Goal: Complete application form: Complete application form

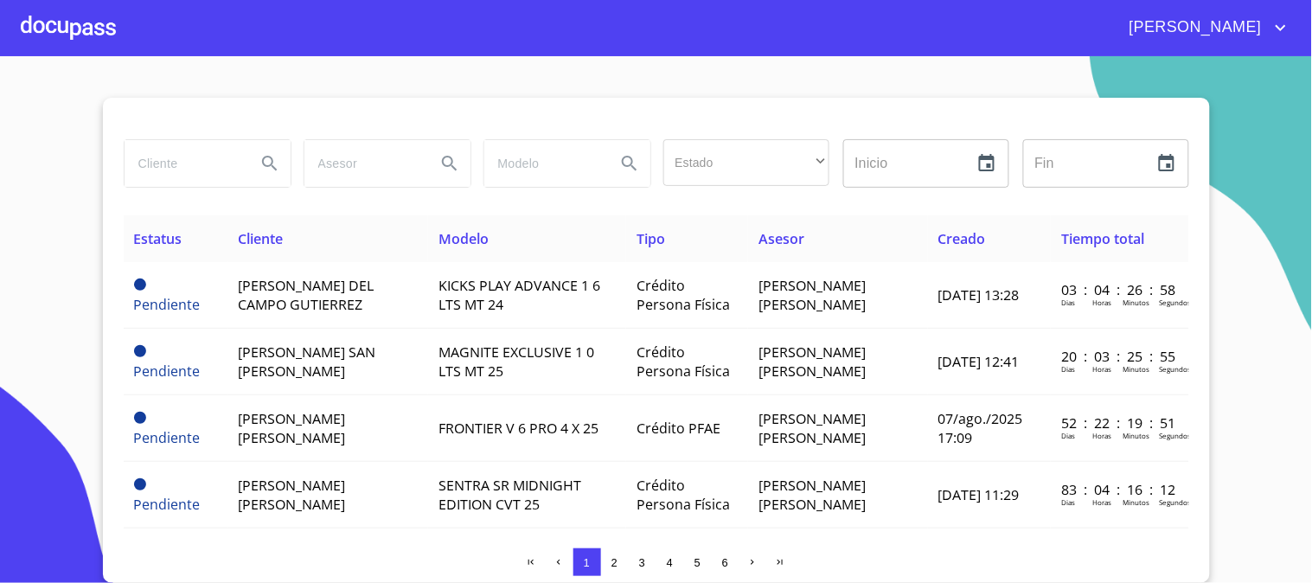
click at [18, 53] on div "[PERSON_NAME]" at bounding box center [656, 27] width 1312 height 55
click at [42, 33] on div at bounding box center [68, 27] width 95 height 55
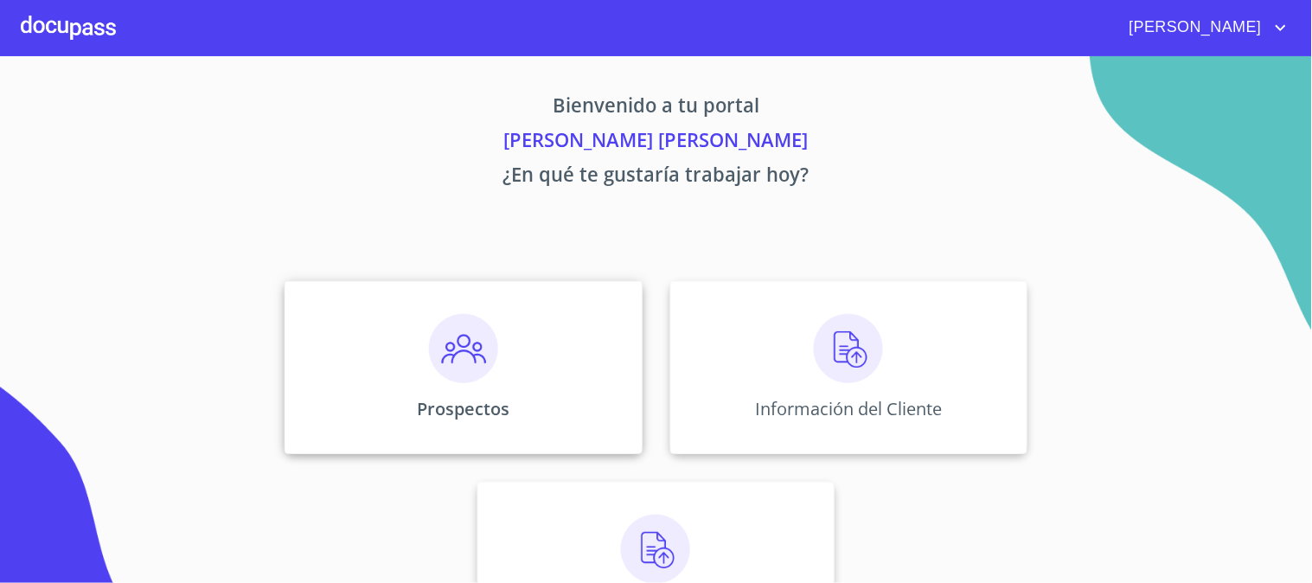
click at [460, 386] on div "Prospectos" at bounding box center [463, 367] width 357 height 173
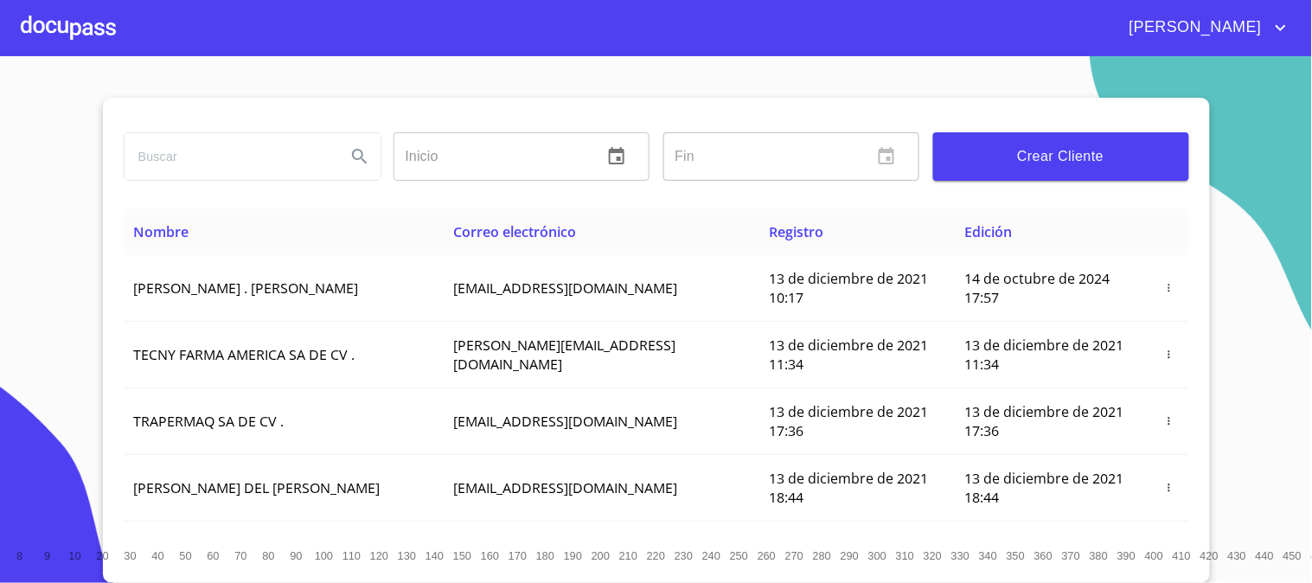
click at [1101, 162] on span "Crear Cliente" at bounding box center [1061, 156] width 228 height 24
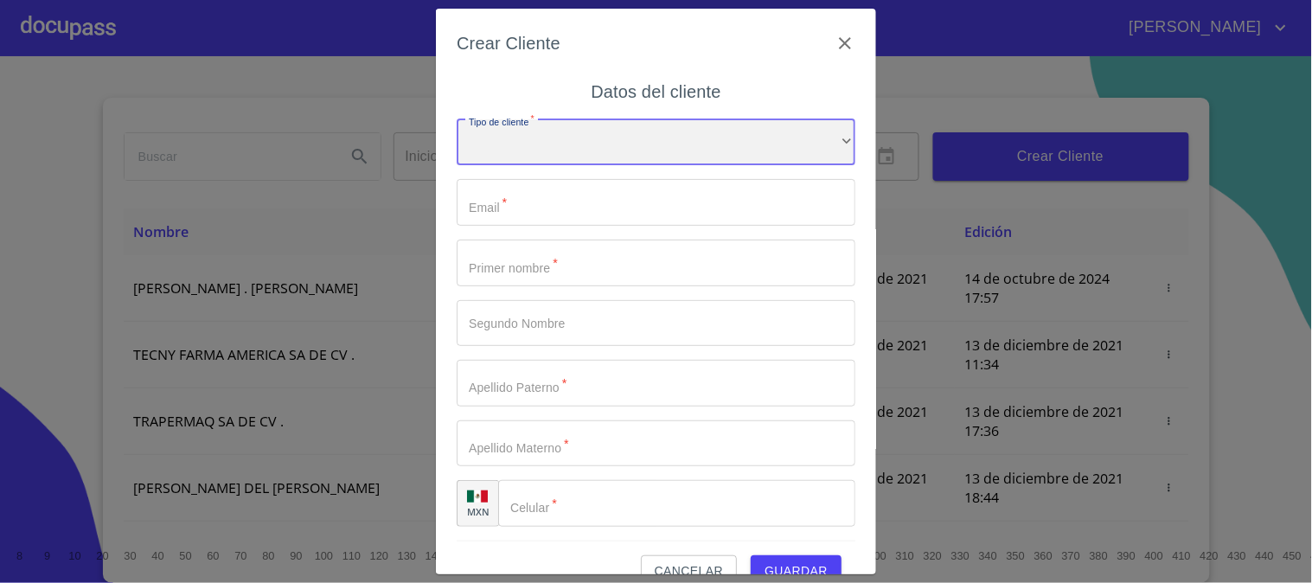
click at [572, 131] on div "​" at bounding box center [656, 142] width 399 height 47
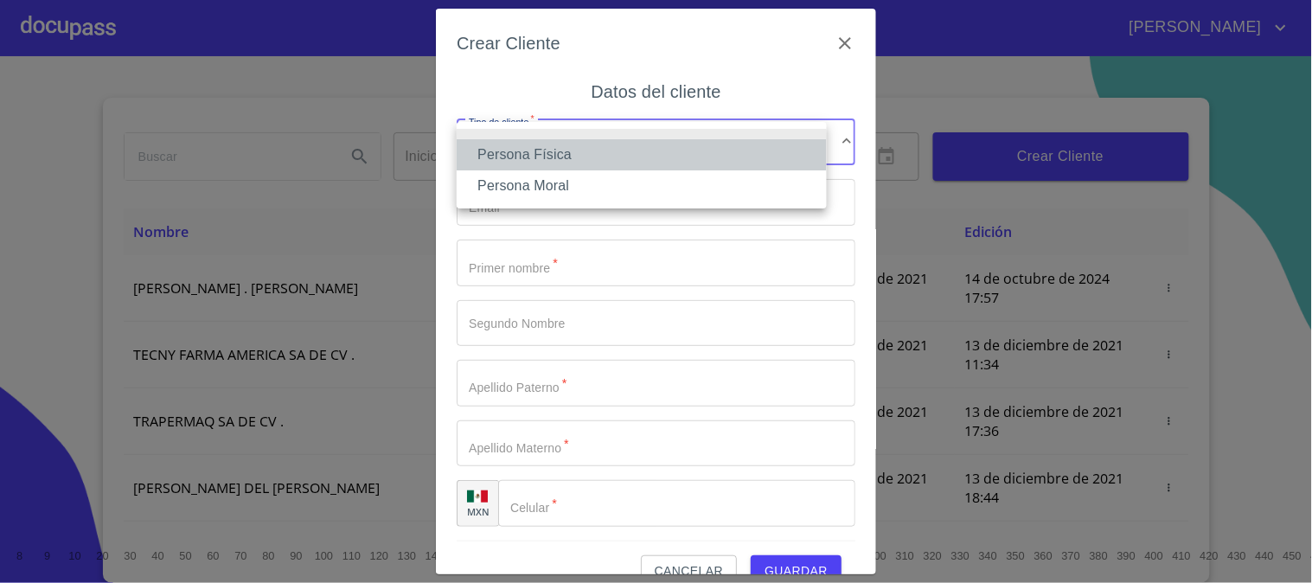
click at [597, 147] on li "Persona Física" at bounding box center [642, 154] width 370 height 31
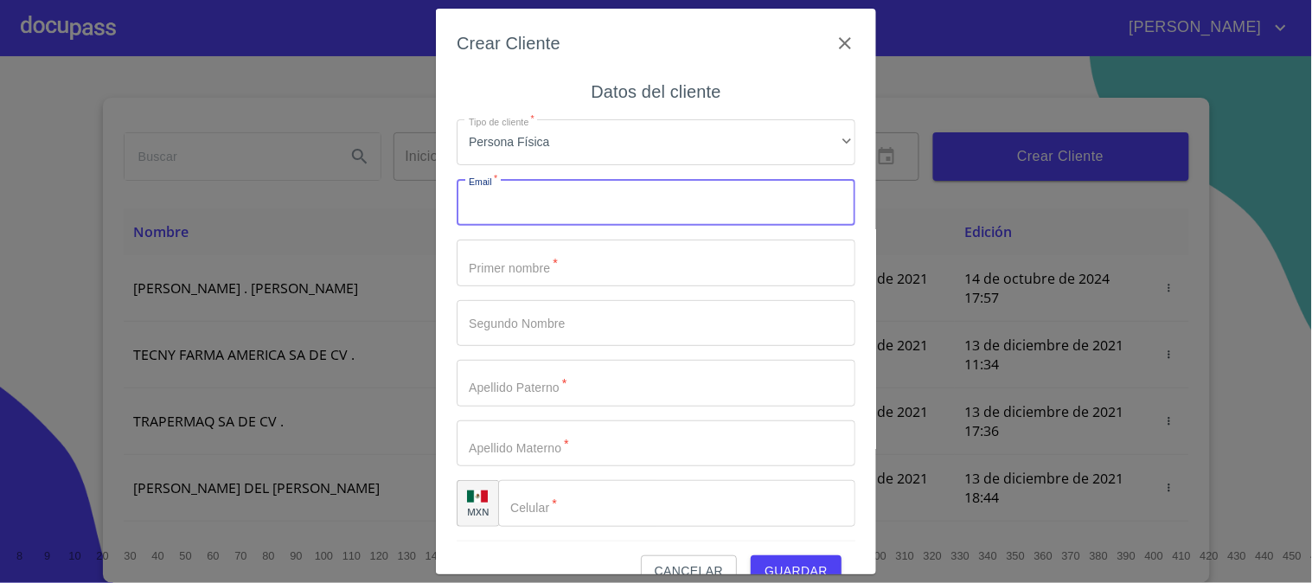
click at [594, 203] on input "Tipo de cliente   *" at bounding box center [656, 202] width 399 height 47
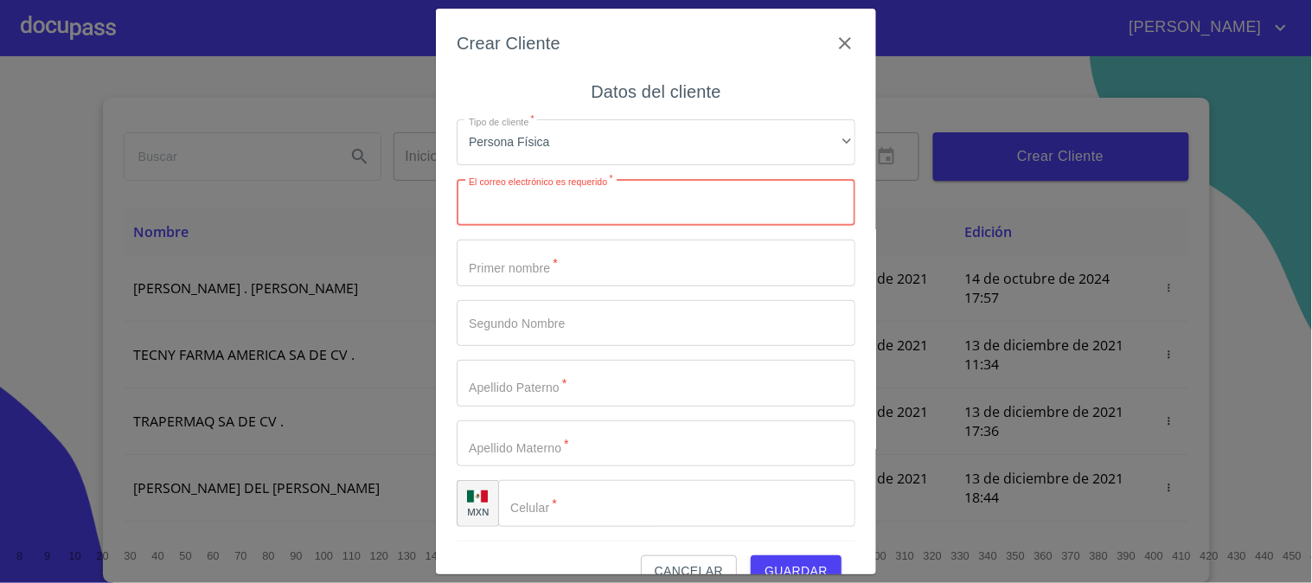
click at [528, 209] on input "Tipo de cliente   *" at bounding box center [656, 202] width 399 height 47
paste input "[EMAIL_ADDRESS][DOMAIN_NAME]"
type input "[EMAIL_ADDRESS][DOMAIN_NAME]"
click at [578, 277] on input "Tipo de cliente   *" at bounding box center [656, 263] width 399 height 47
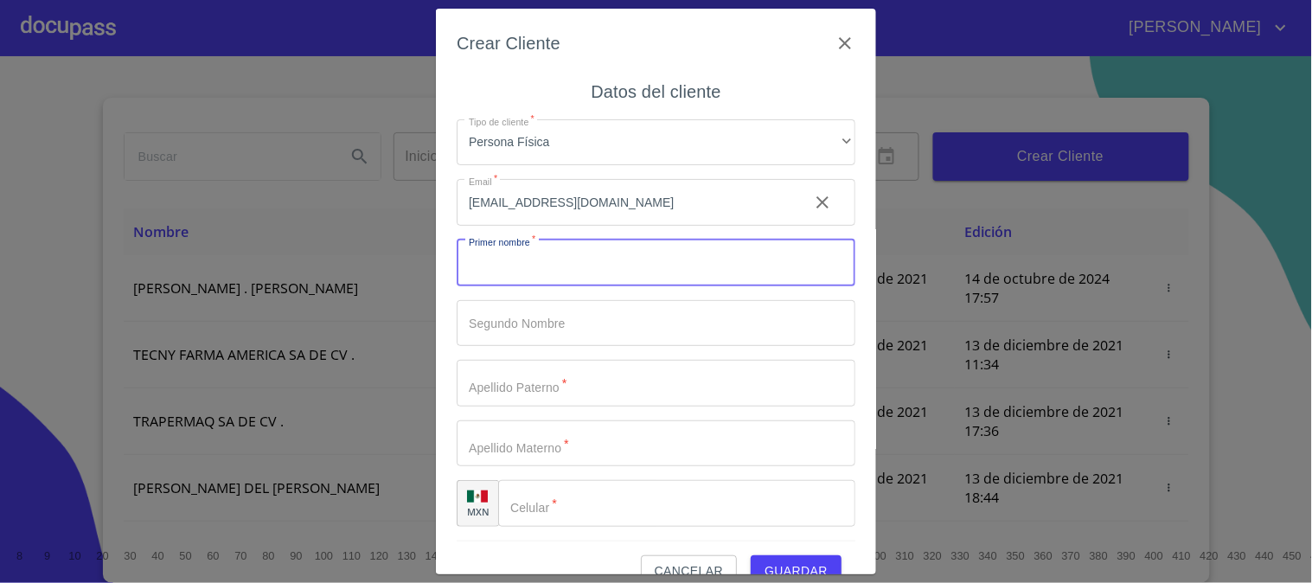
click at [738, 252] on input "Tipo de cliente   *" at bounding box center [656, 263] width 399 height 47
type input "D"
type input "[PERSON_NAME]"
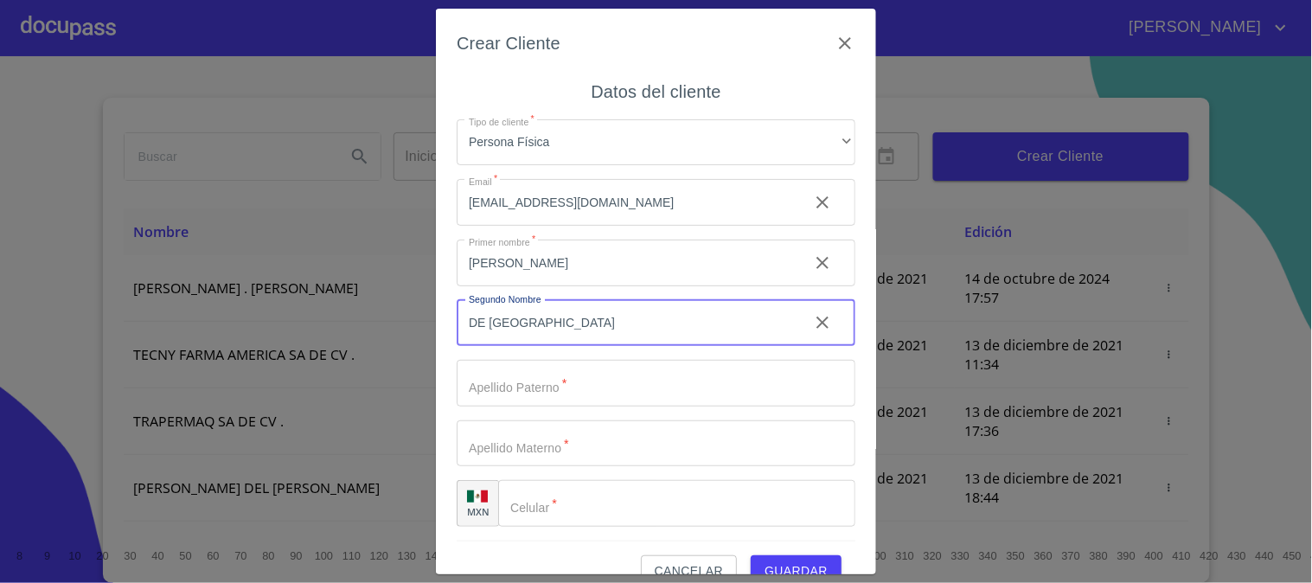
type input "DE [GEOGRAPHIC_DATA]"
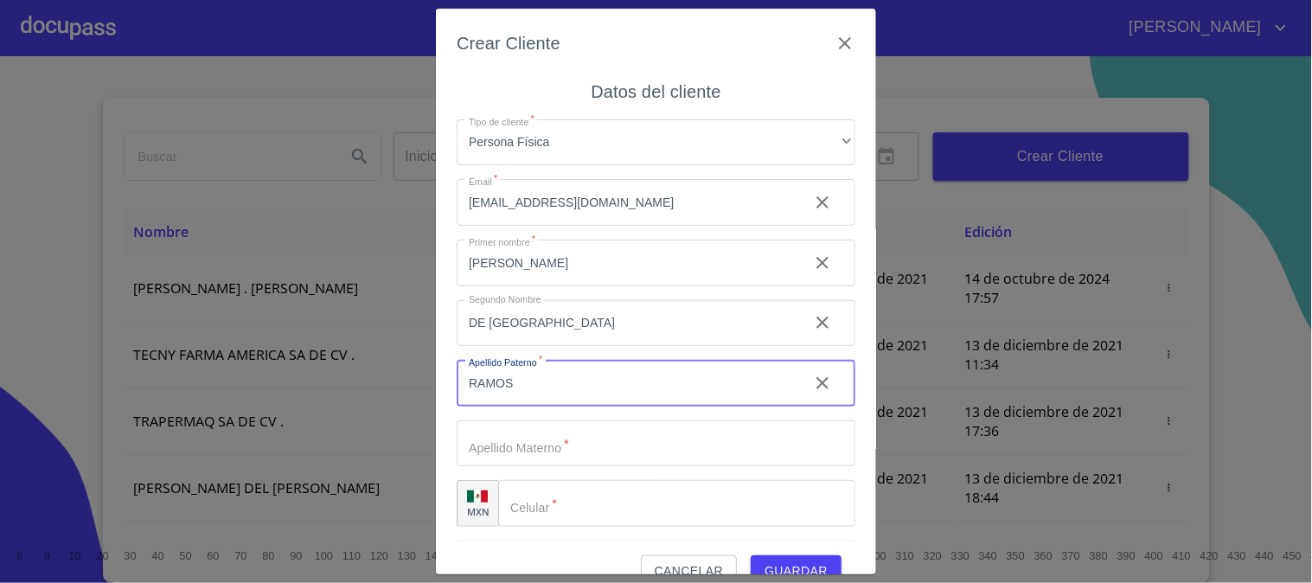
type input "RAMOS"
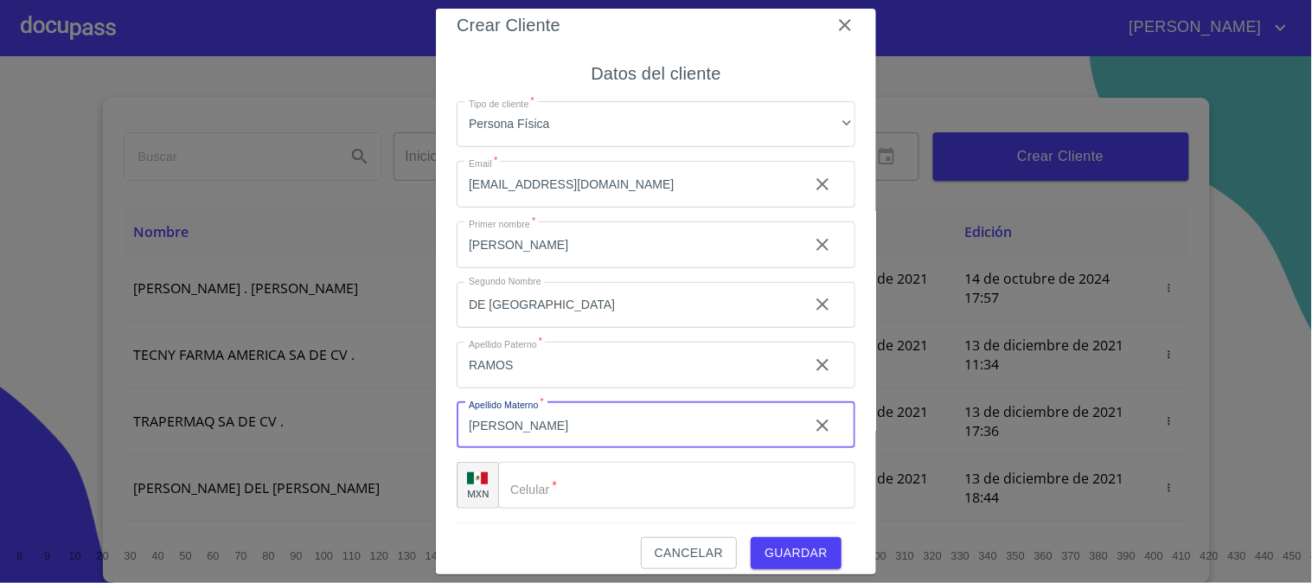
scroll to position [33, 0]
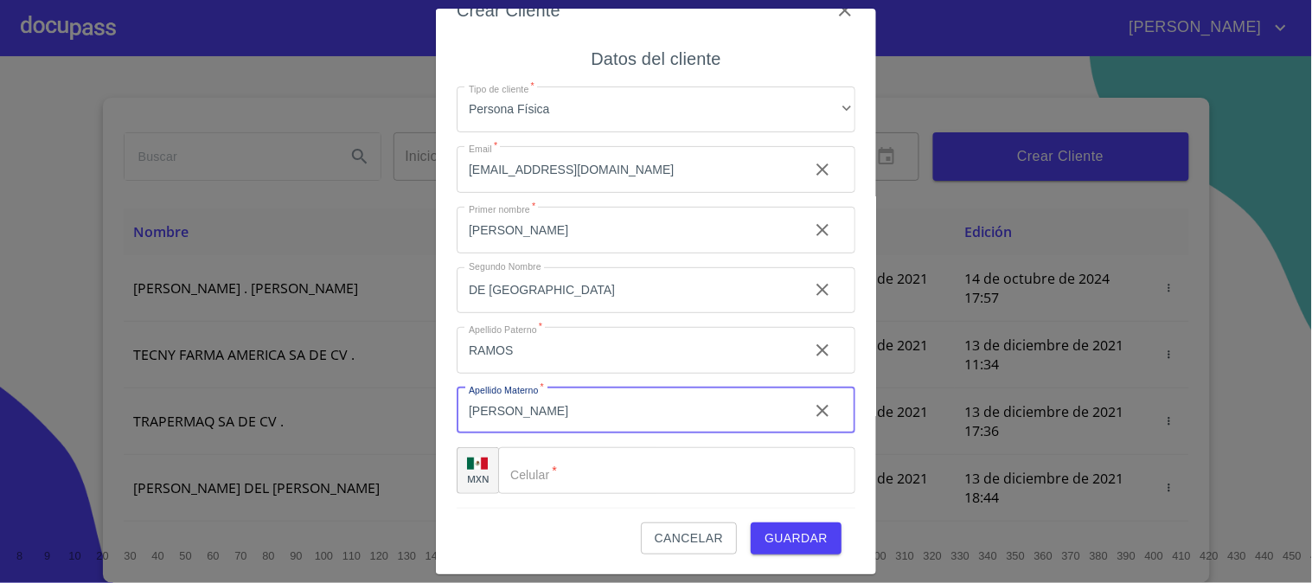
type input "[PERSON_NAME]"
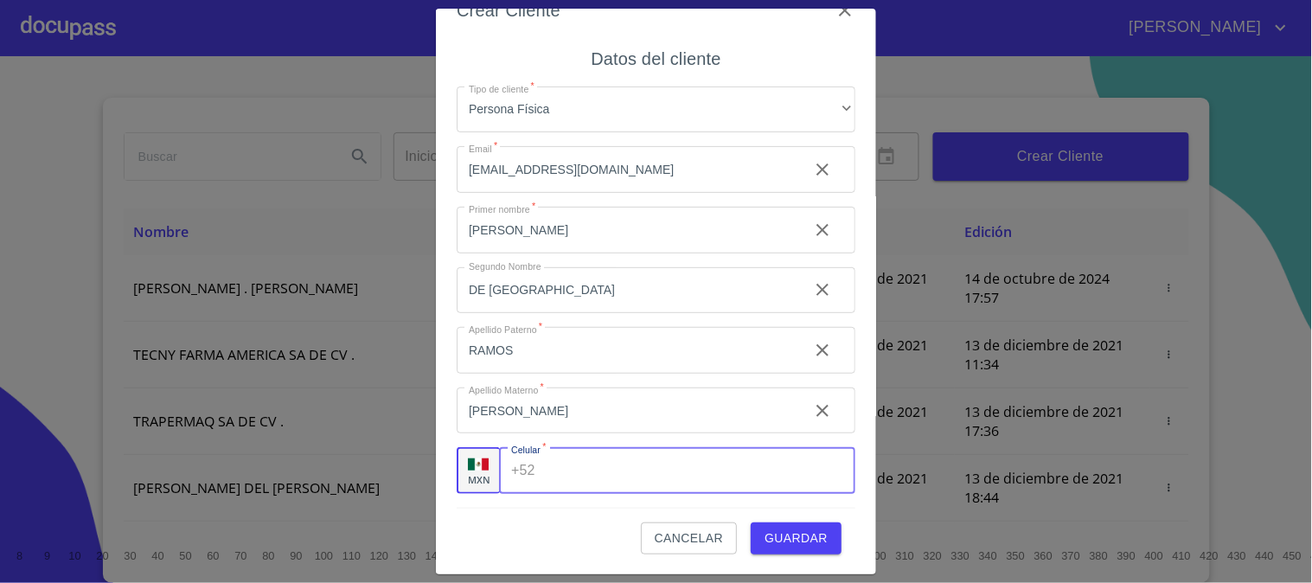
click at [578, 476] on input "Tipo de cliente   *" at bounding box center [698, 470] width 313 height 47
paste input "[PHONE_NUMBER]"
type input "[PHONE_NUMBER]"
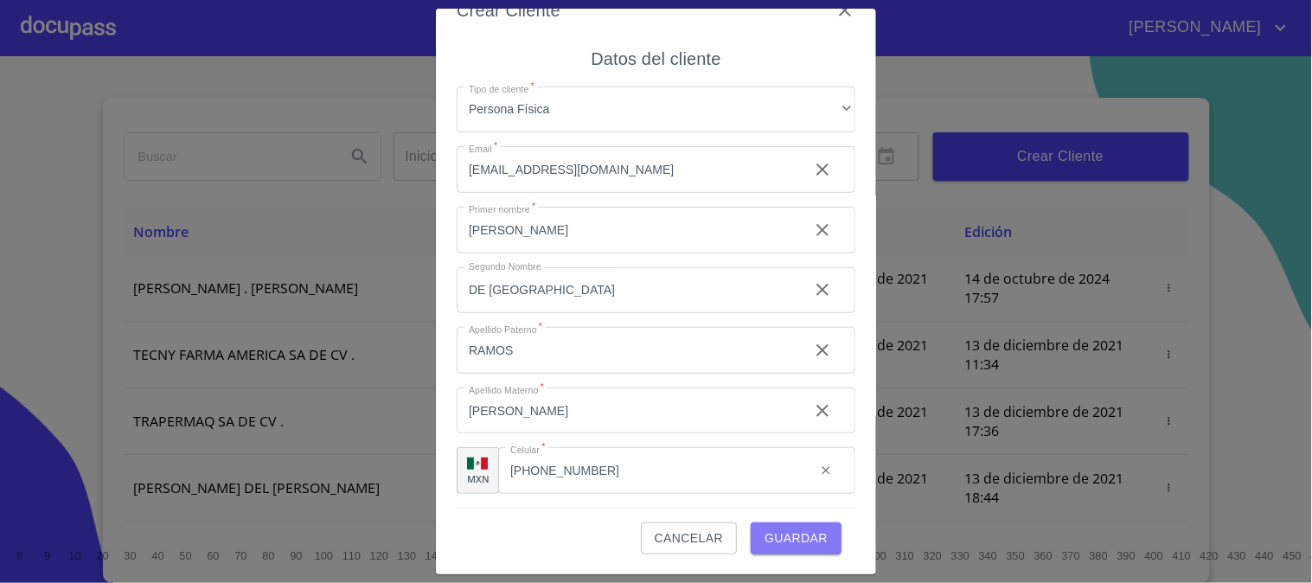
click at [779, 539] on span "Guardar" at bounding box center [795, 539] width 63 height 22
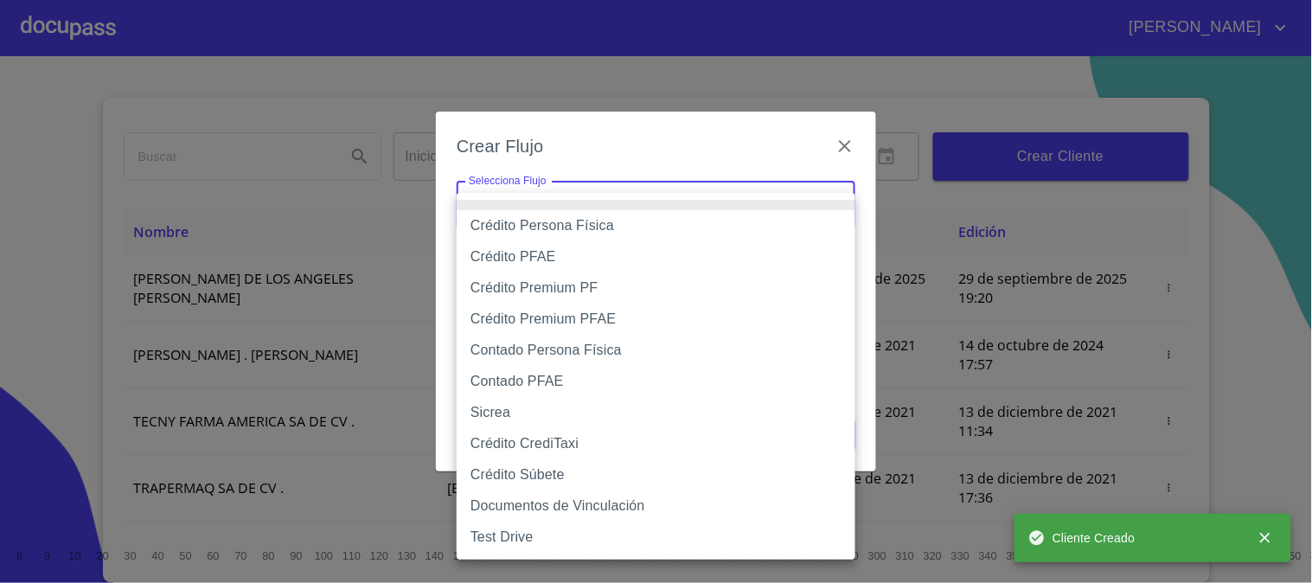
click at [772, 210] on body "[PERSON_NAME] ​ Fin ​ Crear Cliente Nombre Correo electrónico Registro Edición …" at bounding box center [656, 291] width 1312 height 583
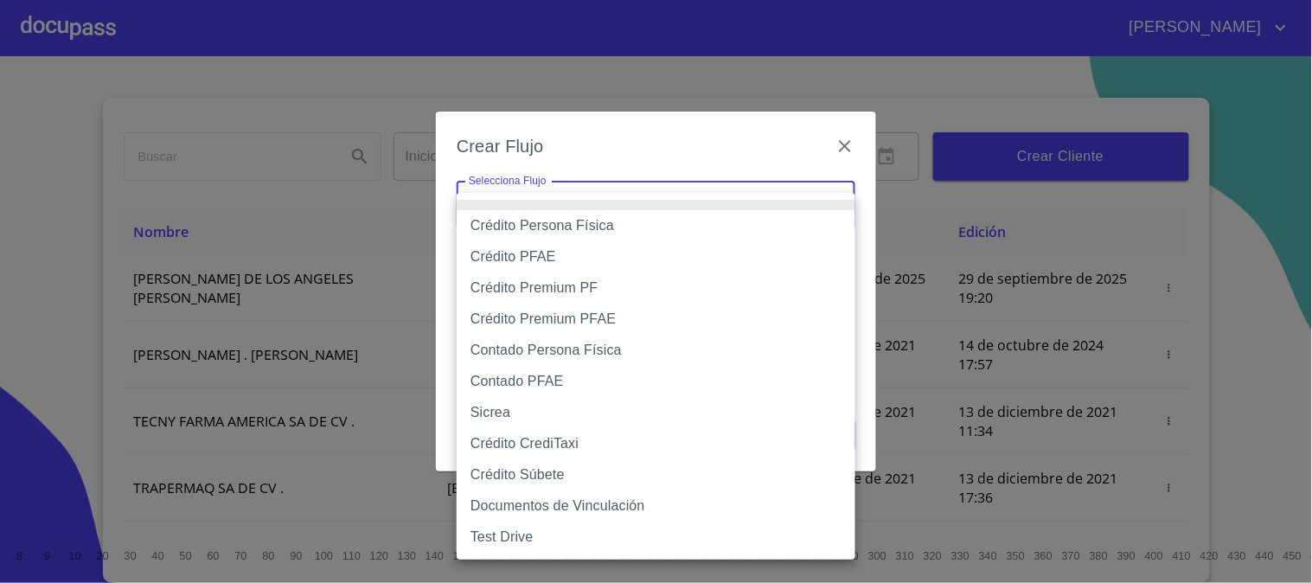
click at [566, 225] on li "Crédito Persona Física" at bounding box center [656, 225] width 399 height 31
type input "61b033e49b8c202ad5bb7912"
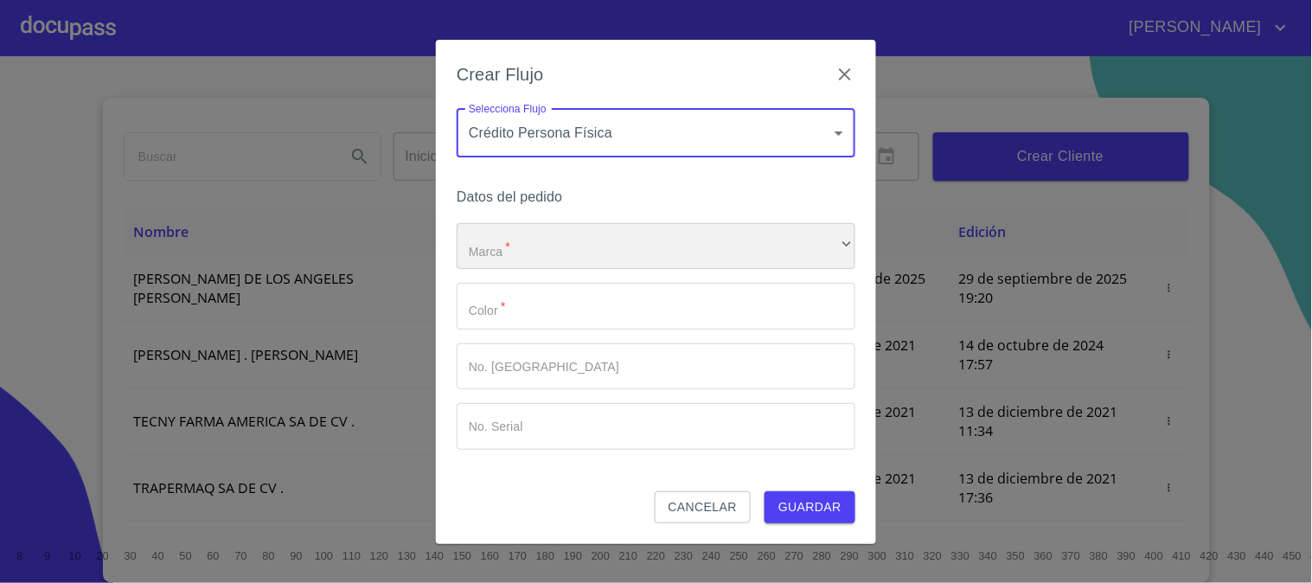
click at [600, 247] on div "​" at bounding box center [656, 246] width 399 height 47
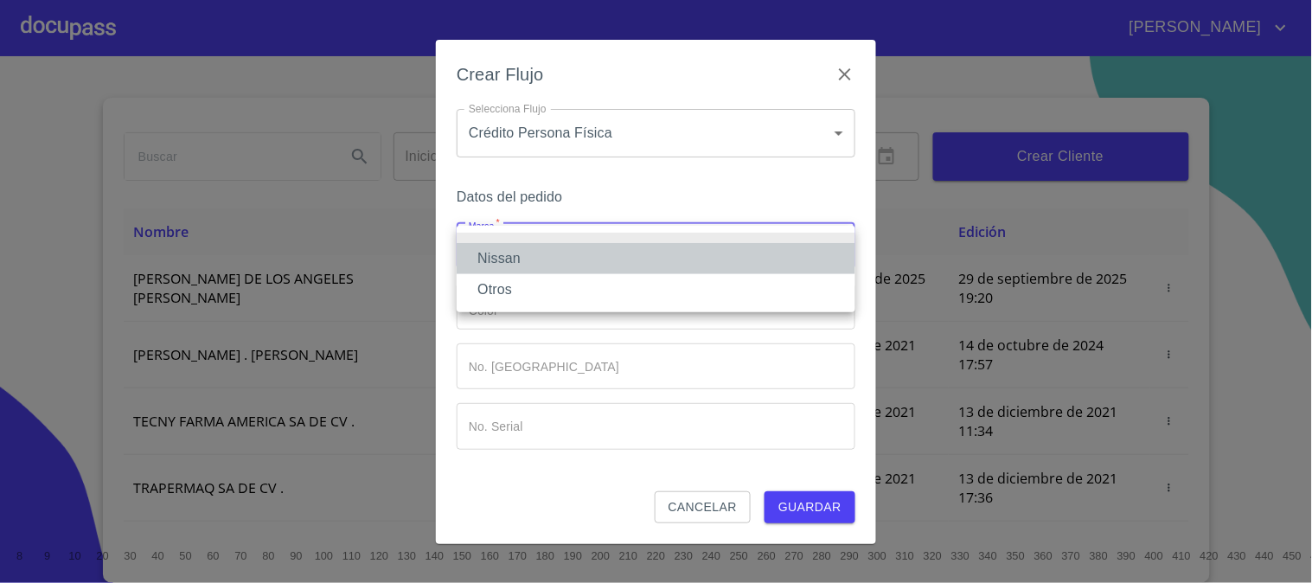
click at [606, 260] on li "Nissan" at bounding box center [656, 258] width 399 height 31
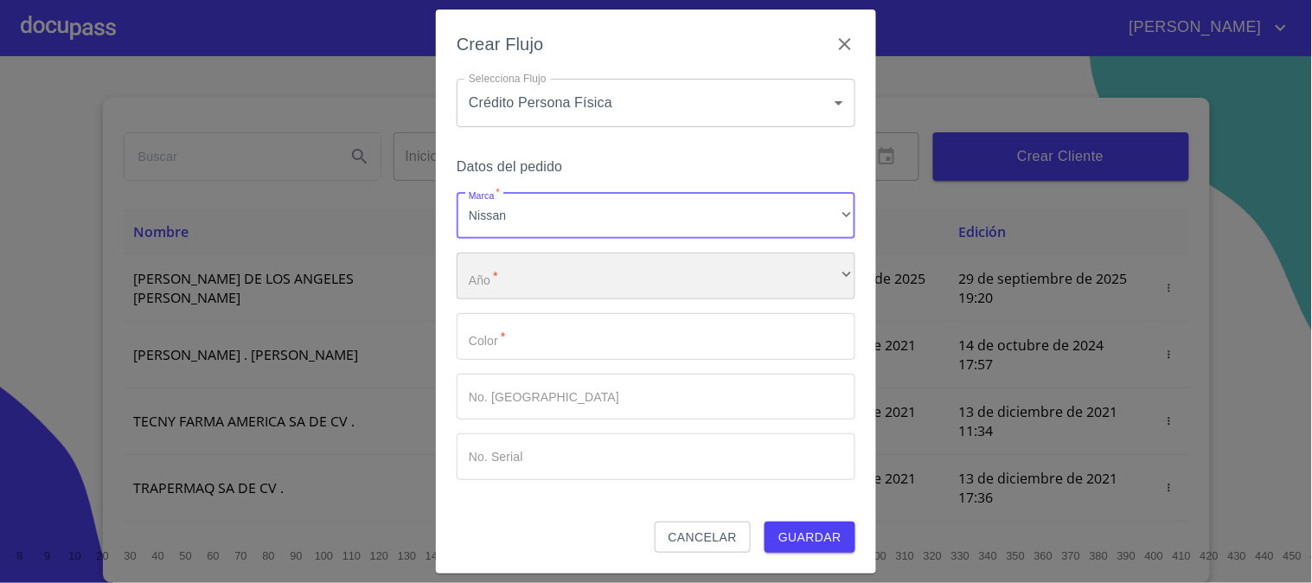
click at [606, 290] on div "​" at bounding box center [656, 276] width 399 height 47
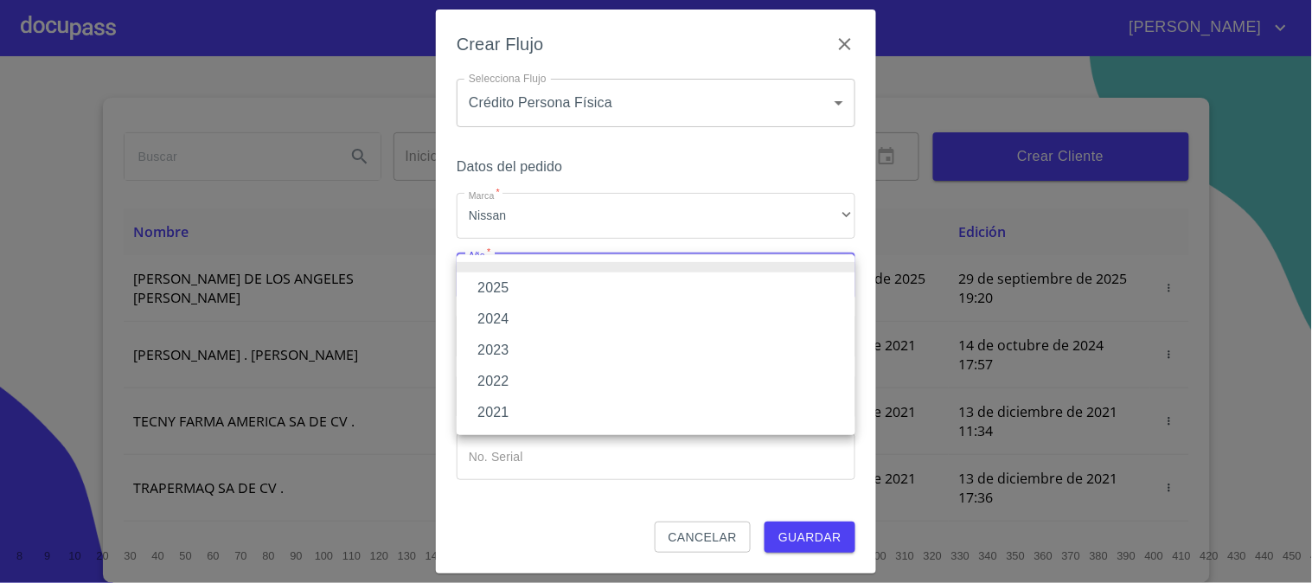
click at [602, 281] on li "2025" at bounding box center [656, 287] width 399 height 31
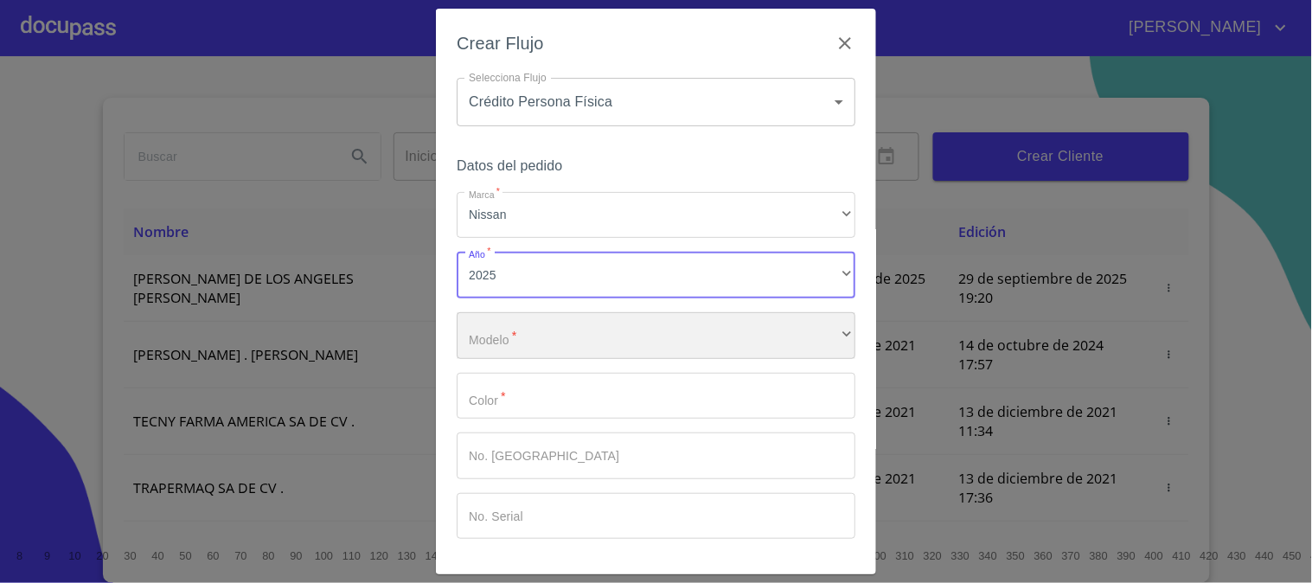
click at [609, 329] on div "​" at bounding box center [656, 335] width 399 height 47
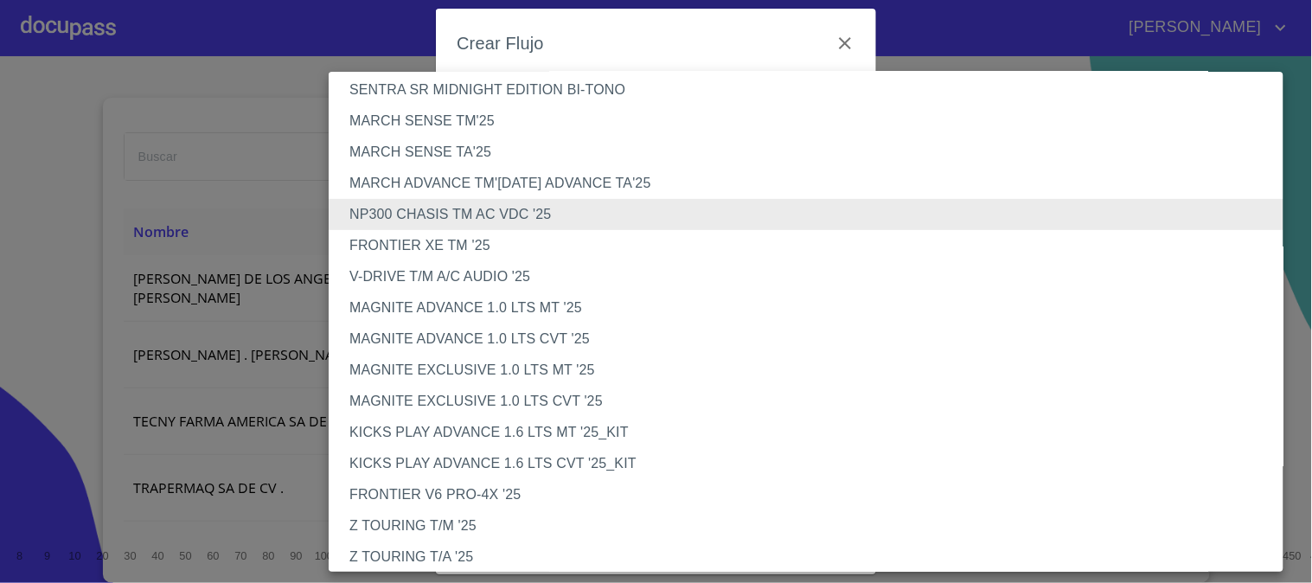
scroll to position [0, 0]
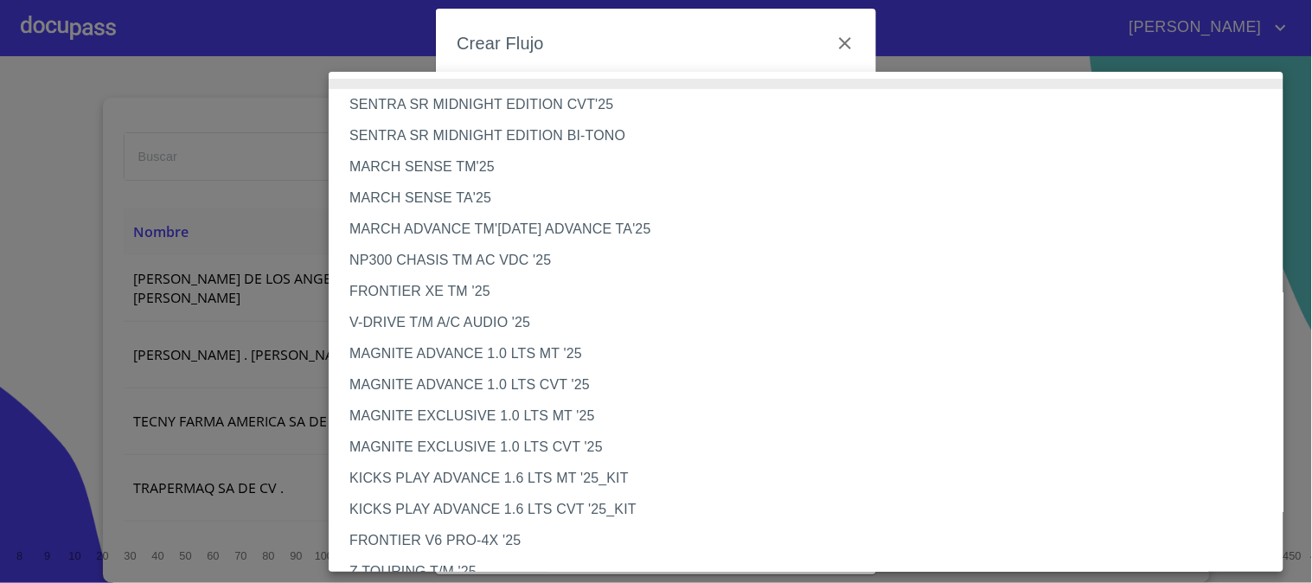
click at [497, 255] on li "NP300 CHASIS TM AC VDC '25" at bounding box center [813, 260] width 969 height 31
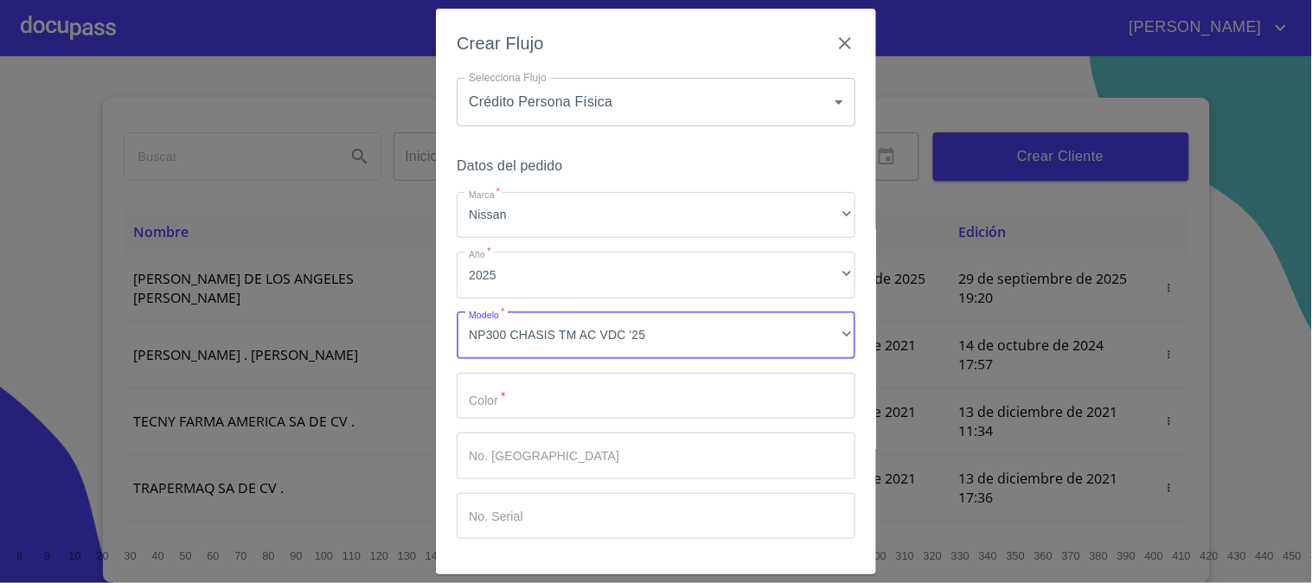
click at [571, 384] on input "Marca   *" at bounding box center [656, 396] width 399 height 47
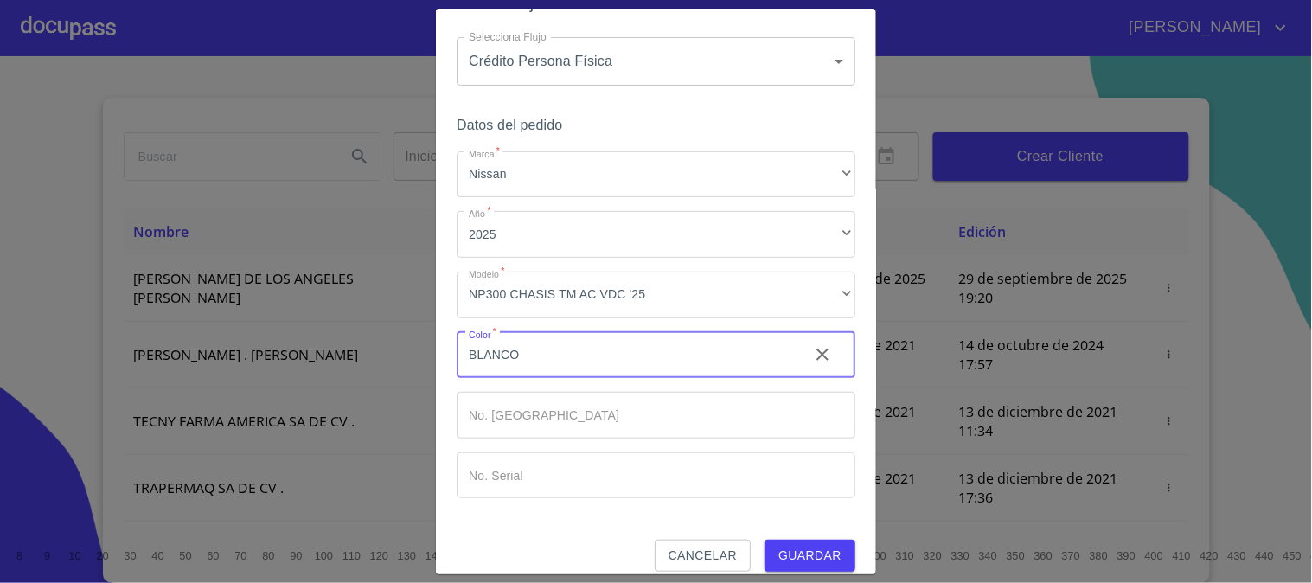
scroll to position [58, 0]
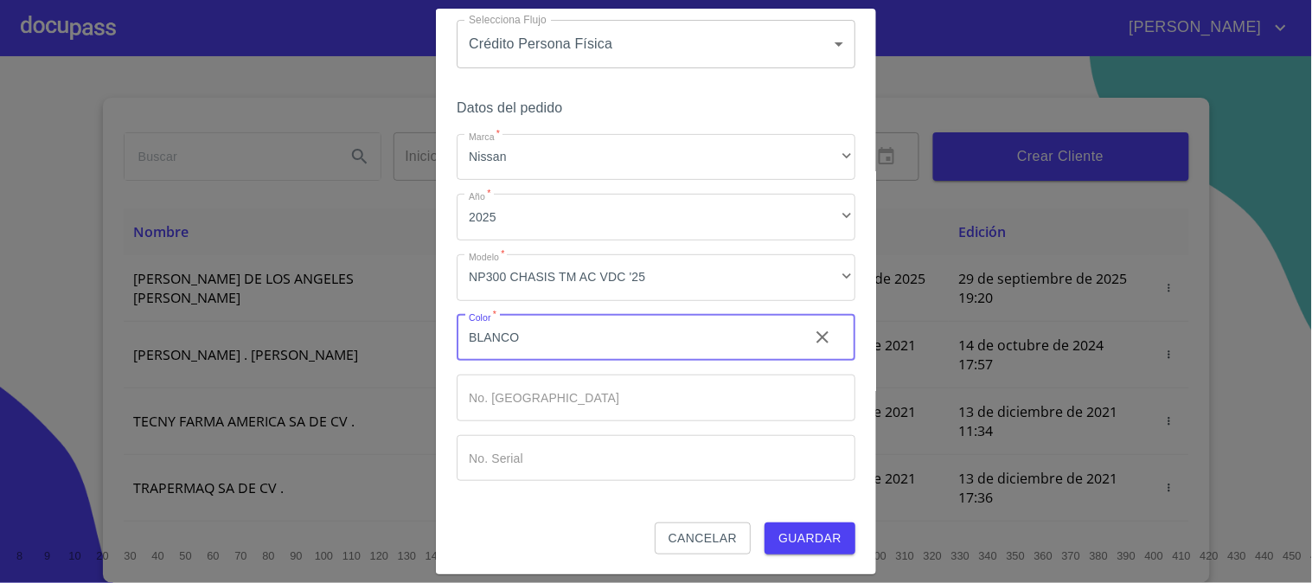
type input "BLANCO"
click at [808, 528] on span "Guardar" at bounding box center [809, 539] width 63 height 22
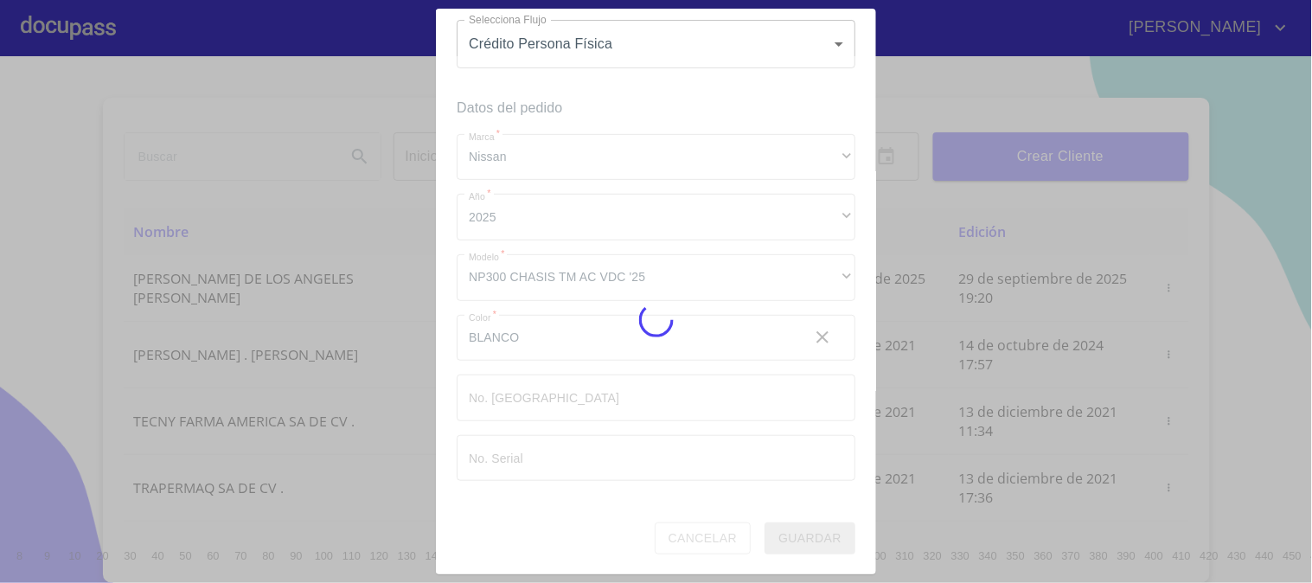
scroll to position [13, 0]
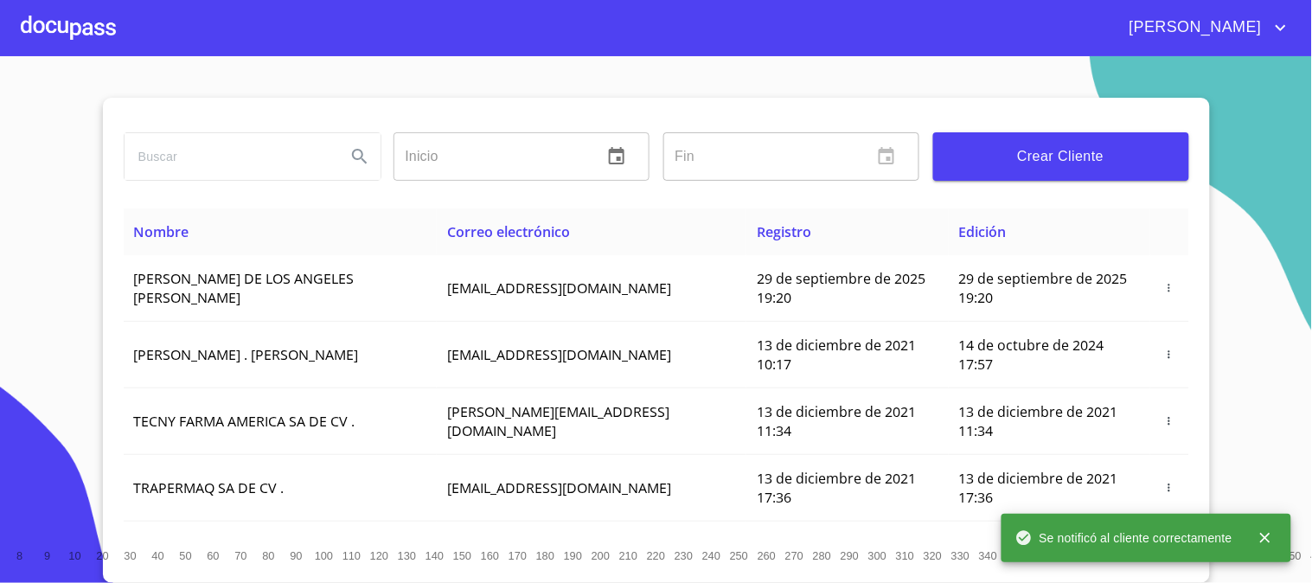
click at [14, 10] on div "[PERSON_NAME]" at bounding box center [656, 27] width 1312 height 55
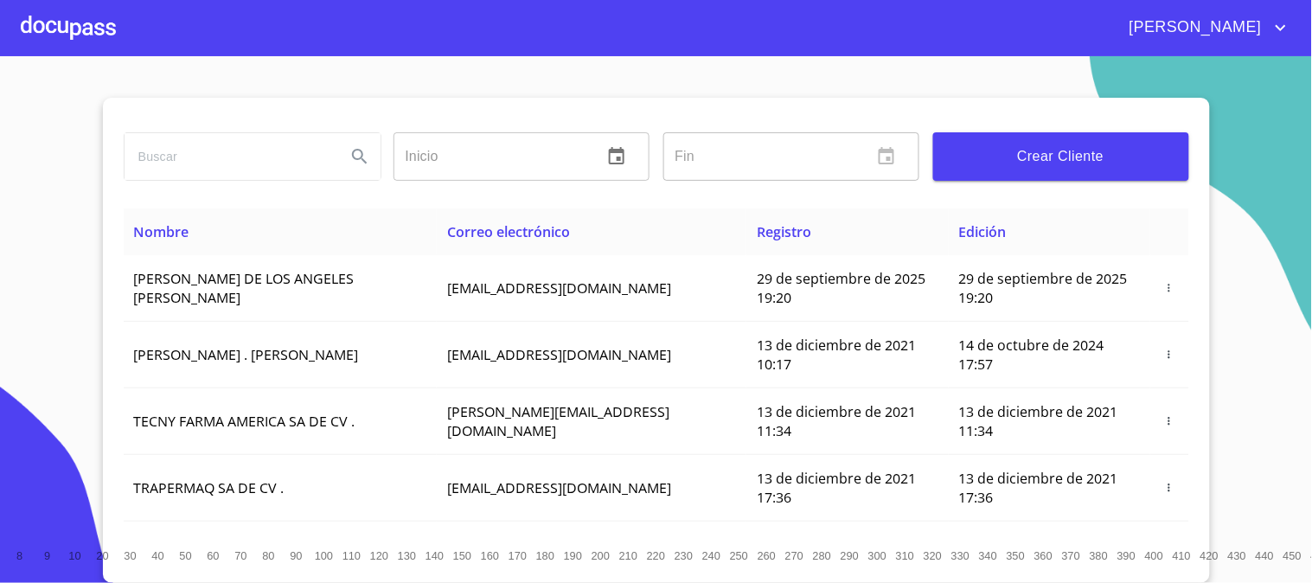
click at [24, 17] on div at bounding box center [68, 27] width 95 height 55
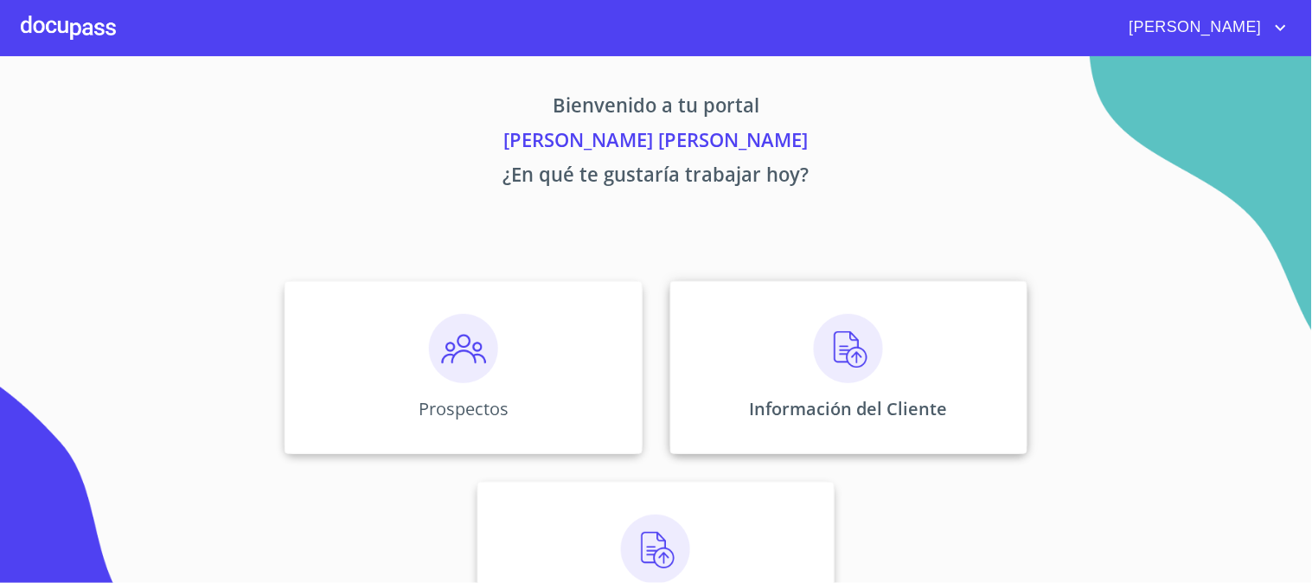
click at [841, 346] on img at bounding box center [848, 348] width 69 height 69
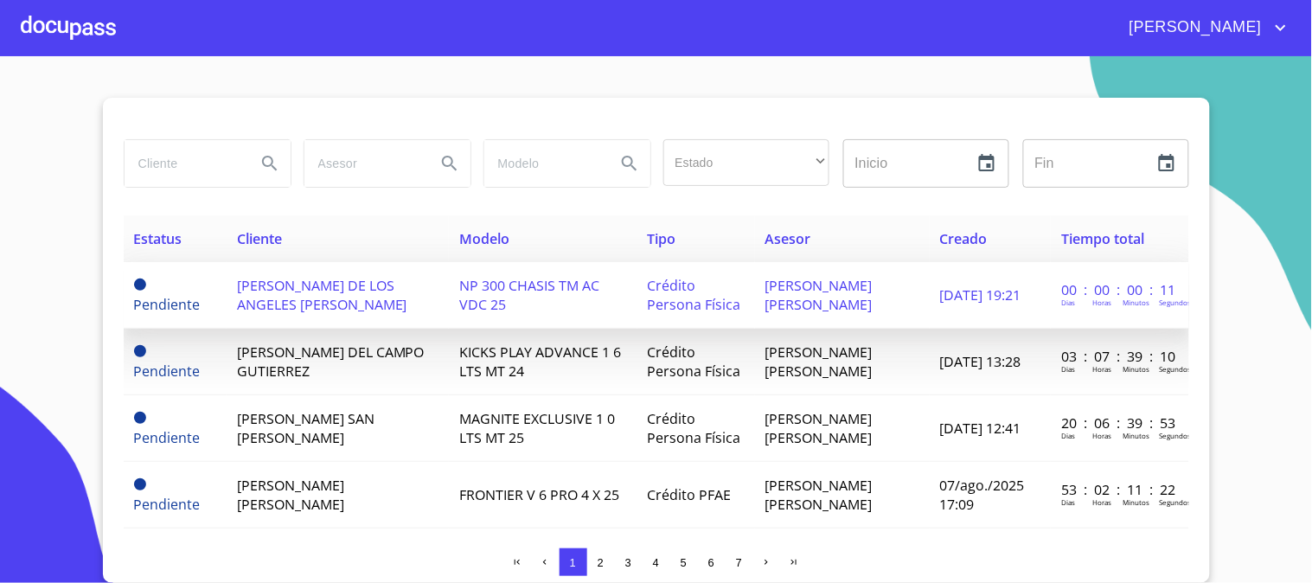
click at [524, 295] on span "NP 300 CHASIS TM AC VDC 25" at bounding box center [529, 295] width 140 height 38
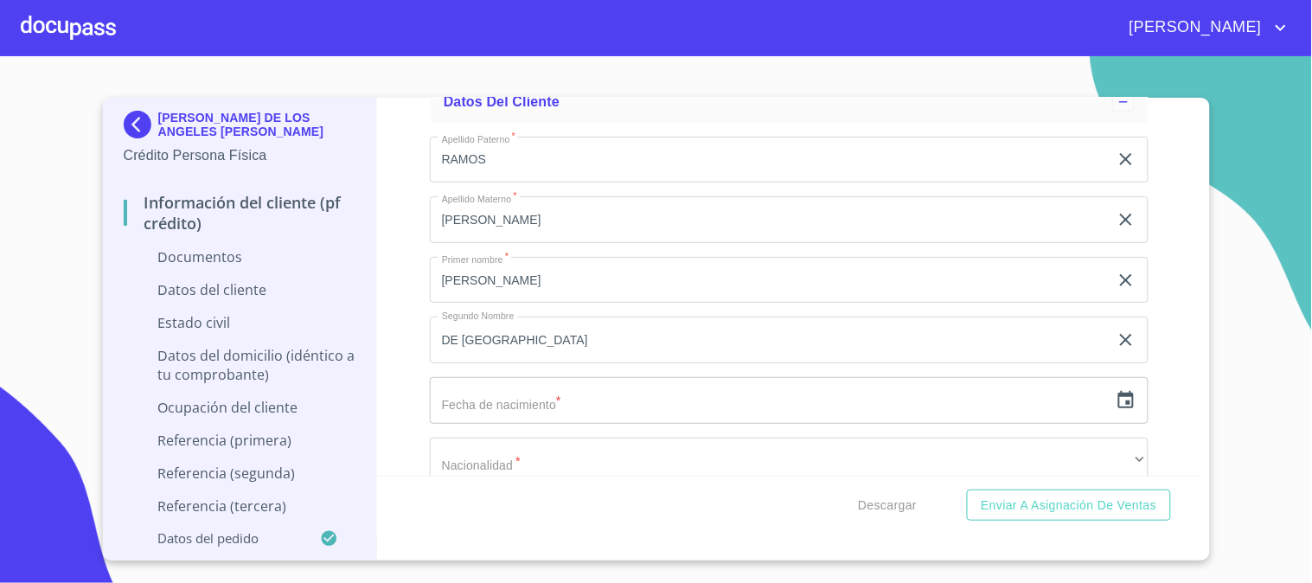
scroll to position [2306, 0]
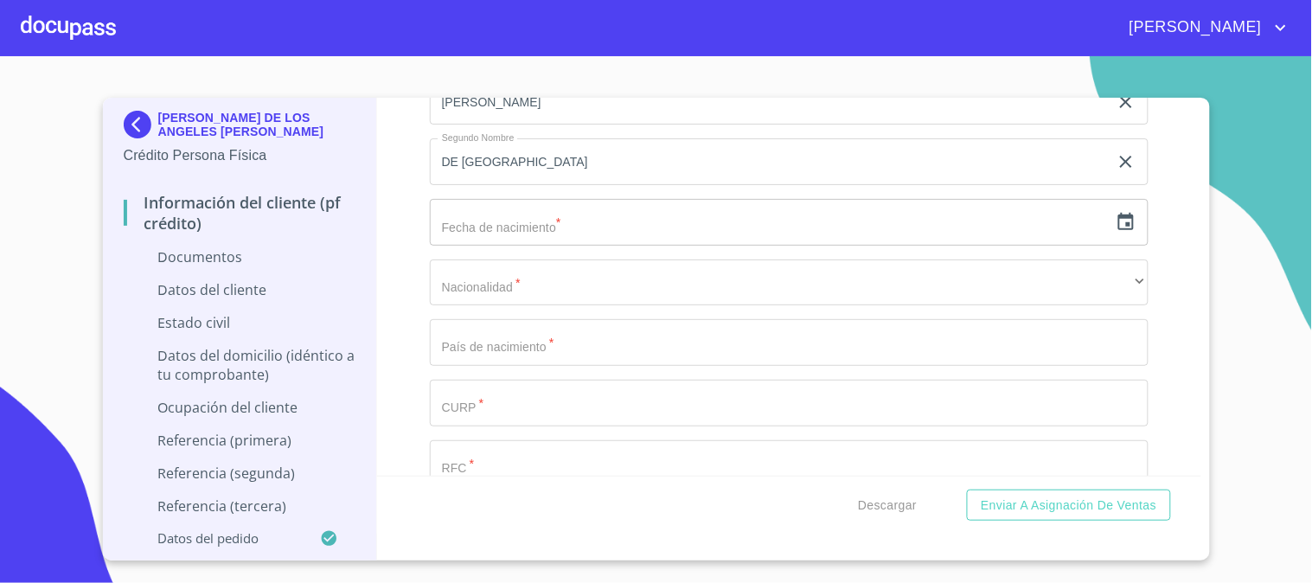
click at [1120, 212] on icon "button" at bounding box center [1126, 222] width 21 height 21
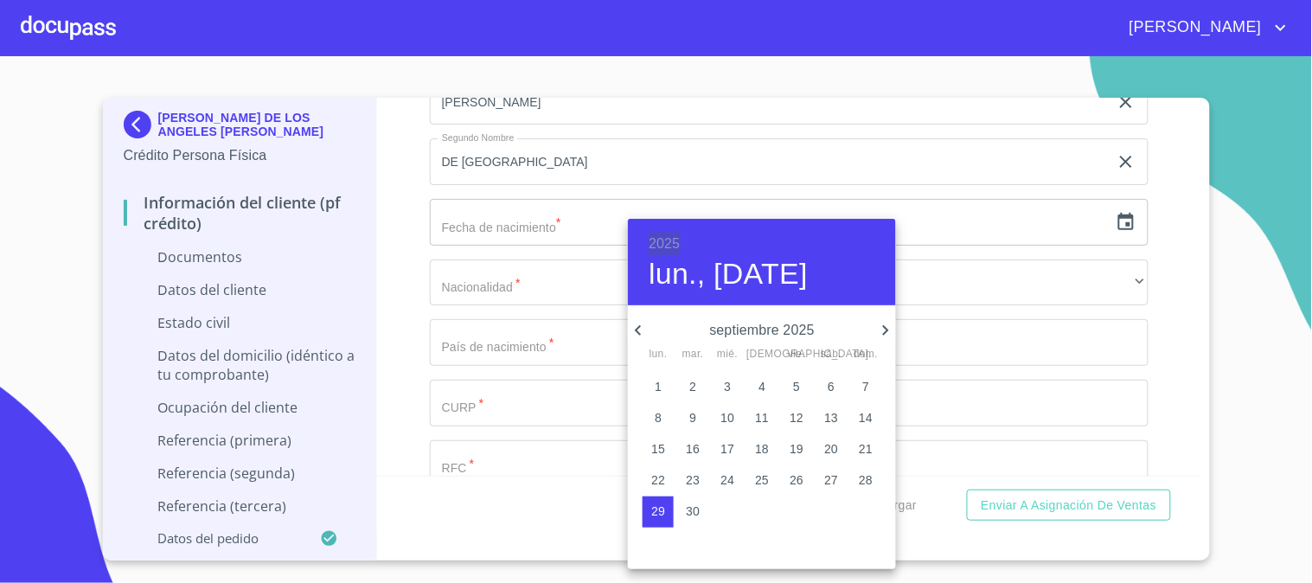
click at [653, 237] on h6 "2025" at bounding box center [664, 244] width 31 height 24
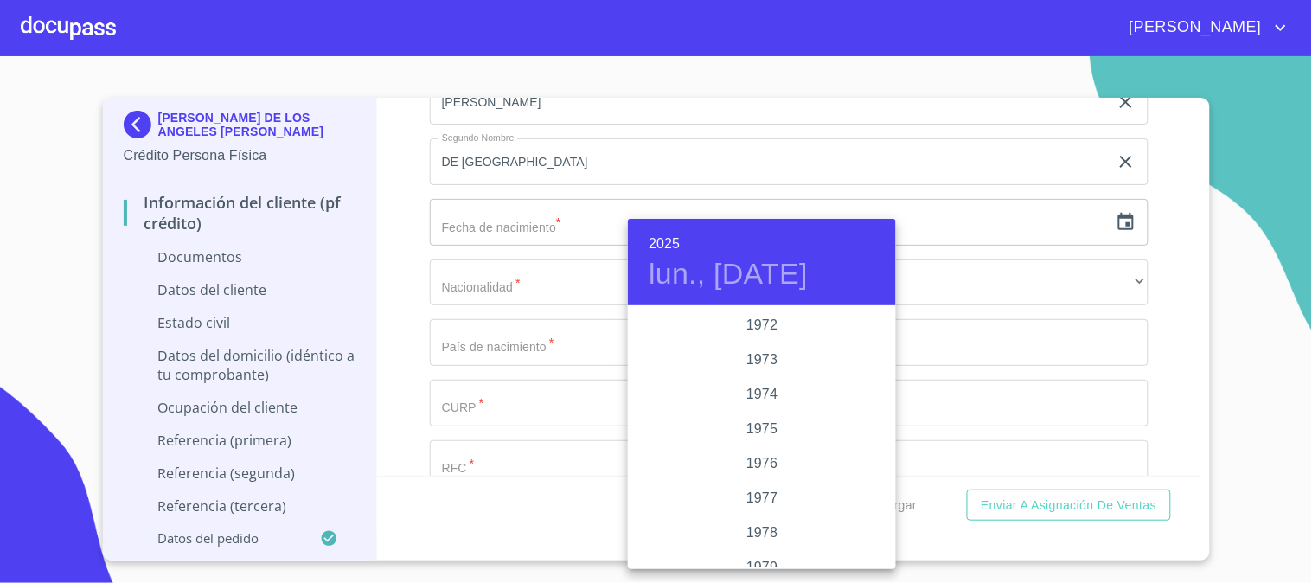
scroll to position [1529, 0]
click at [770, 312] on div "1969" at bounding box center [762, 318] width 268 height 35
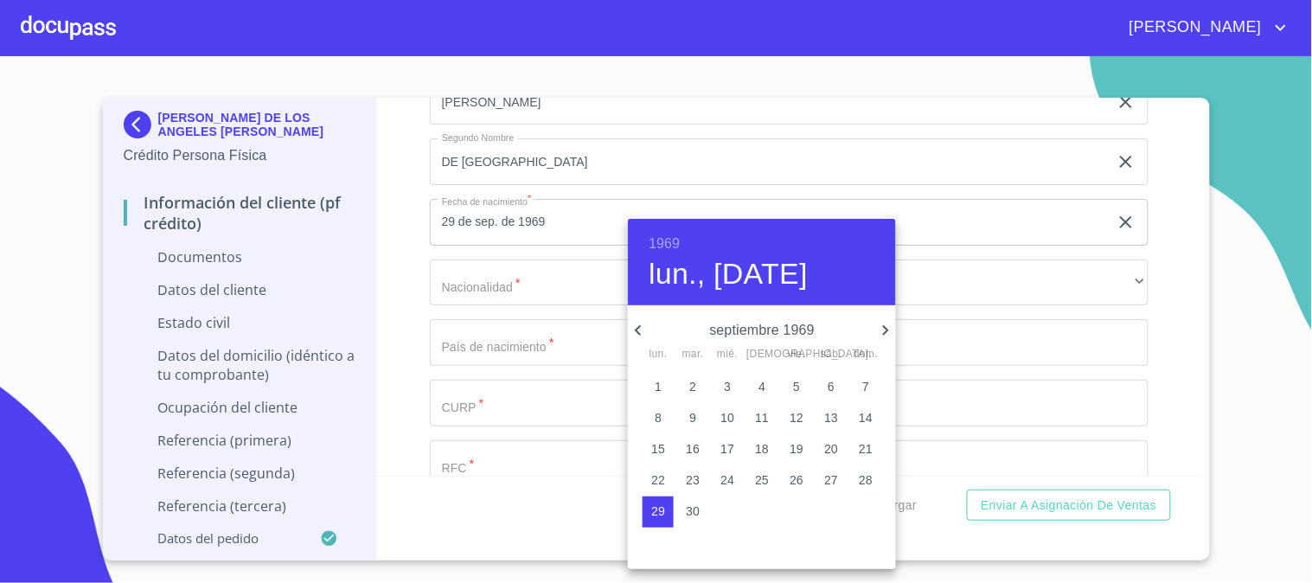
click at [646, 322] on icon "button" at bounding box center [638, 330] width 21 height 21
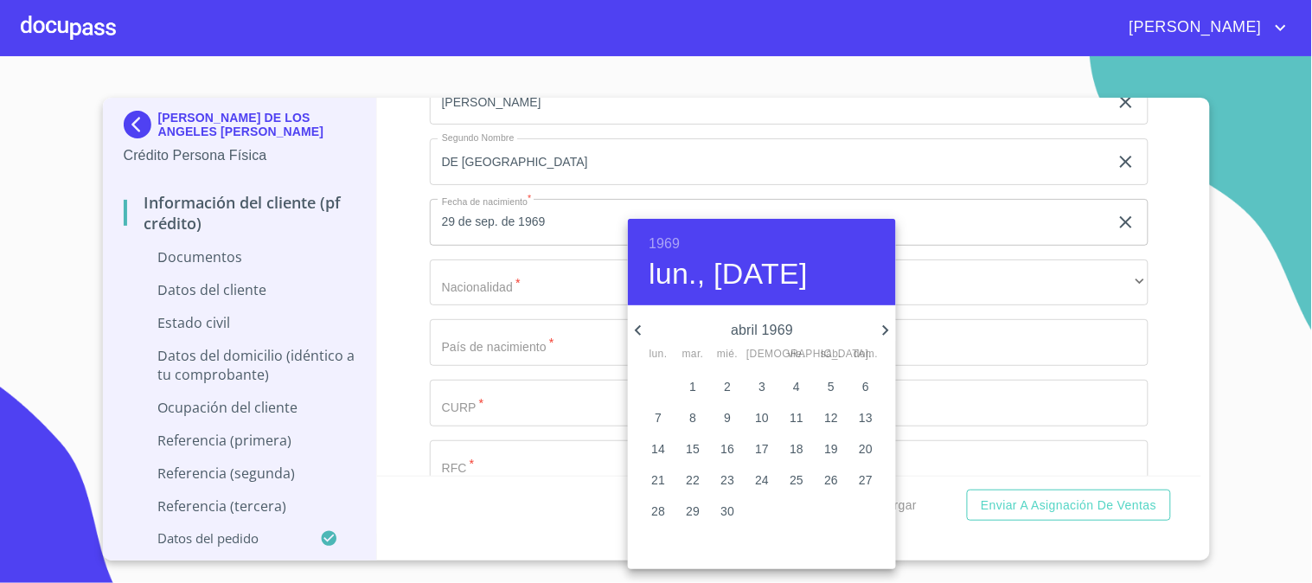
click at [646, 322] on icon "button" at bounding box center [638, 330] width 21 height 21
click at [866, 422] on p "12" at bounding box center [866, 417] width 14 height 17
type input "12 de ene. de 1969"
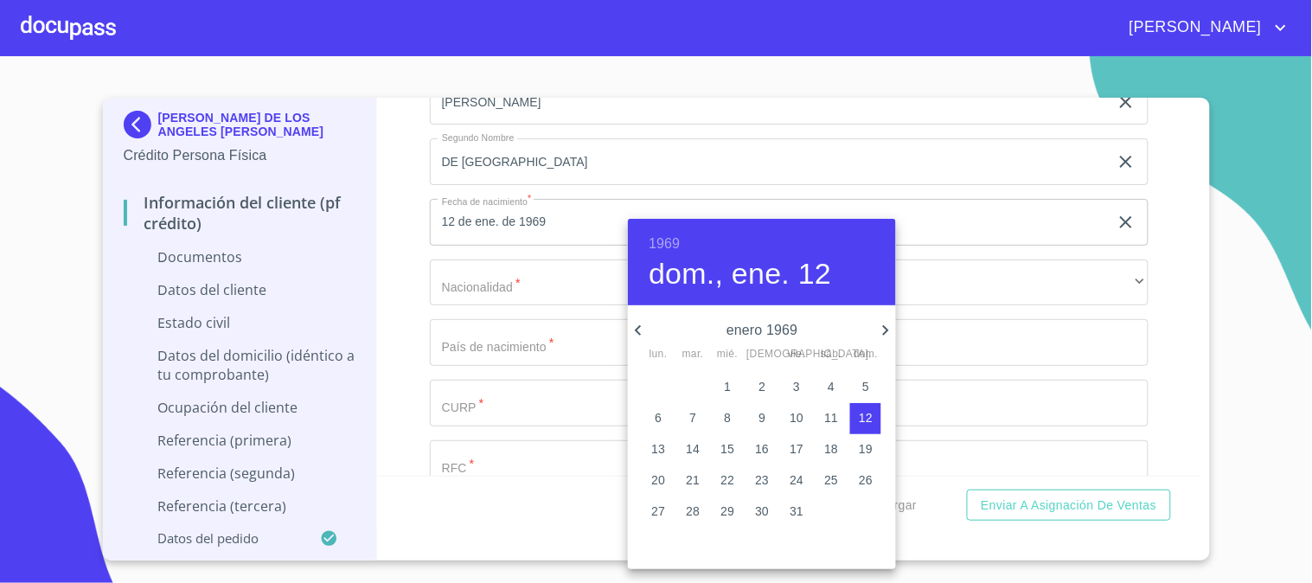
click at [464, 265] on div at bounding box center [656, 291] width 1312 height 583
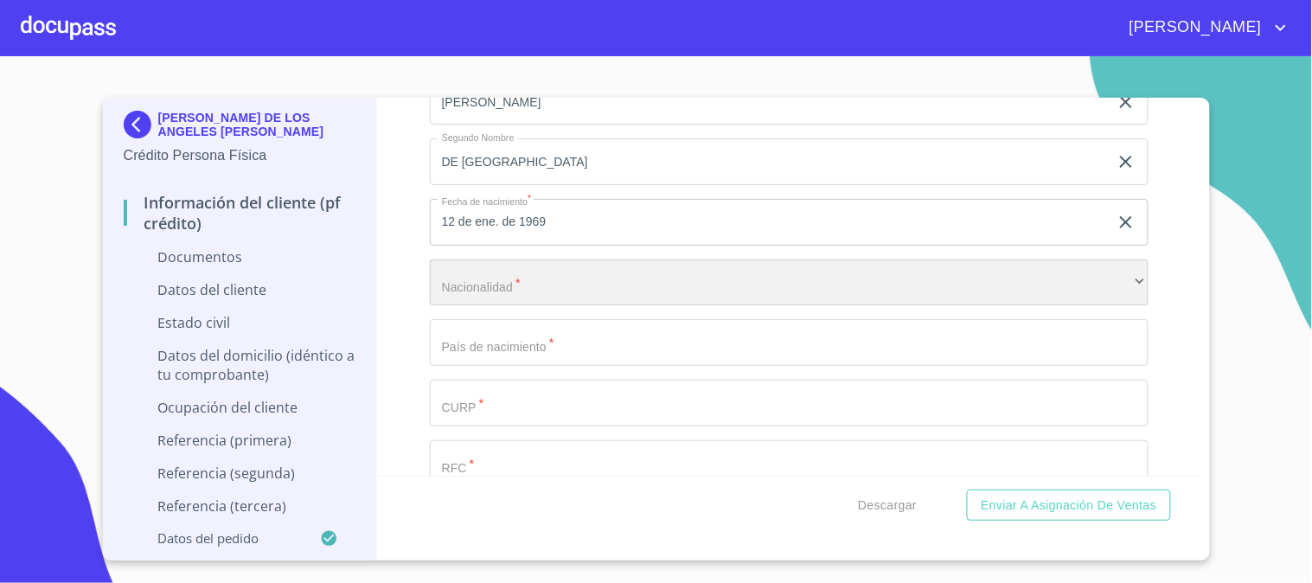
click at [533, 291] on div "​" at bounding box center [789, 282] width 719 height 47
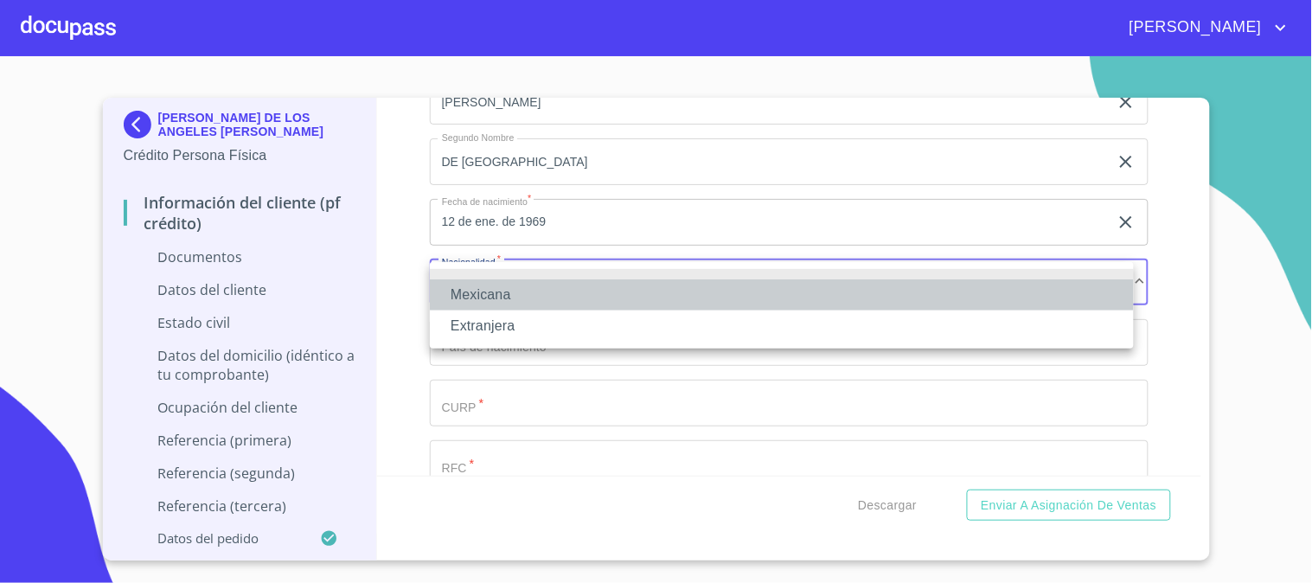
click at [533, 291] on li "Mexicana" at bounding box center [782, 294] width 704 height 31
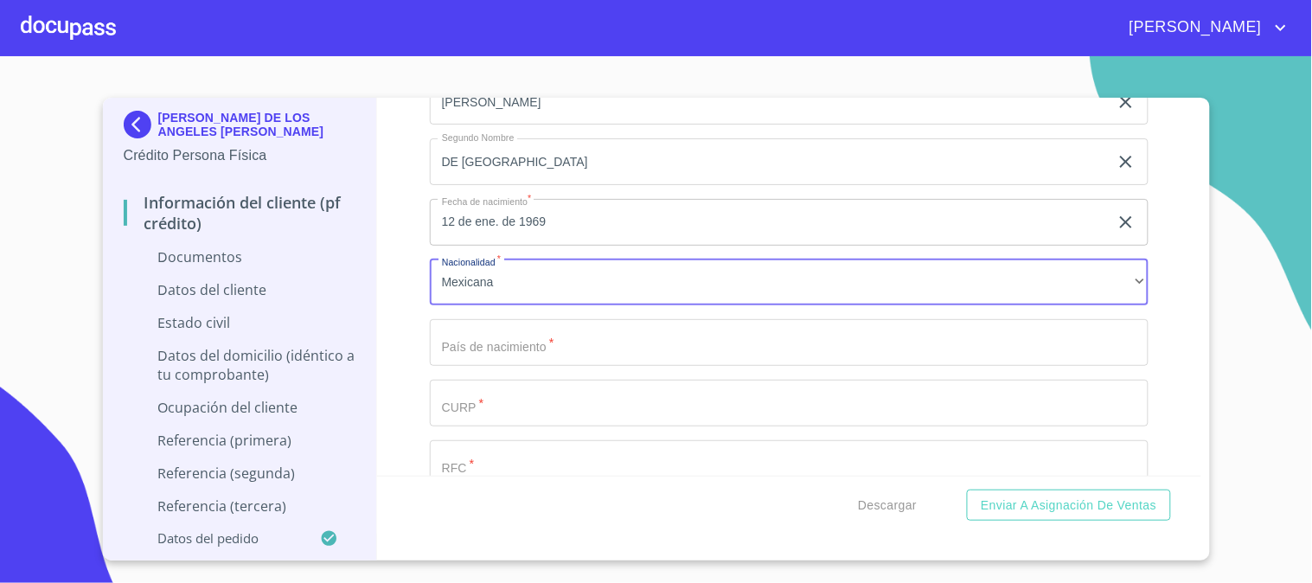
click at [555, 329] on input "Documento de identificación   *" at bounding box center [789, 342] width 719 height 47
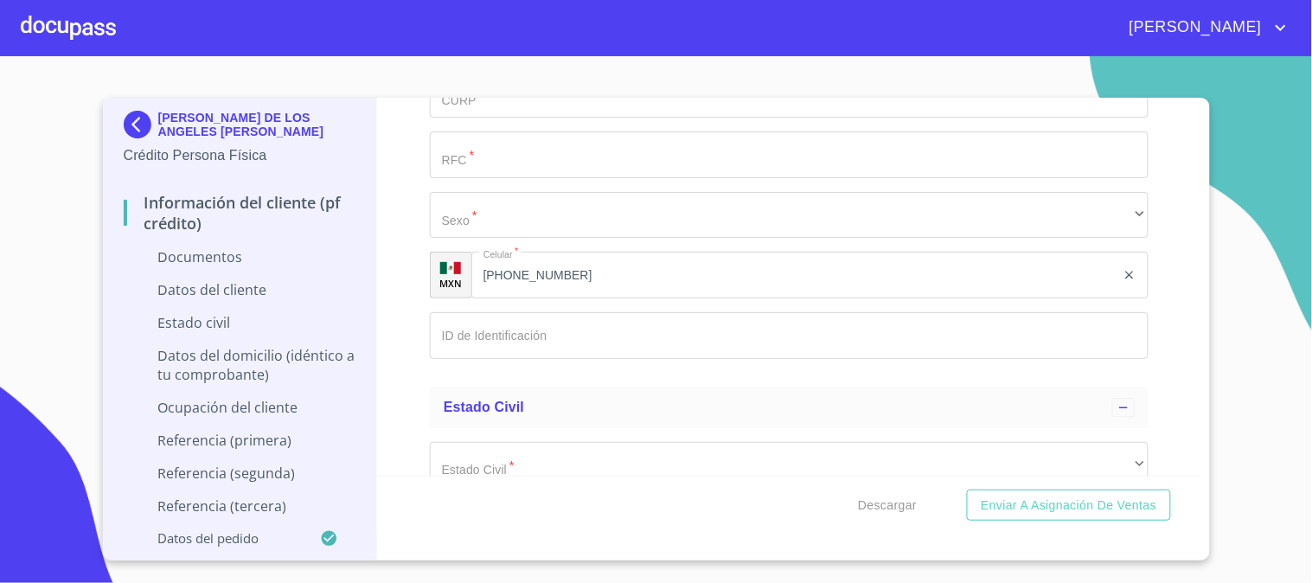
scroll to position [2690, 0]
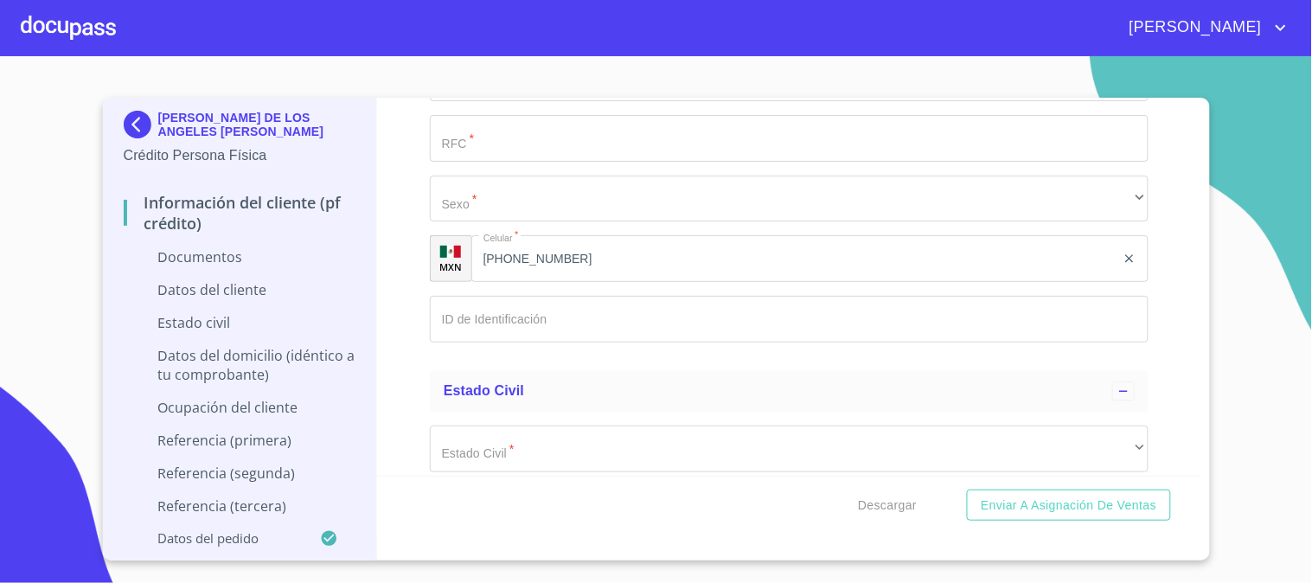
click at [555, 329] on input "Documento de identificación   *" at bounding box center [789, 319] width 719 height 47
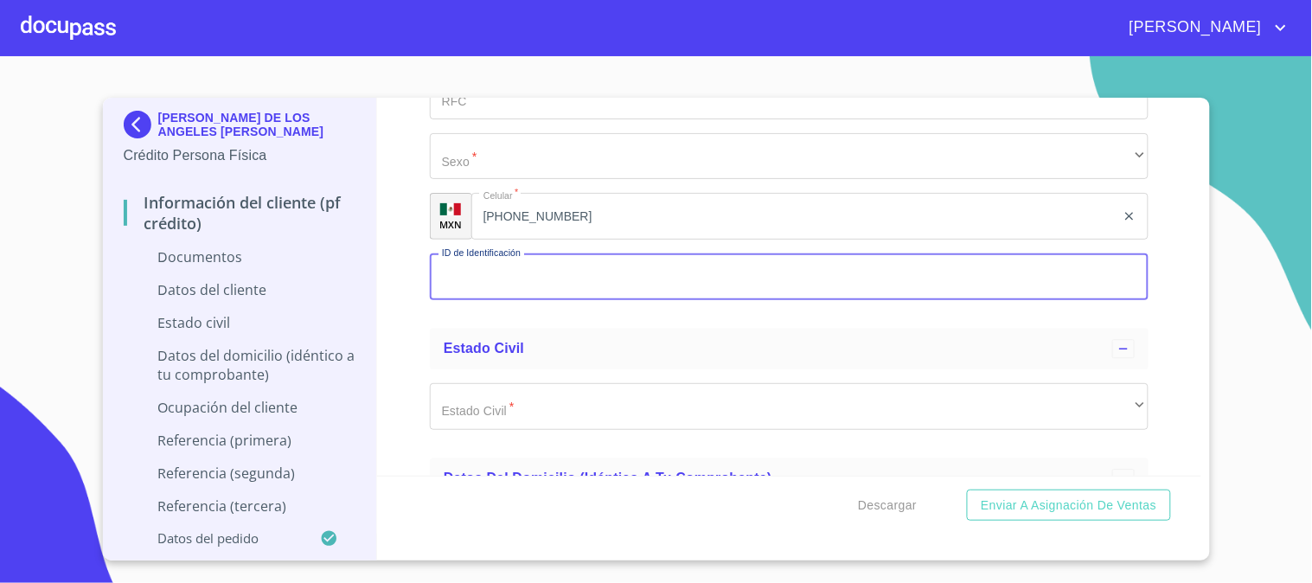
scroll to position [2731, 0]
click at [594, 285] on input "Documento de identificación   *" at bounding box center [789, 278] width 719 height 47
type input "1"
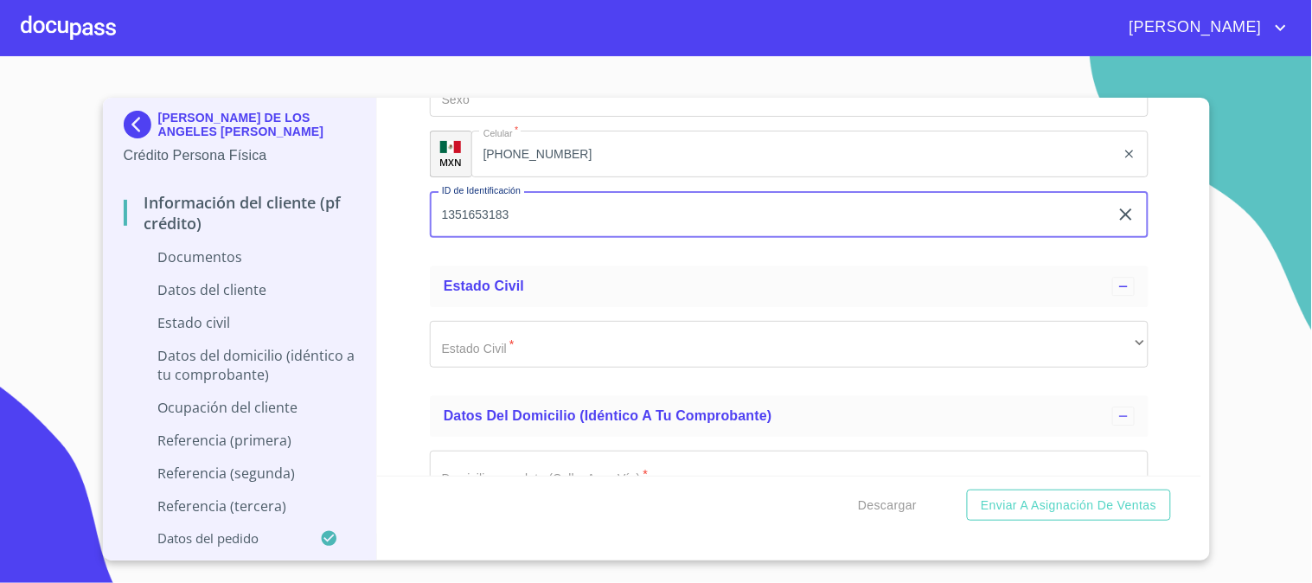
scroll to position [2828, 0]
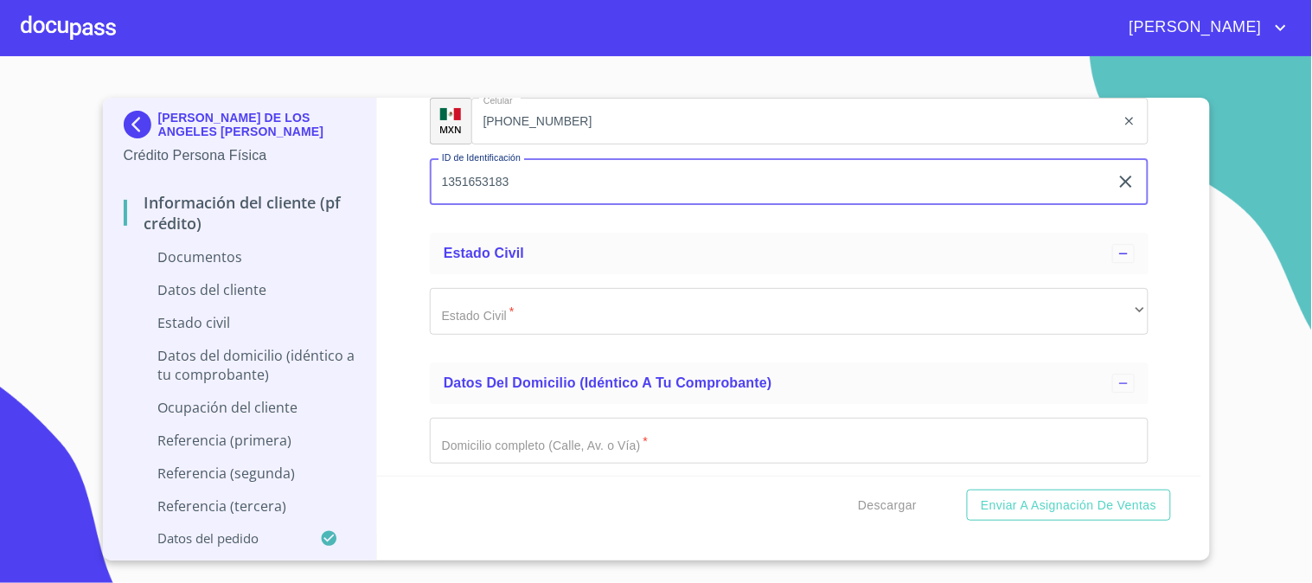
type input "1351653183"
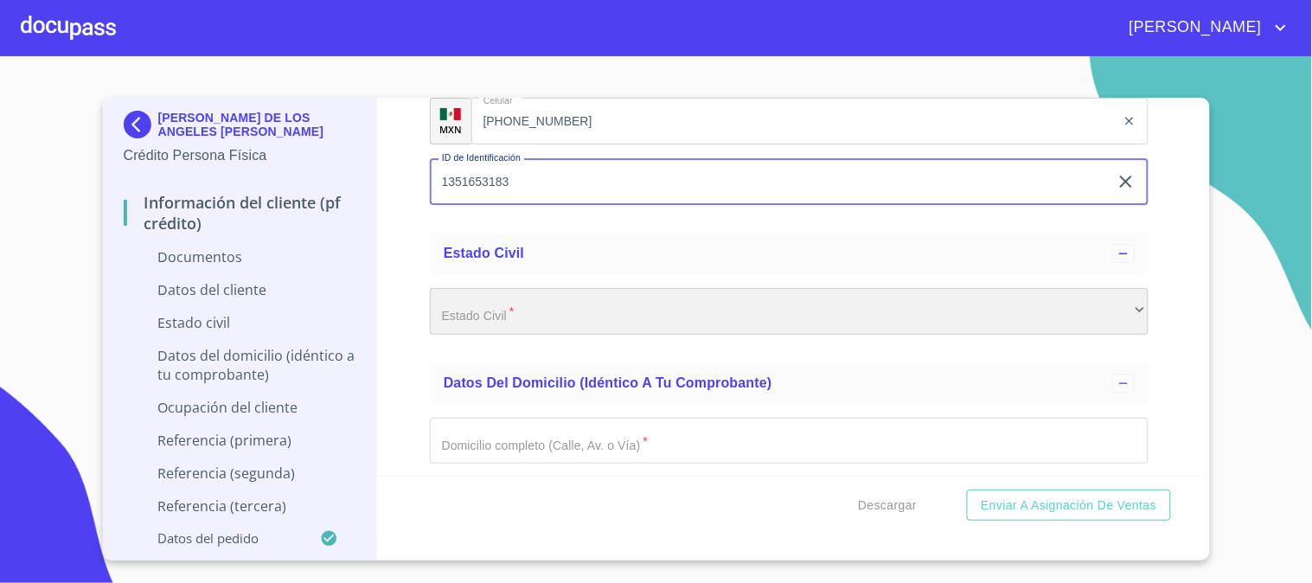
click at [510, 300] on div "​" at bounding box center [789, 311] width 719 height 47
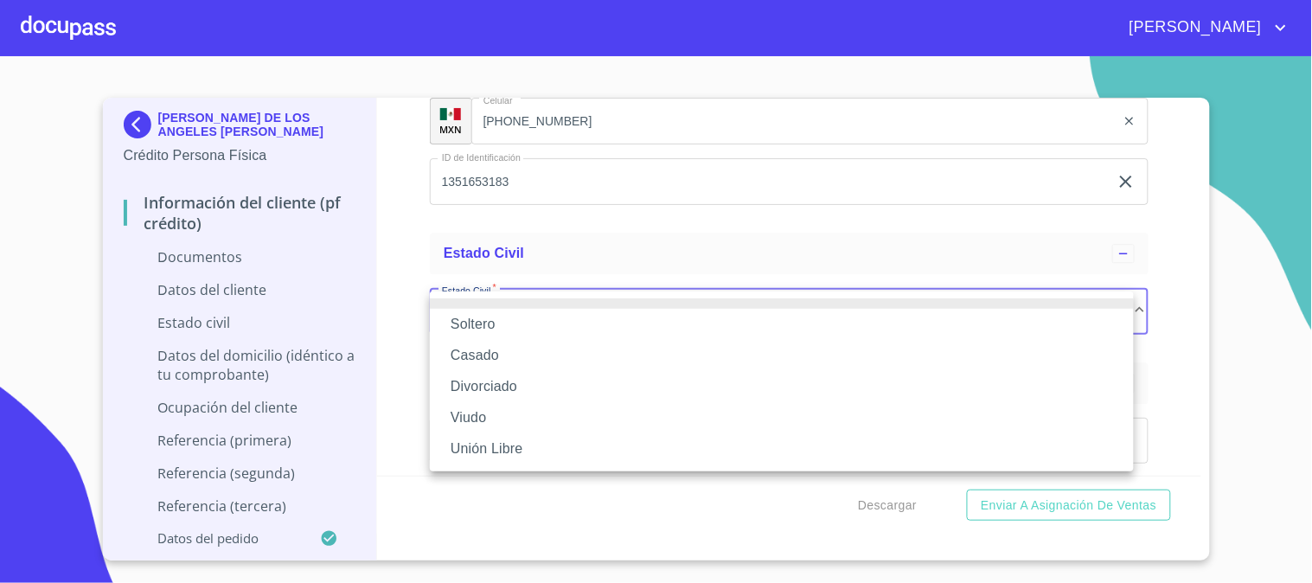
click at [516, 320] on li "Soltero" at bounding box center [782, 324] width 704 height 31
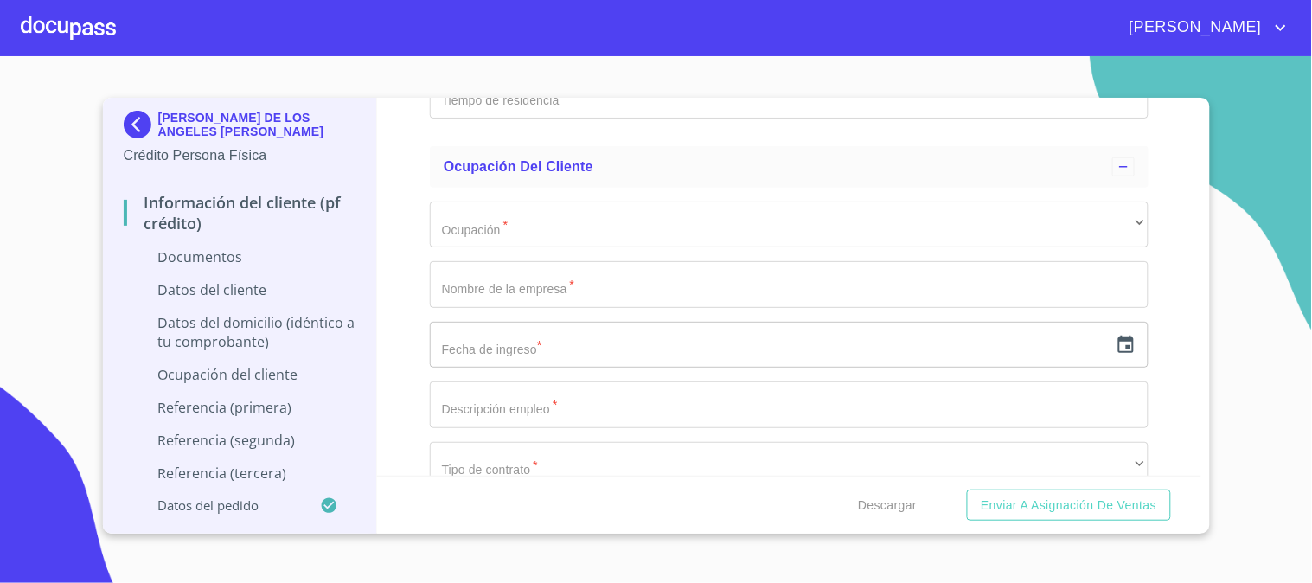
scroll to position [3789, 0]
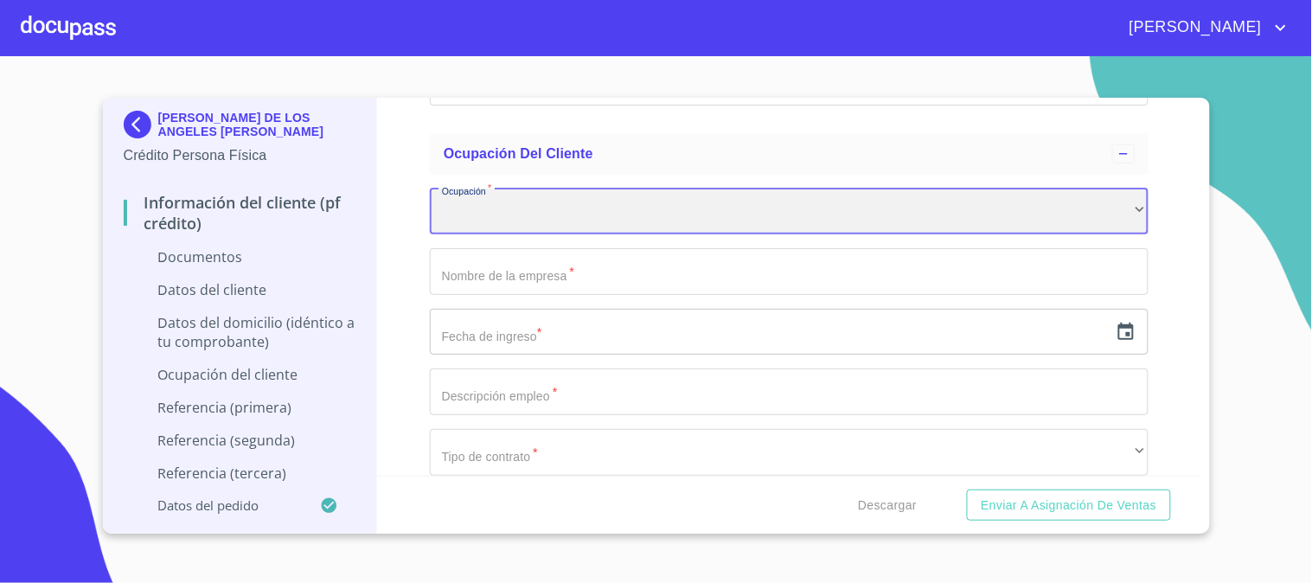
click at [546, 221] on div "​" at bounding box center [789, 212] width 719 height 47
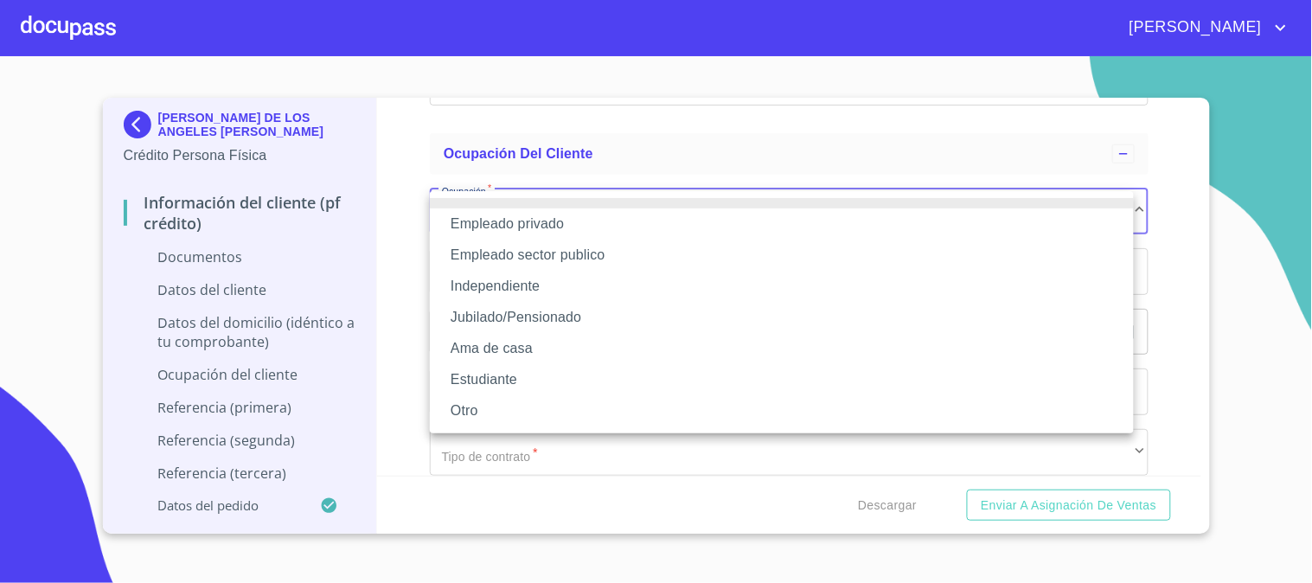
click at [558, 287] on li "Independiente" at bounding box center [782, 286] width 704 height 31
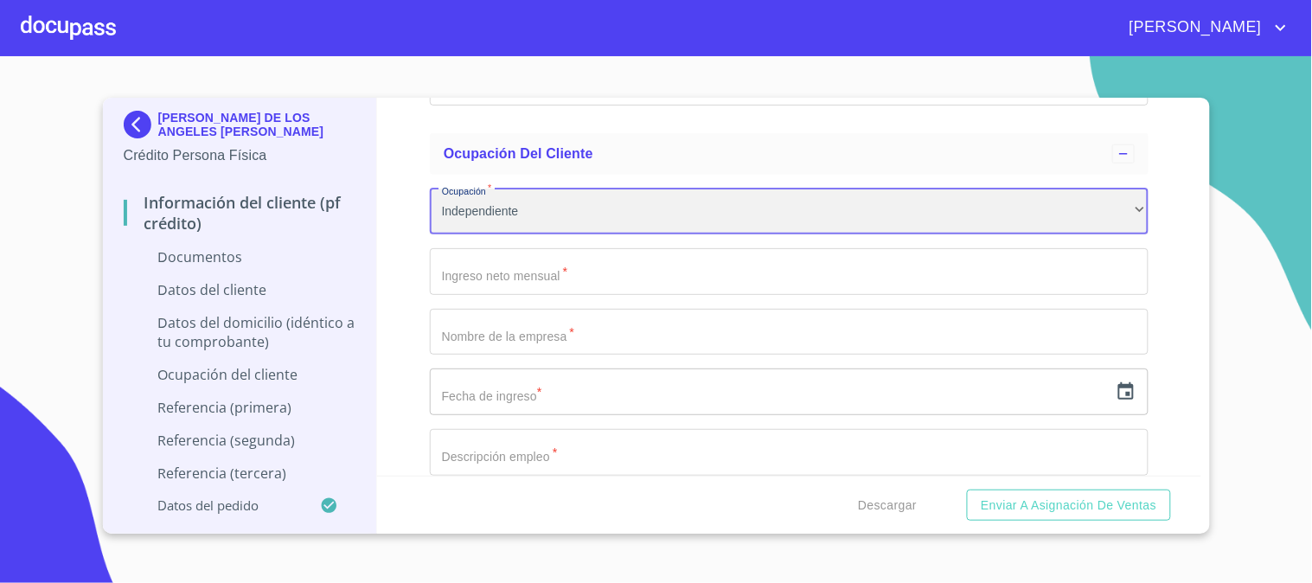
click at [575, 214] on div "Independiente" at bounding box center [789, 212] width 719 height 47
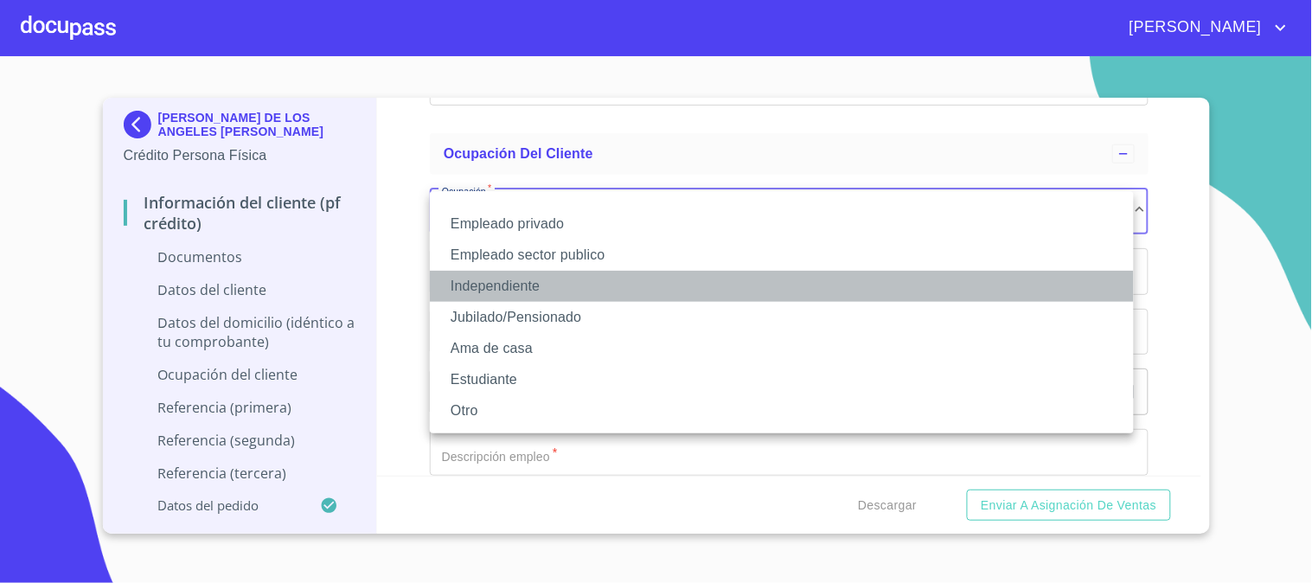
click at [574, 278] on li "Independiente" at bounding box center [782, 286] width 704 height 31
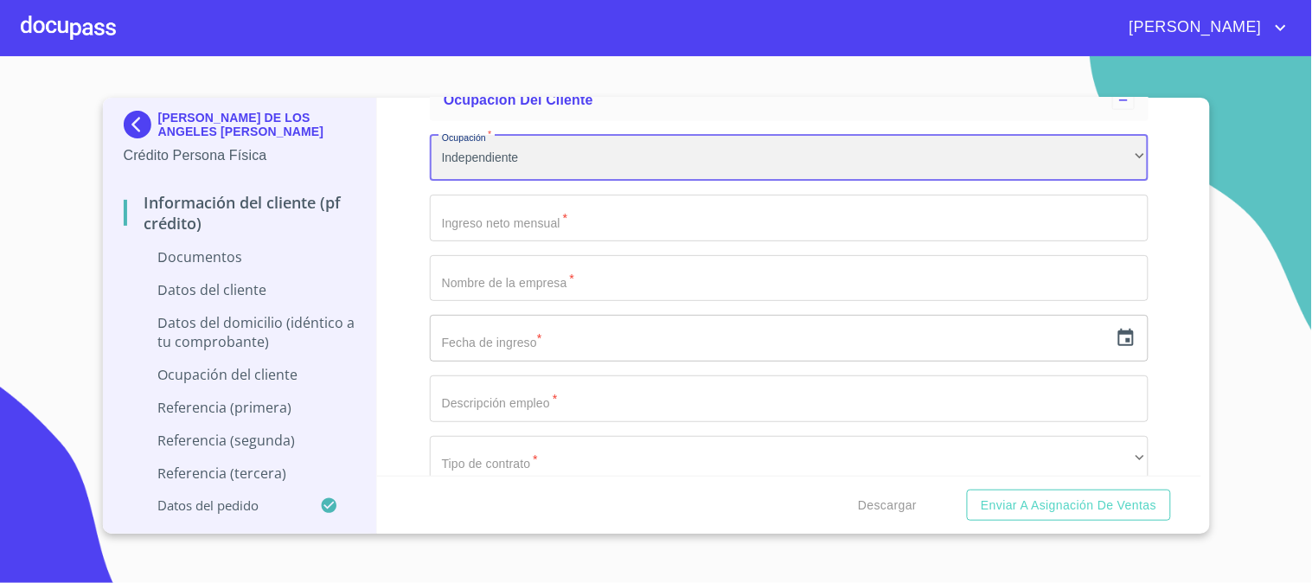
scroll to position [3885, 0]
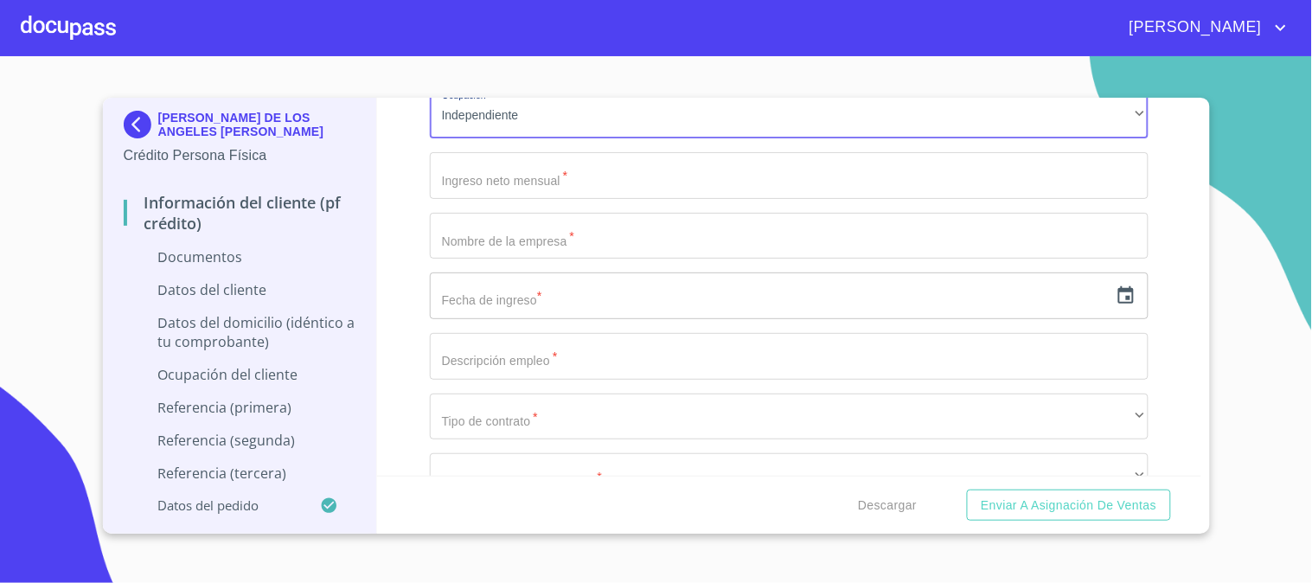
click at [584, 197] on input "Documento de identificación   *" at bounding box center [789, 175] width 719 height 47
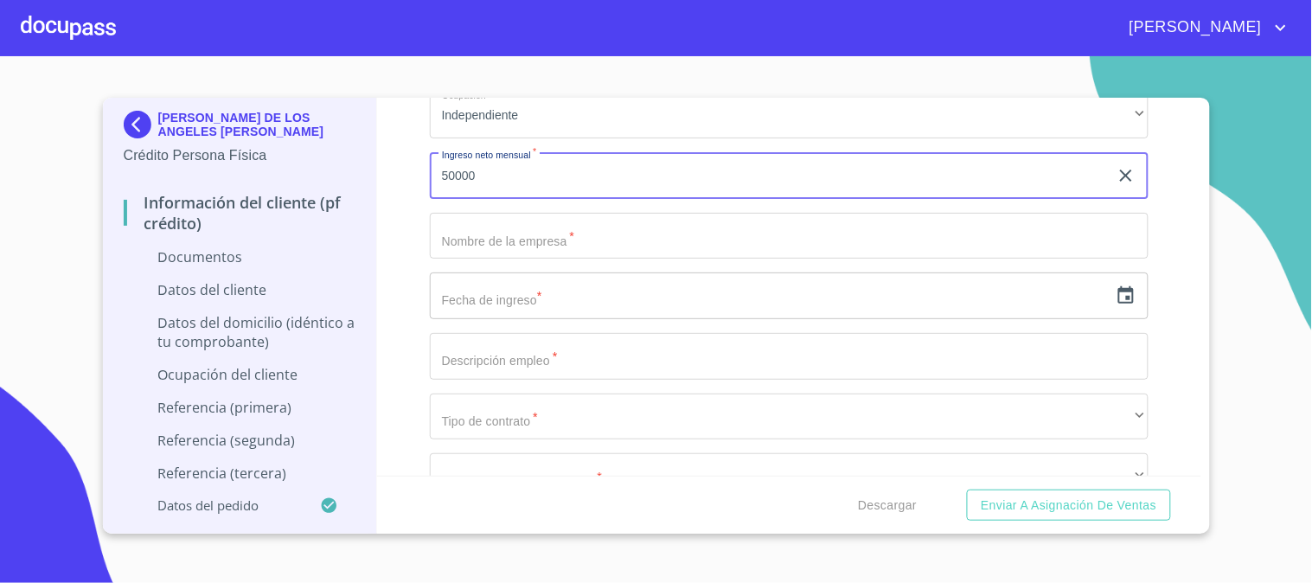
type input "50000"
click at [406, 180] on div "Información del cliente (PF crédito) Documentos Documento de identificación   *…" at bounding box center [789, 287] width 824 height 378
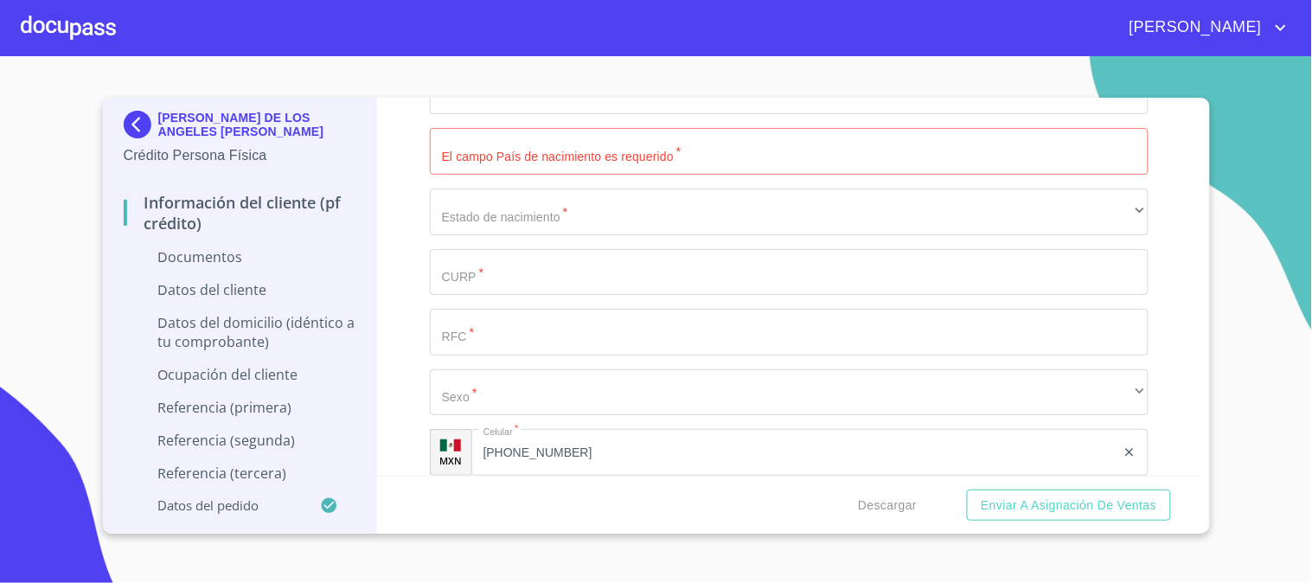
scroll to position [2497, 0]
click at [608, 140] on input "Documento de identificación   *" at bounding box center [789, 150] width 719 height 47
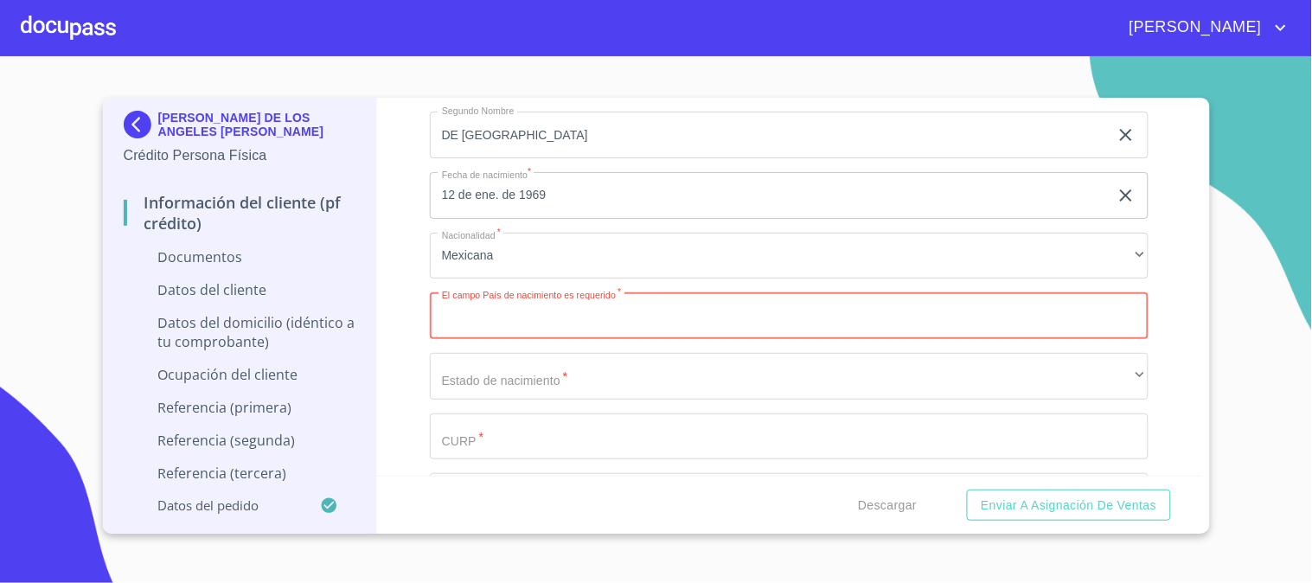
scroll to position [2306, 0]
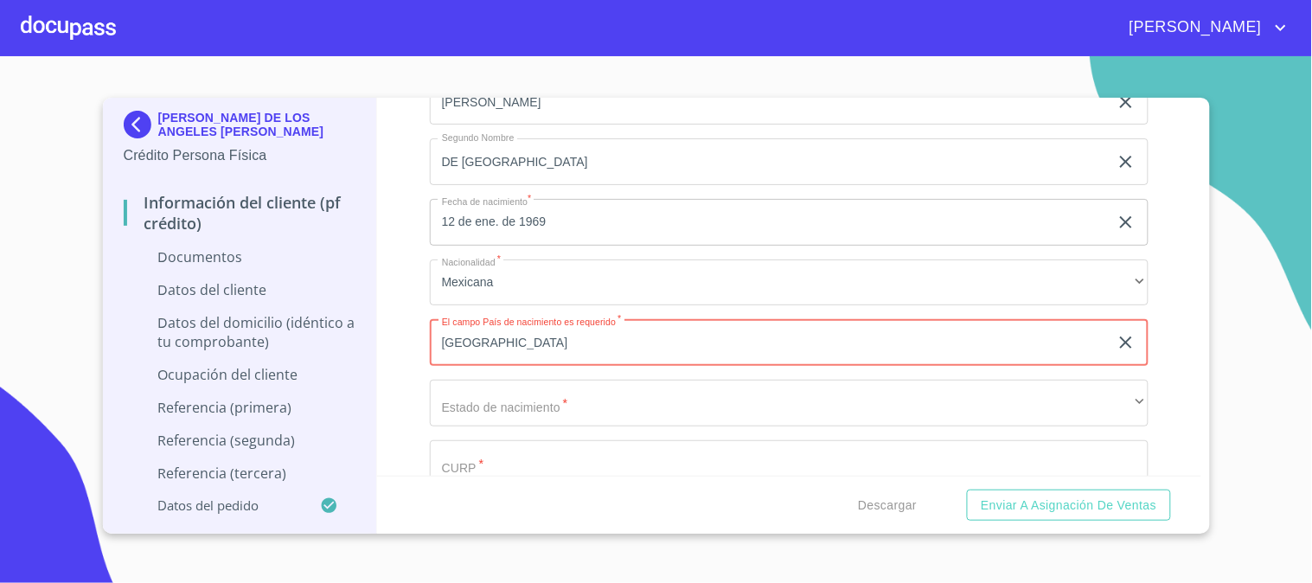
type input "[GEOGRAPHIC_DATA]"
click at [419, 157] on div "Información del cliente (PF crédito) Documentos Documento de identificación   *…" at bounding box center [789, 287] width 824 height 378
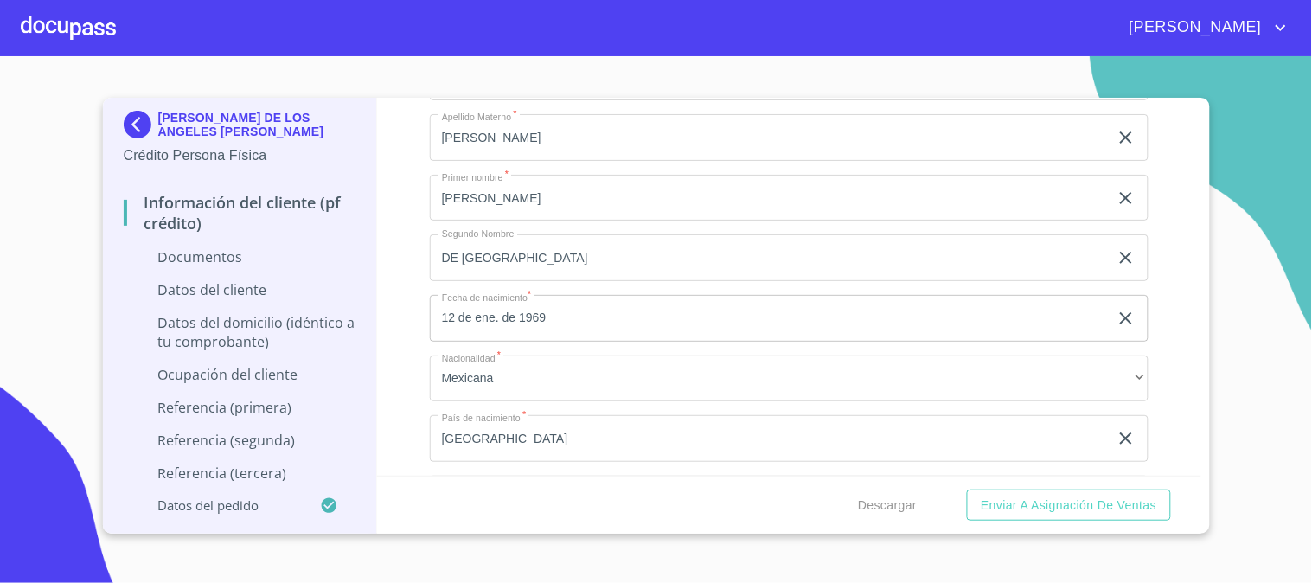
scroll to position [2497, 0]
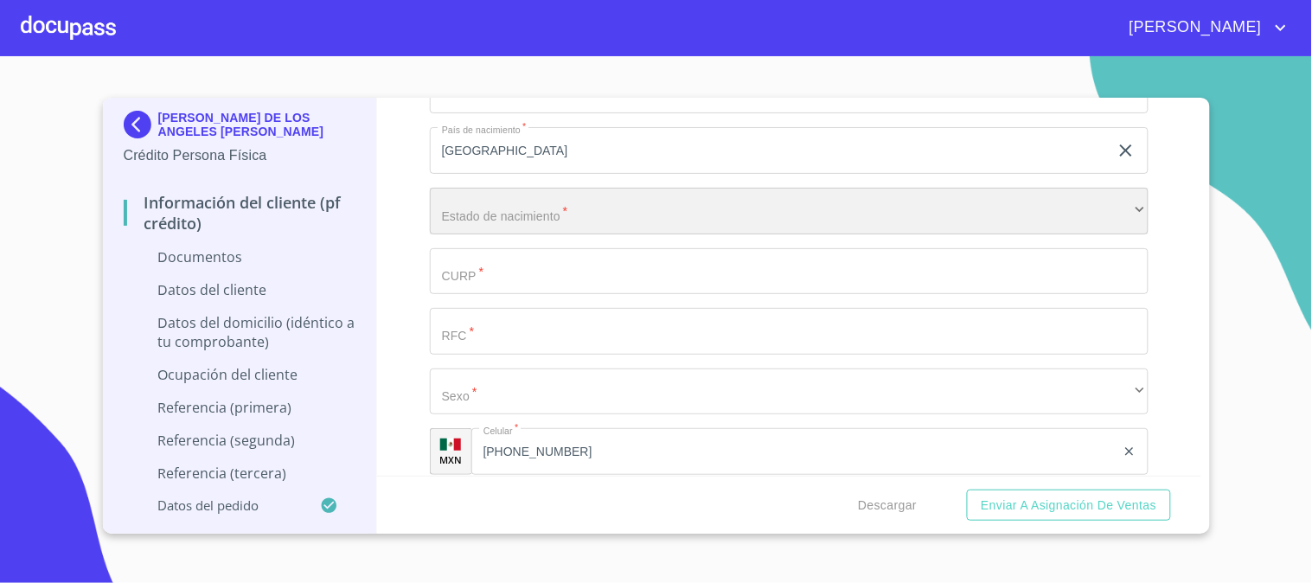
click at [536, 214] on div "​" at bounding box center [789, 211] width 719 height 47
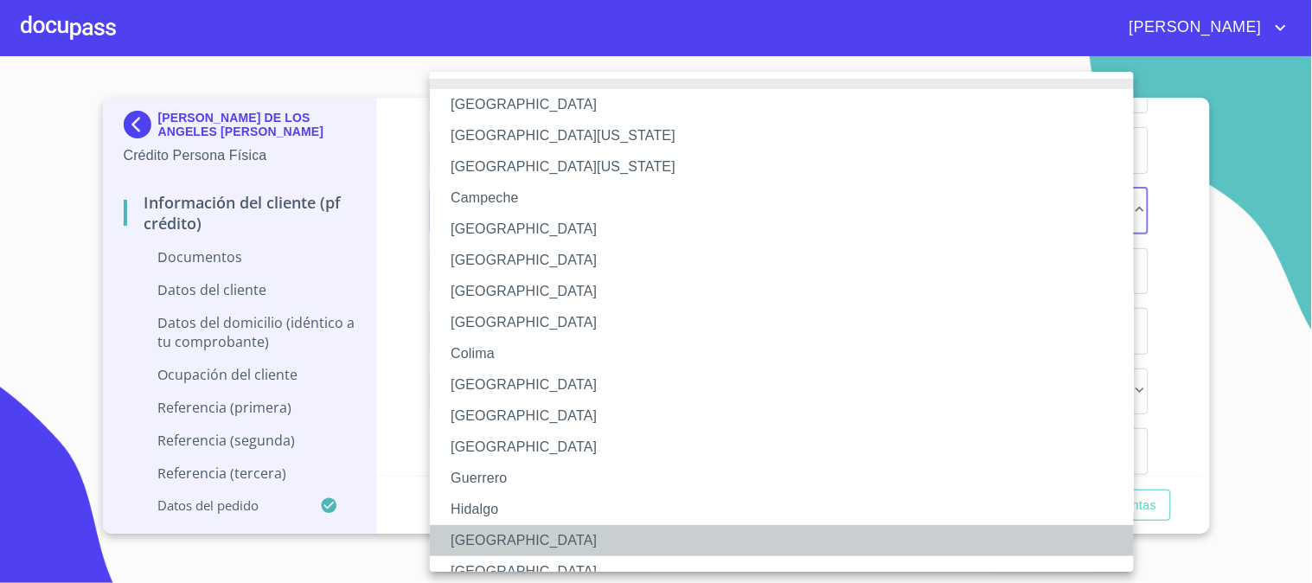
drag, startPoint x: 500, startPoint y: 540, endPoint x: 495, endPoint y: 514, distance: 27.3
click at [499, 540] on li "[GEOGRAPHIC_DATA]" at bounding box center [789, 540] width 719 height 31
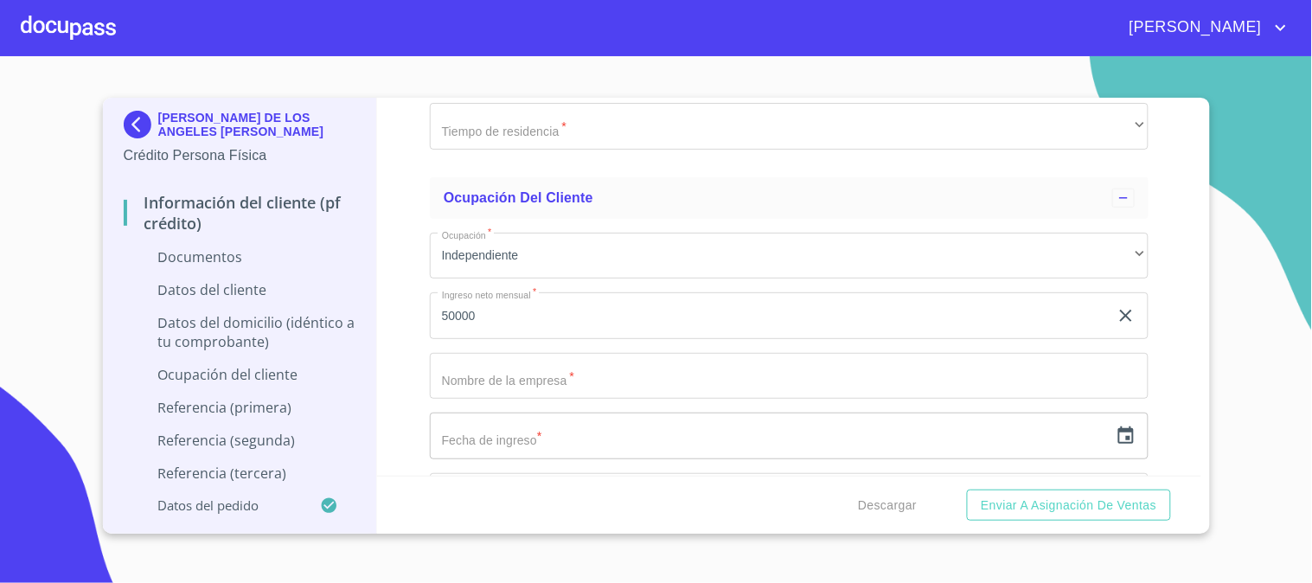
scroll to position [3747, 0]
click at [454, 311] on input "50000" at bounding box center [769, 313] width 679 height 47
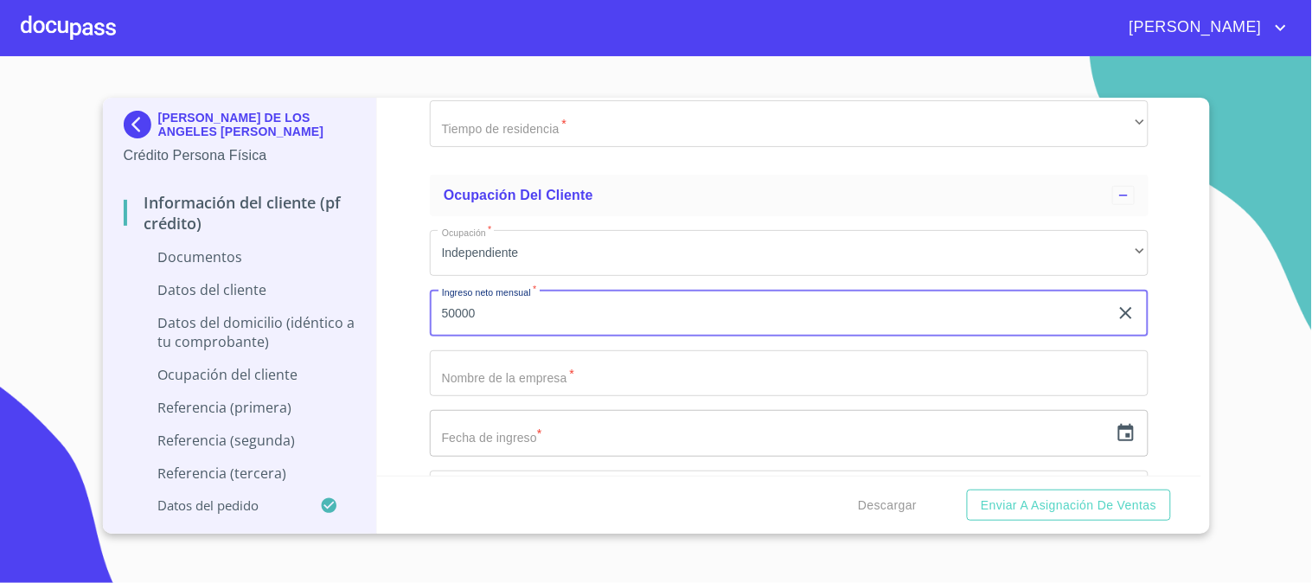
click at [521, 386] on input "Documento de identificación   *" at bounding box center [789, 373] width 719 height 47
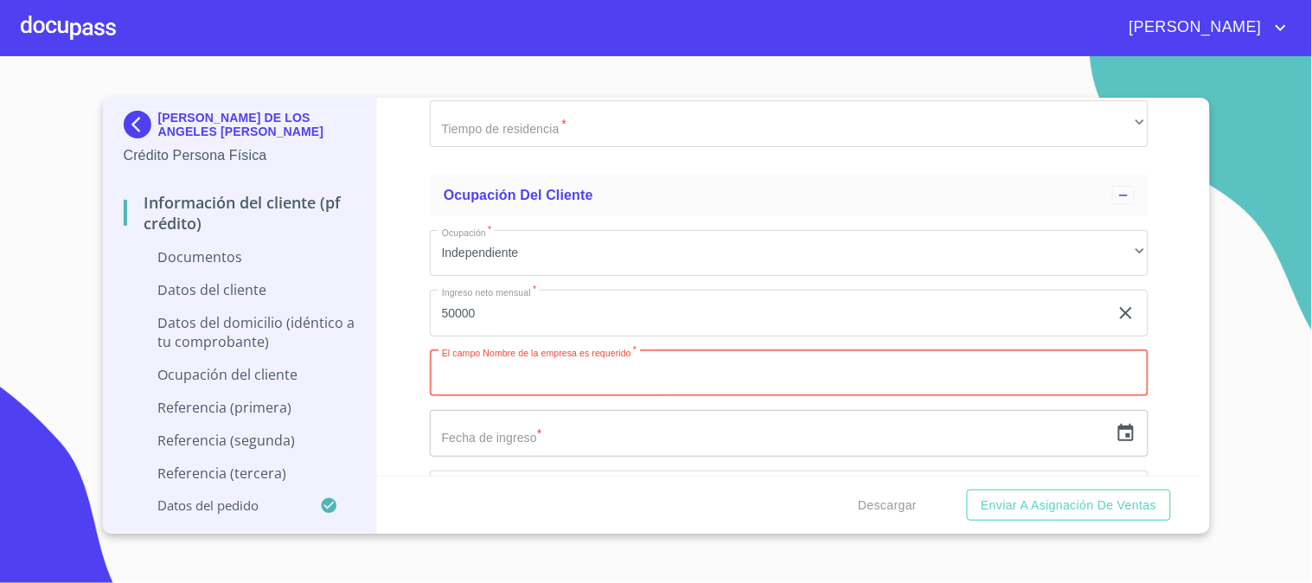
click at [859, 378] on input "Documento de identificación   *" at bounding box center [789, 373] width 719 height 47
paste input "TAQUIZAS ANGELES"
type input "TAQUIZAS ANGELES"
click at [400, 349] on div "Información del cliente (PF crédito) Documentos Documento de identificación   *…" at bounding box center [789, 287] width 824 height 378
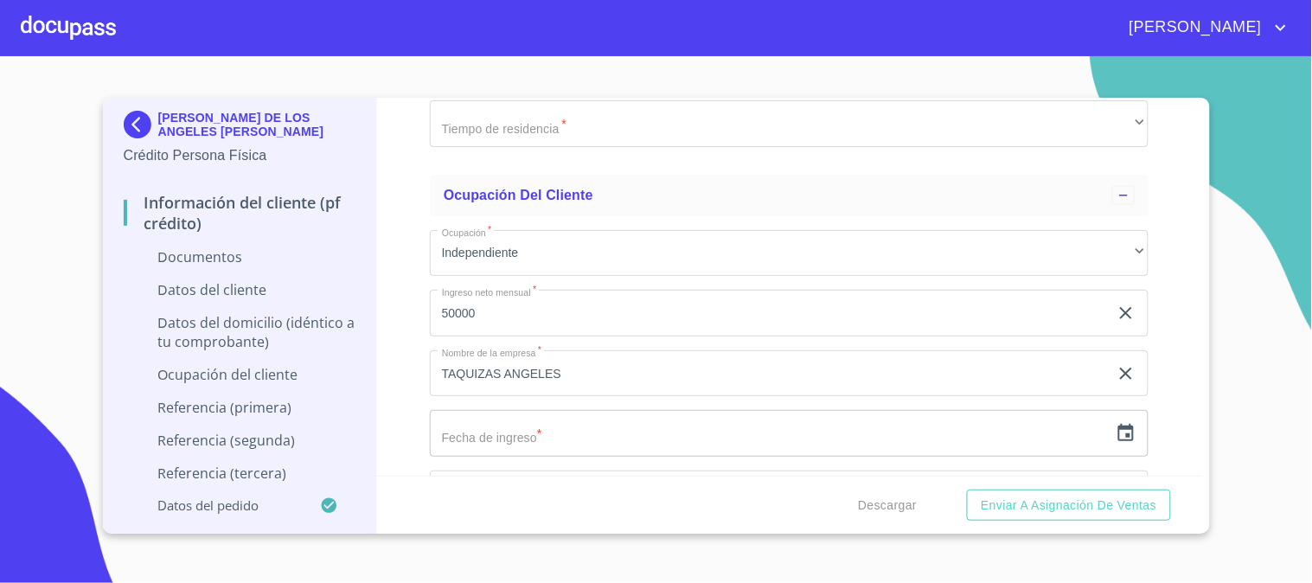
scroll to position [3939, 0]
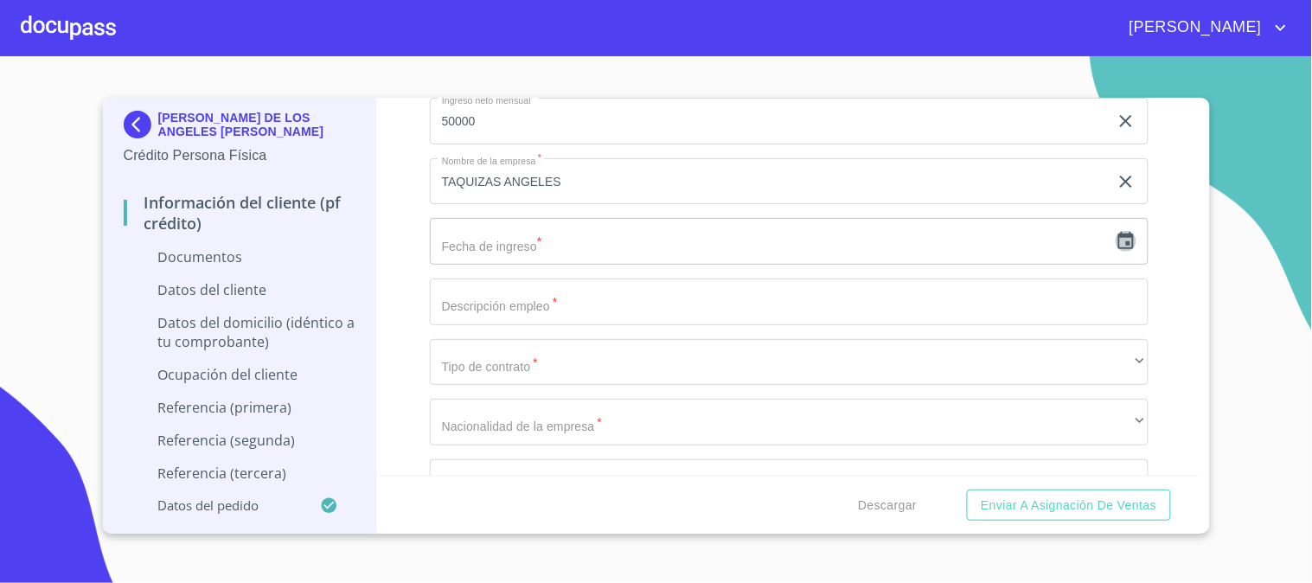
click at [1116, 240] on icon "button" at bounding box center [1126, 241] width 21 height 21
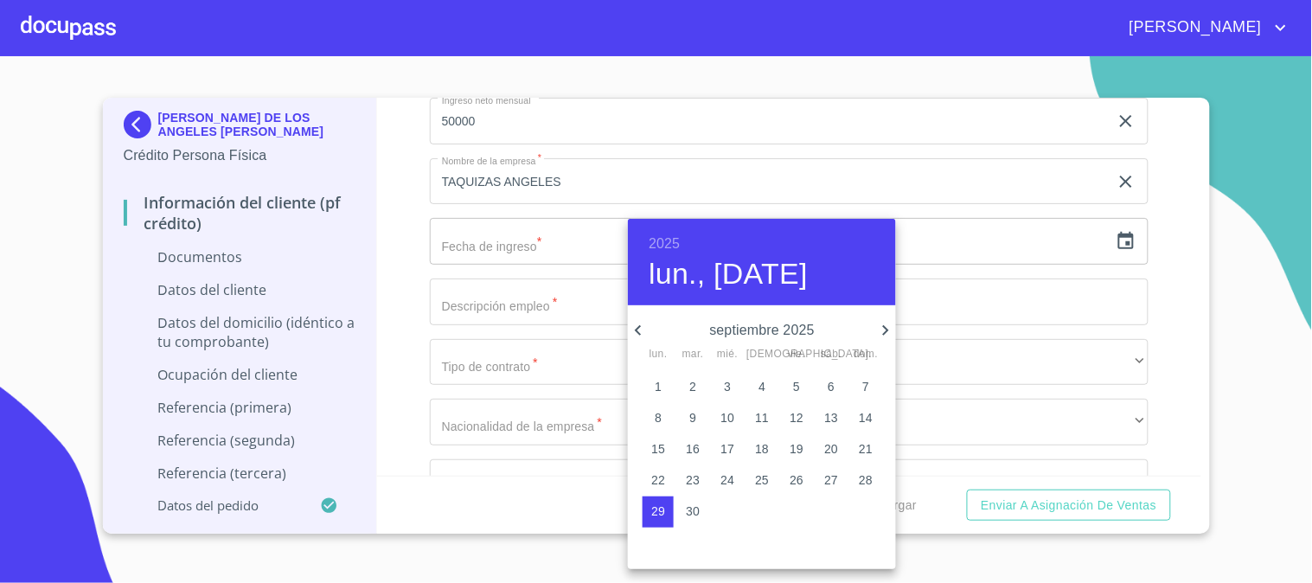
click at [652, 246] on h6 "2025" at bounding box center [664, 244] width 31 height 24
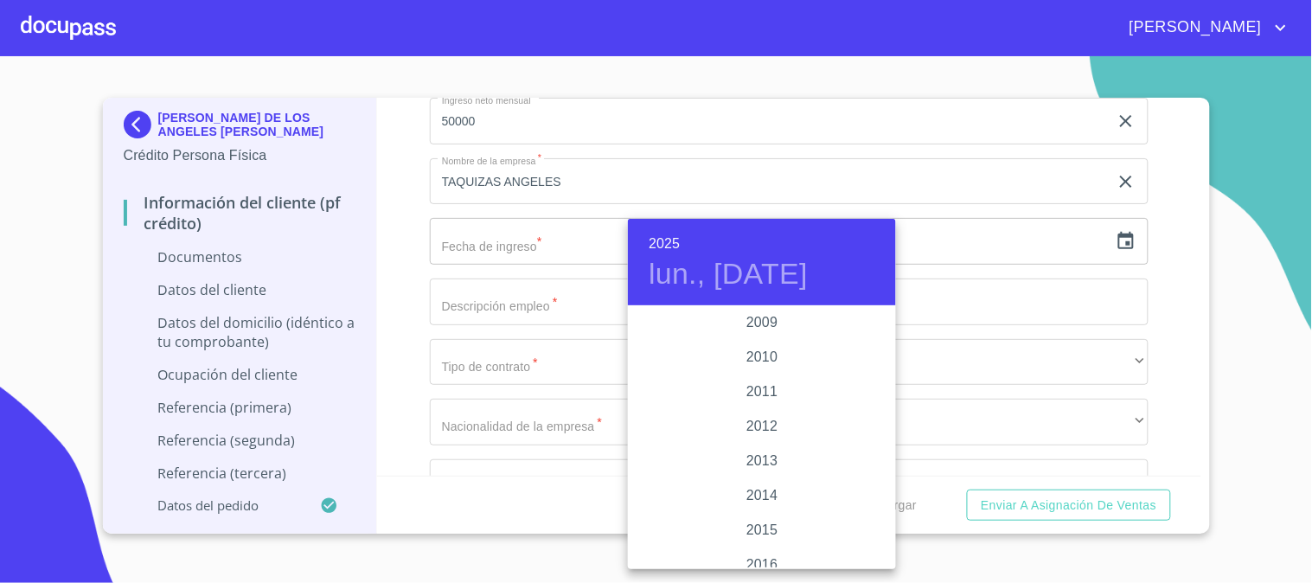
scroll to position [2875, 0]
click at [770, 387] on div "2010" at bounding box center [762, 391] width 268 height 35
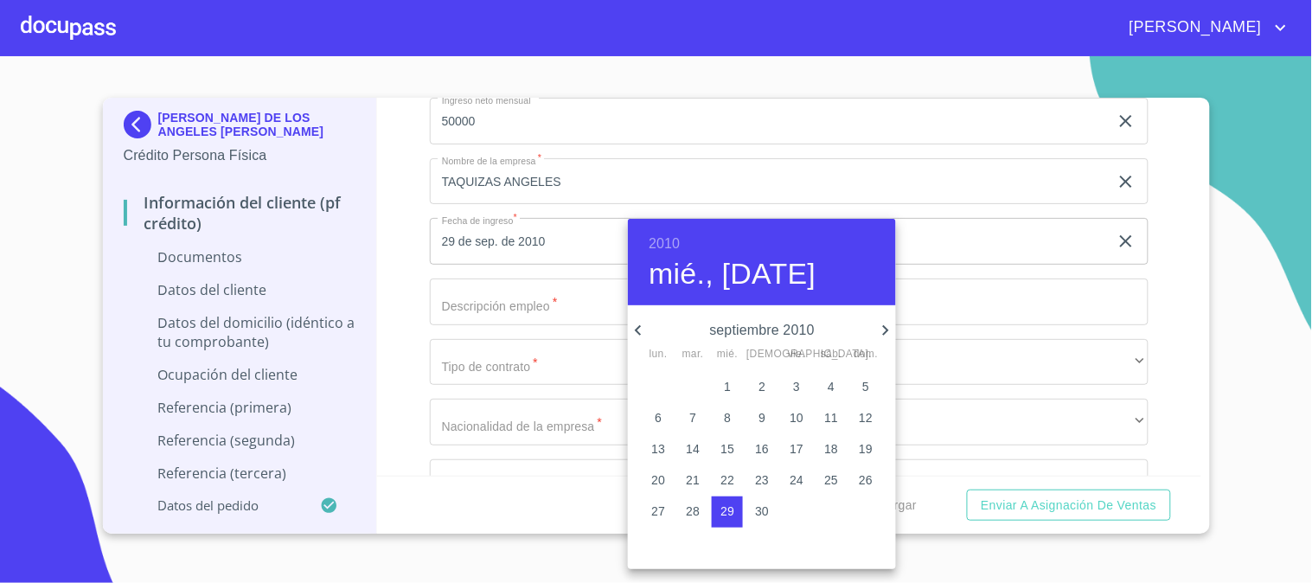
click at [736, 381] on span "1" at bounding box center [727, 386] width 31 height 17
type input "1 de sep. de 2010"
click at [390, 245] on div at bounding box center [656, 291] width 1312 height 583
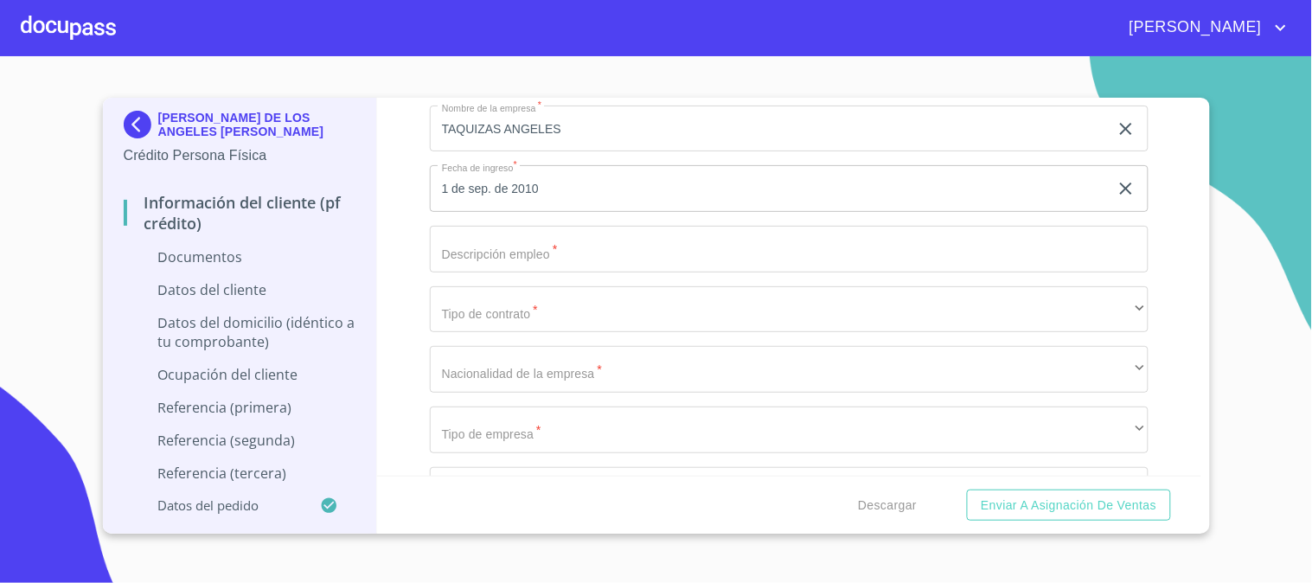
scroll to position [4035, 0]
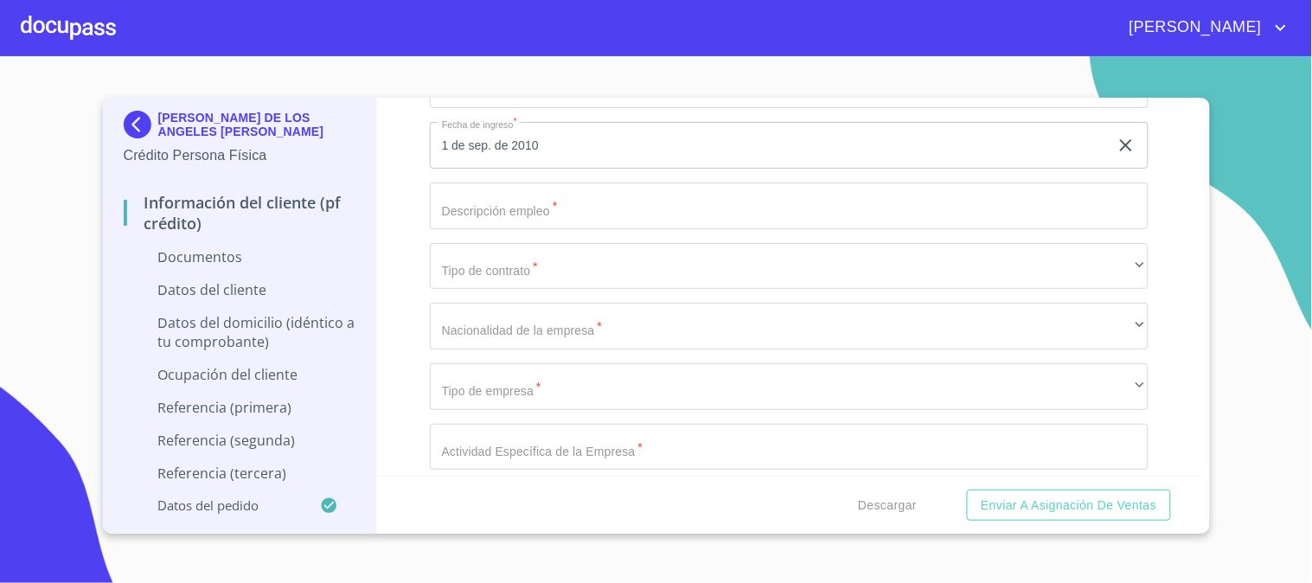
click at [647, 213] on input "Documento de identificación   *" at bounding box center [789, 205] width 719 height 47
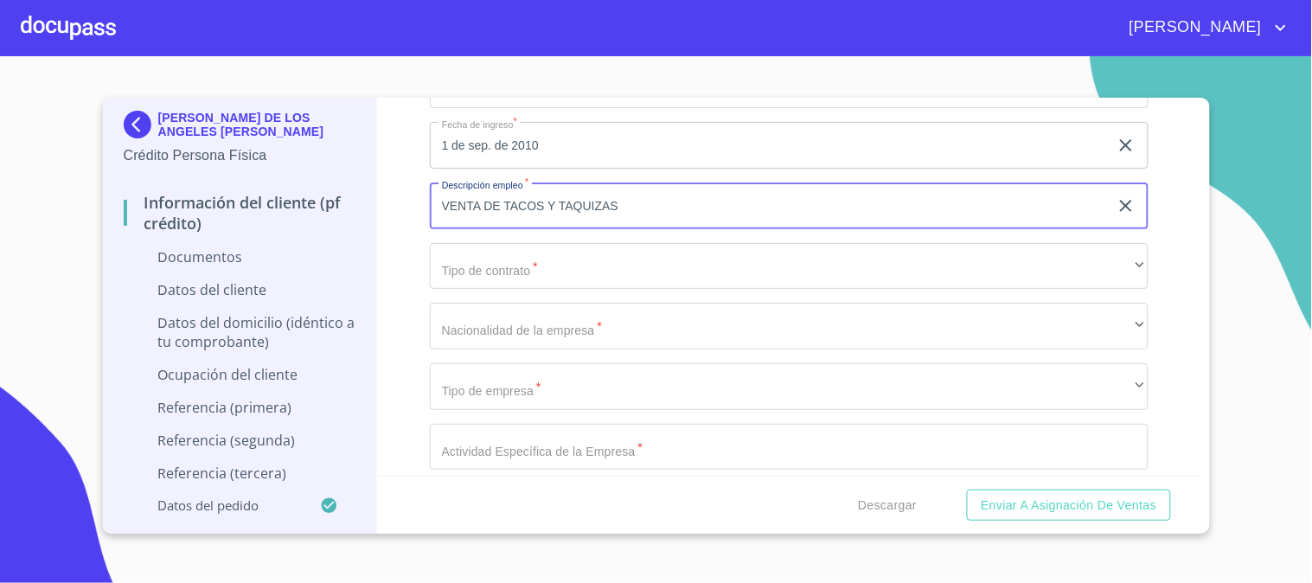
type input "VENTA DE TACOS Y TAQUIZAS"
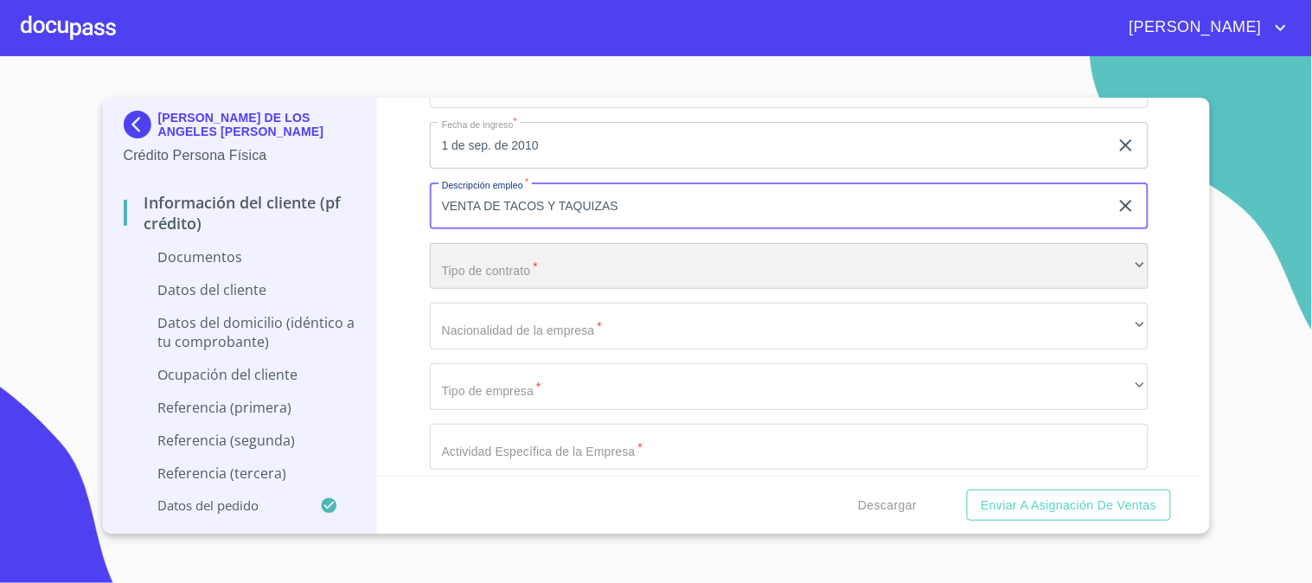
click at [641, 274] on div "​" at bounding box center [789, 266] width 719 height 47
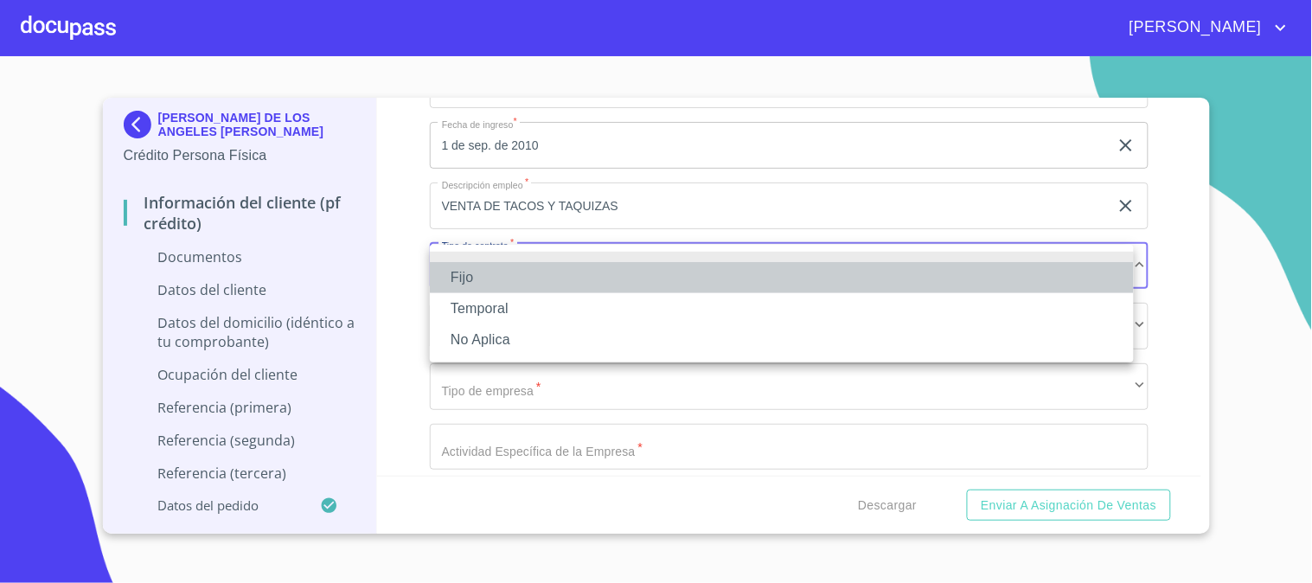
click at [641, 278] on li "Fijo" at bounding box center [782, 277] width 704 height 31
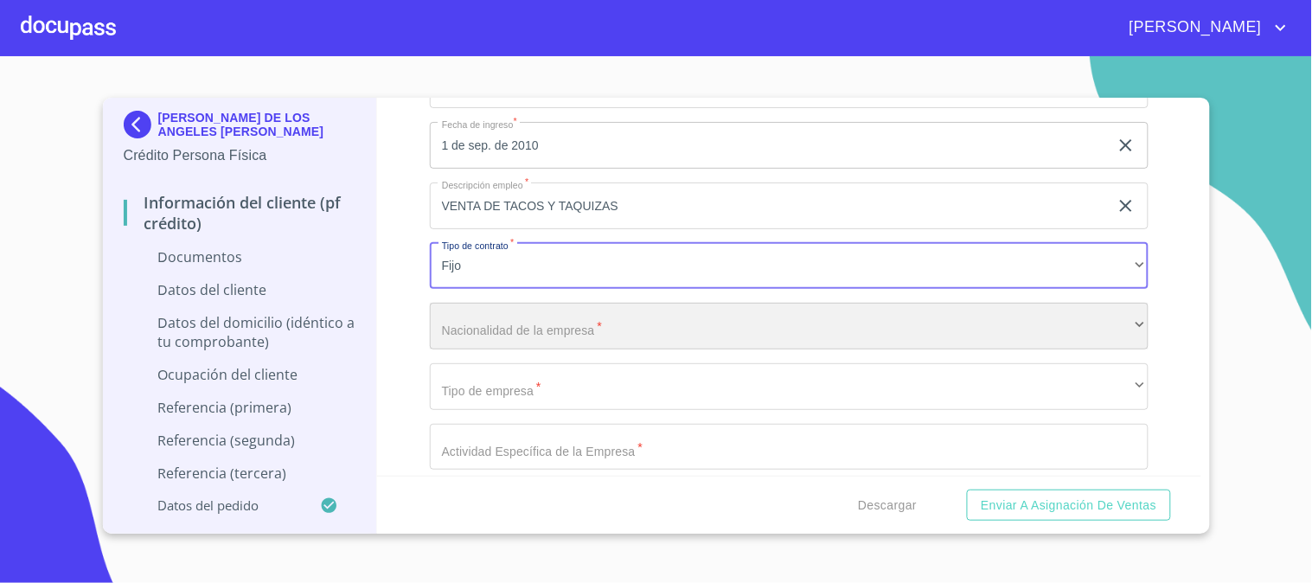
click at [626, 321] on div "​" at bounding box center [789, 326] width 719 height 47
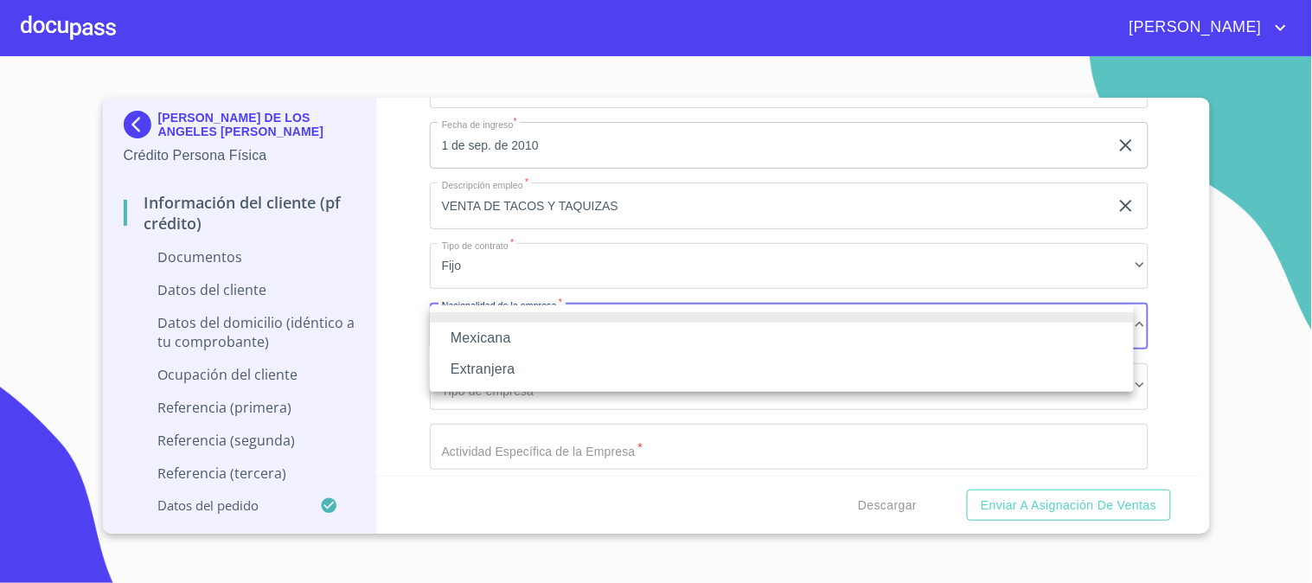
click at [629, 330] on li "Mexicana" at bounding box center [782, 338] width 704 height 31
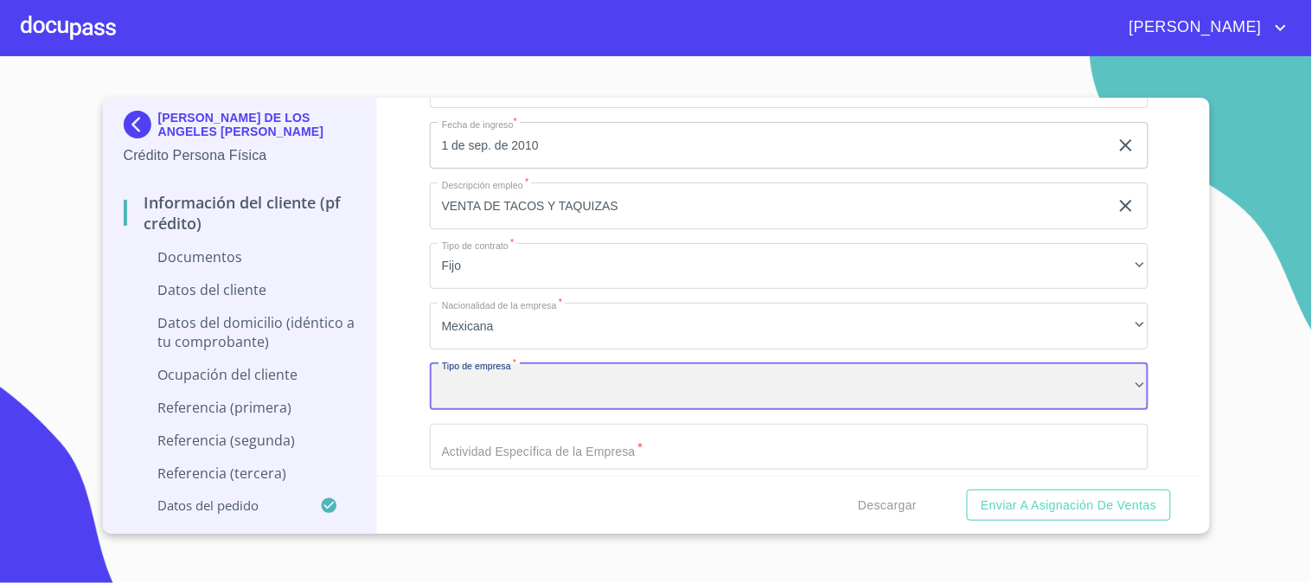
click at [635, 389] on div "​" at bounding box center [789, 386] width 719 height 47
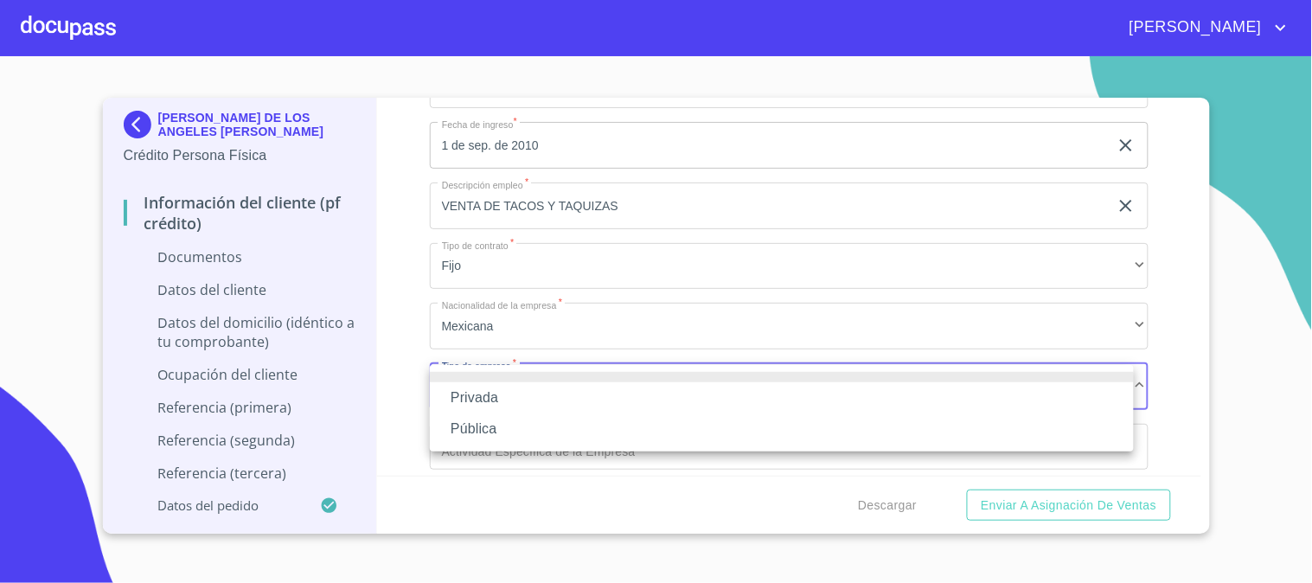
click at [636, 393] on li "Privada" at bounding box center [782, 397] width 704 height 31
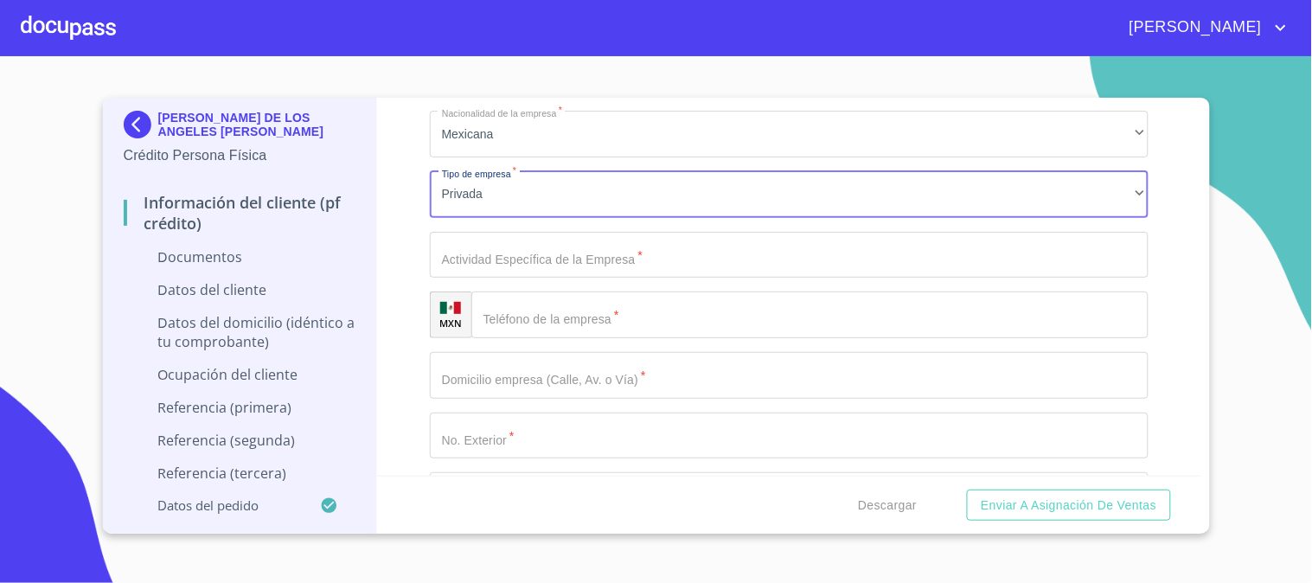
click at [647, 264] on input "Documento de identificación   *" at bounding box center [789, 255] width 719 height 47
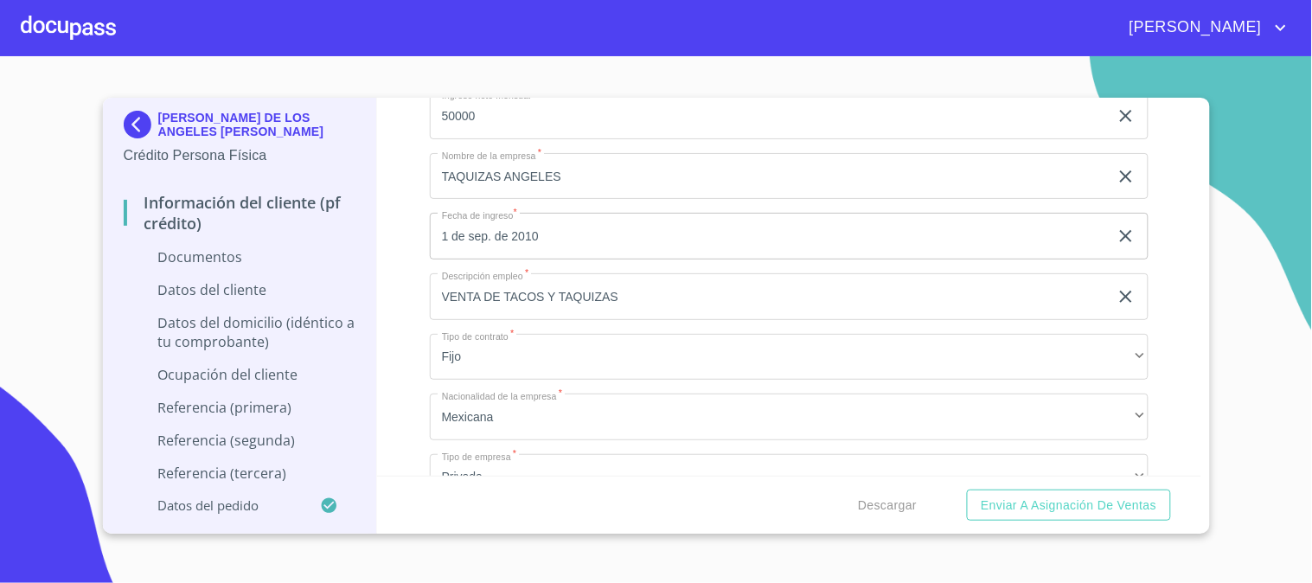
scroll to position [3939, 0]
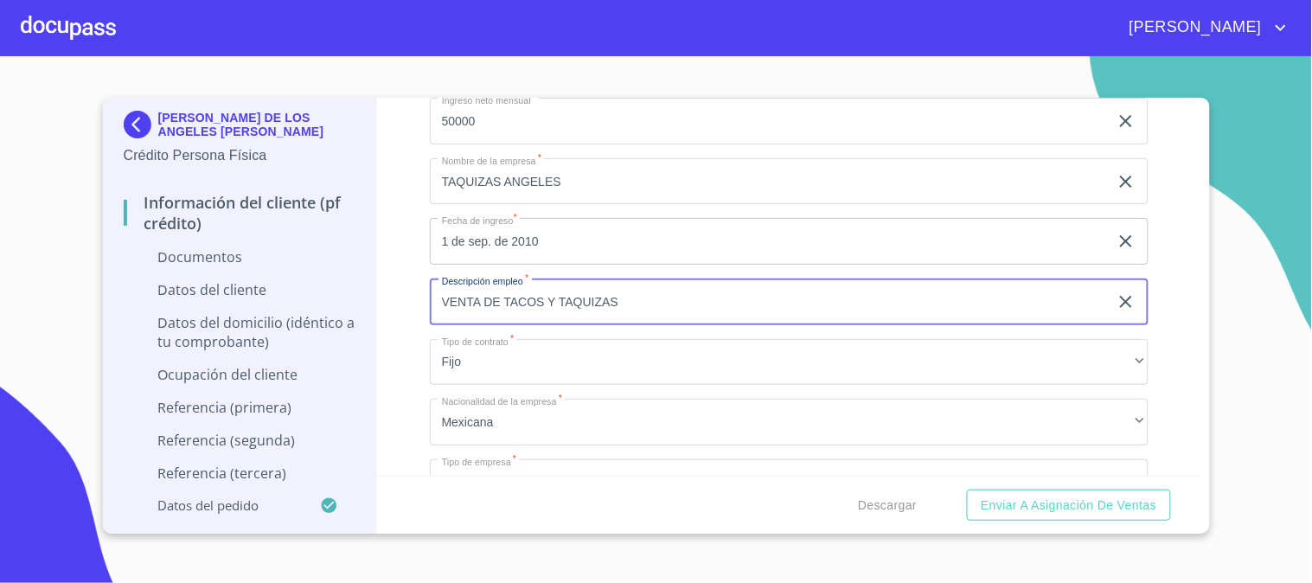
drag, startPoint x: 668, startPoint y: 297, endPoint x: 305, endPoint y: 298, distance: 363.2
click at [305, 298] on div "[PERSON_NAME] DE LOS ANGELES [PERSON_NAME] Crédito Persona Física Información d…" at bounding box center [652, 316] width 1098 height 436
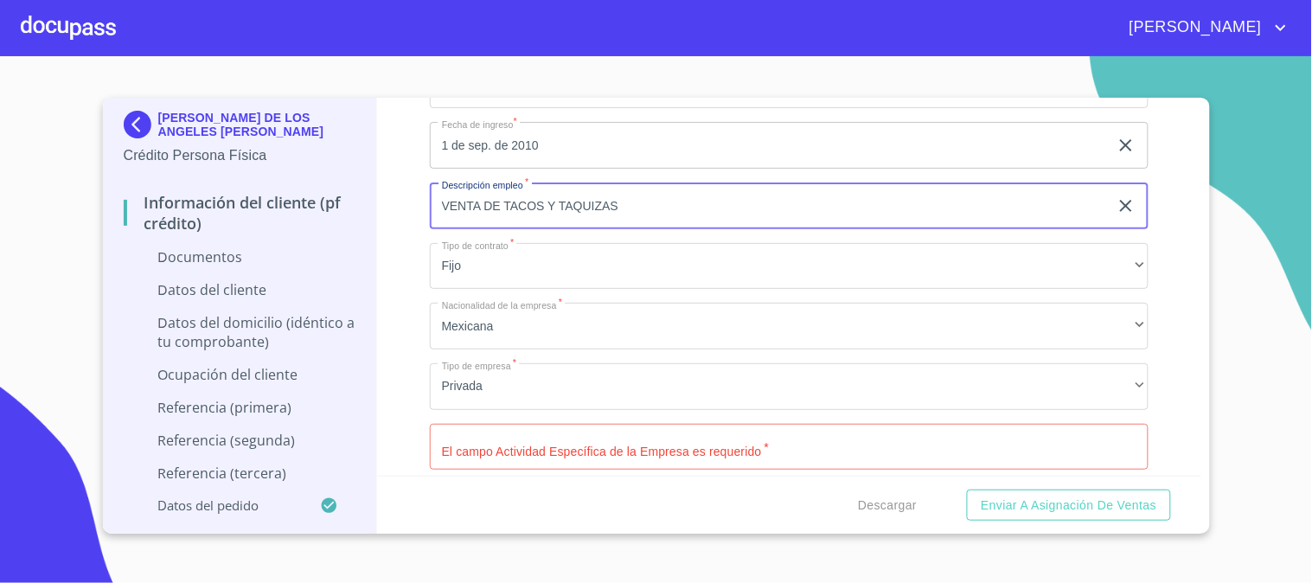
scroll to position [4227, 0]
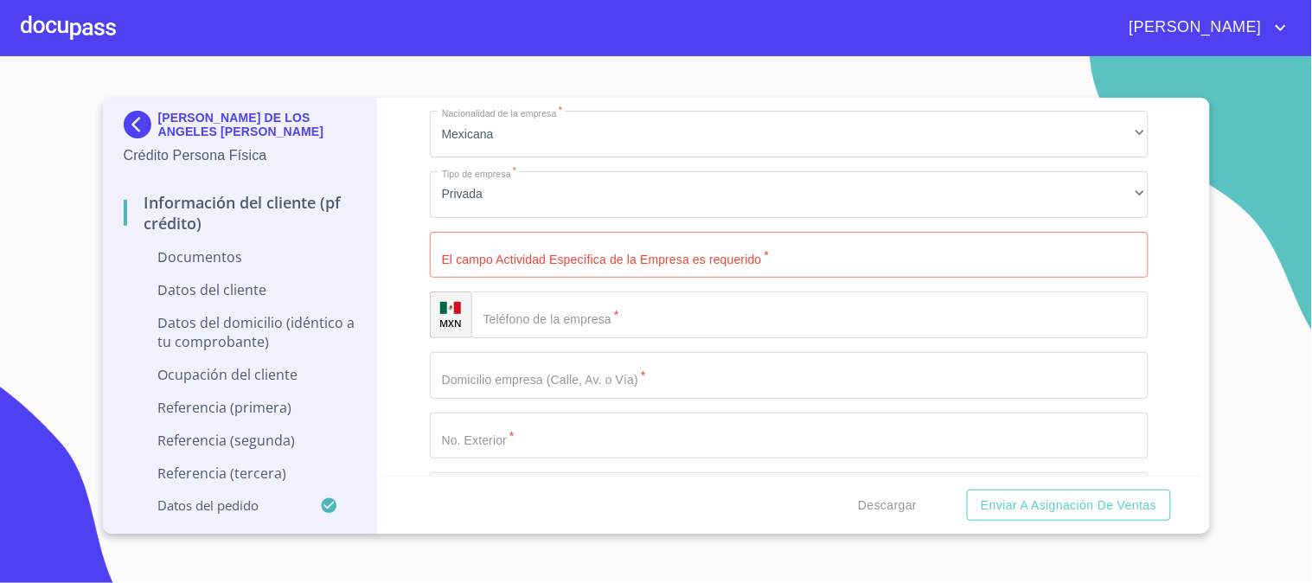
click at [589, 249] on input "Documento de identificación   *" at bounding box center [789, 255] width 719 height 47
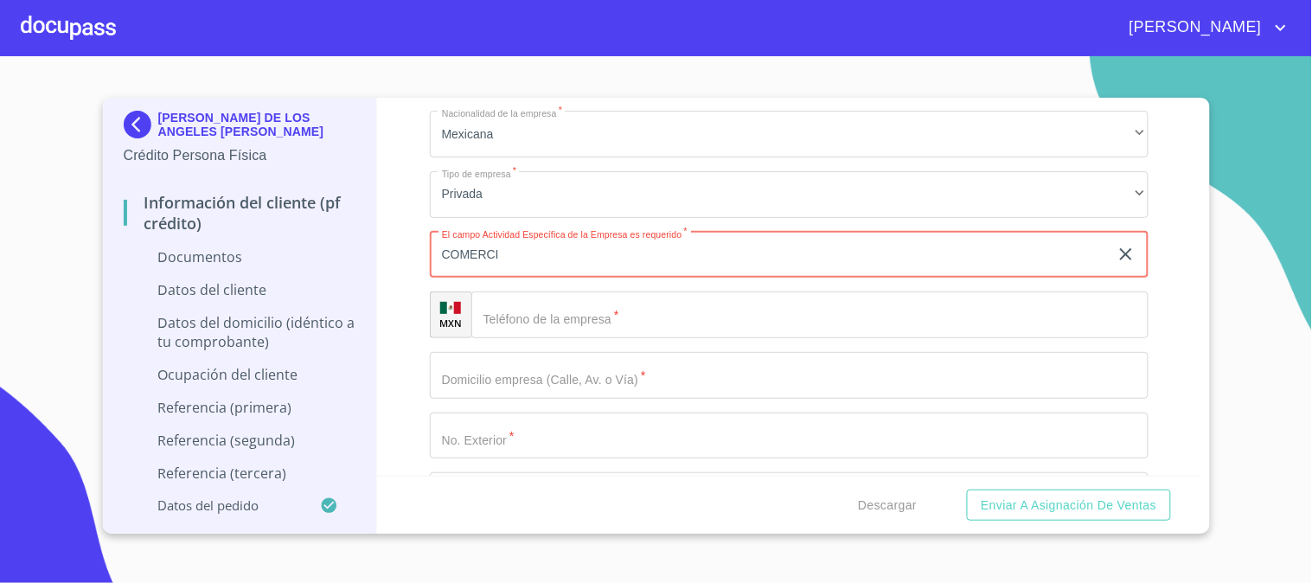
type input "COMERCIO"
drag, startPoint x: 550, startPoint y: 268, endPoint x: 365, endPoint y: 234, distance: 188.1
click at [365, 234] on div "[PERSON_NAME] DE LOS ANGELES [PERSON_NAME] Crédito Persona Física Información d…" at bounding box center [652, 316] width 1098 height 436
paste input "VENTA DE TACOS Y TAQUIZAS"
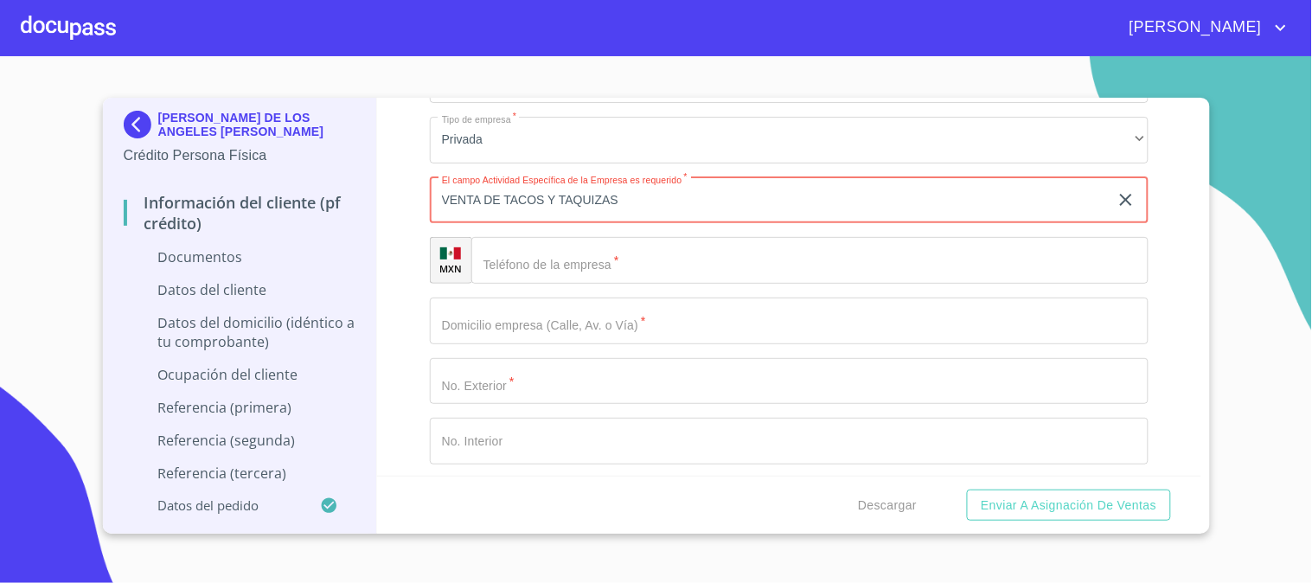
scroll to position [4324, 0]
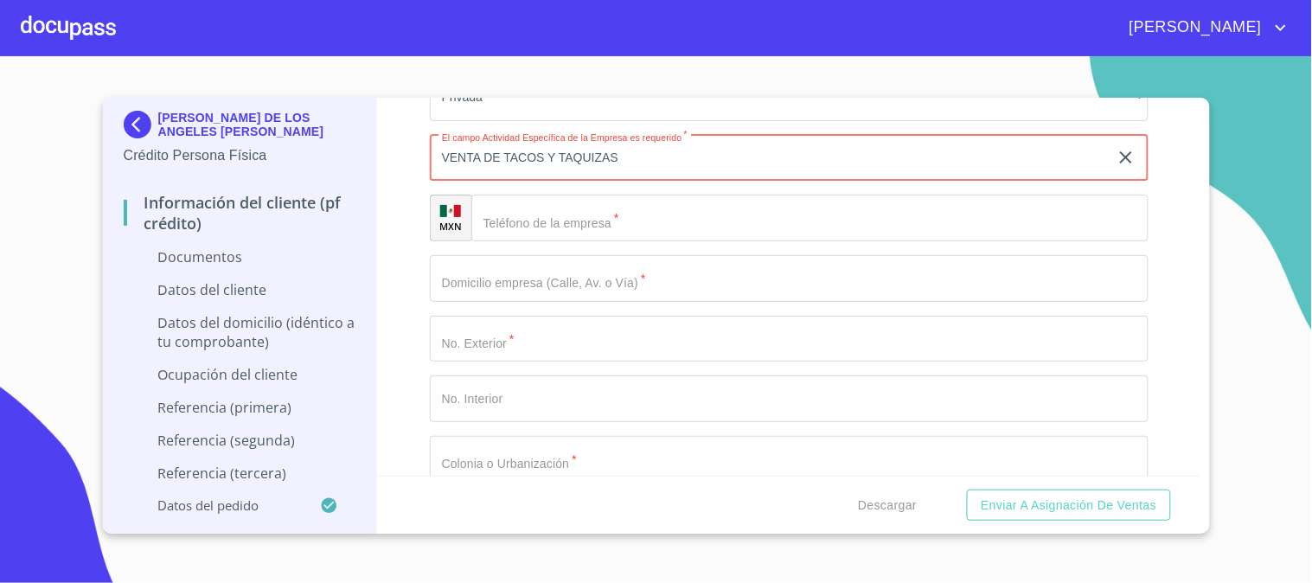
type input "VENTA DE TACOS Y TAQUIZAS"
click at [612, 279] on input "Documento de identificación   *" at bounding box center [789, 278] width 719 height 47
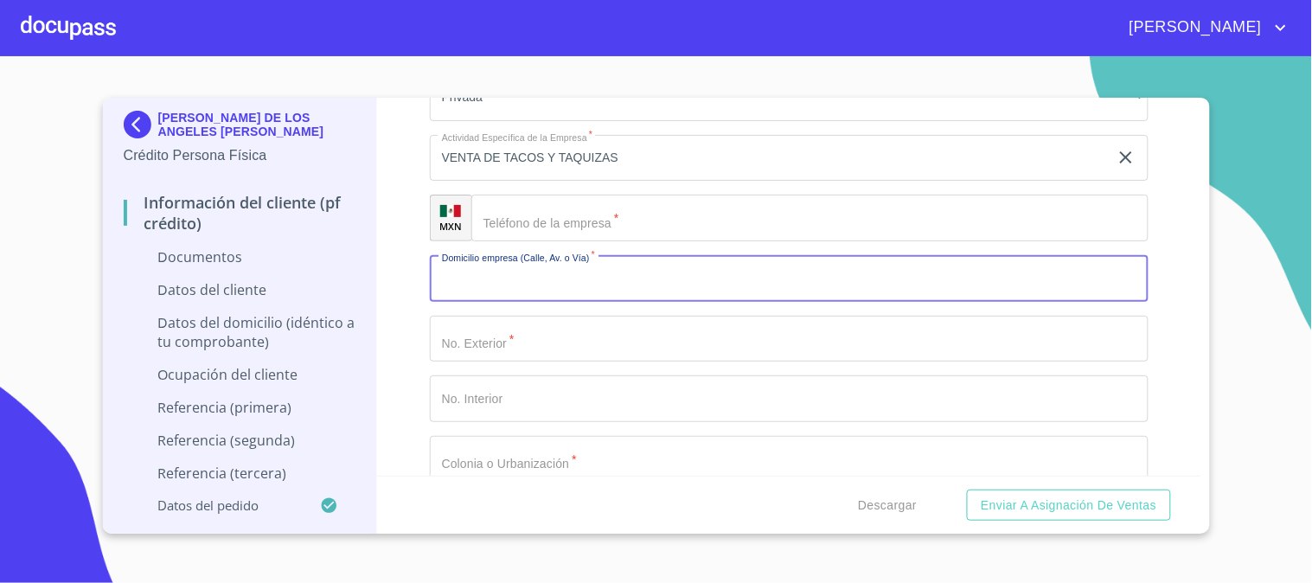
click at [656, 222] on input "Documento de identificación   *" at bounding box center [809, 218] width 677 height 47
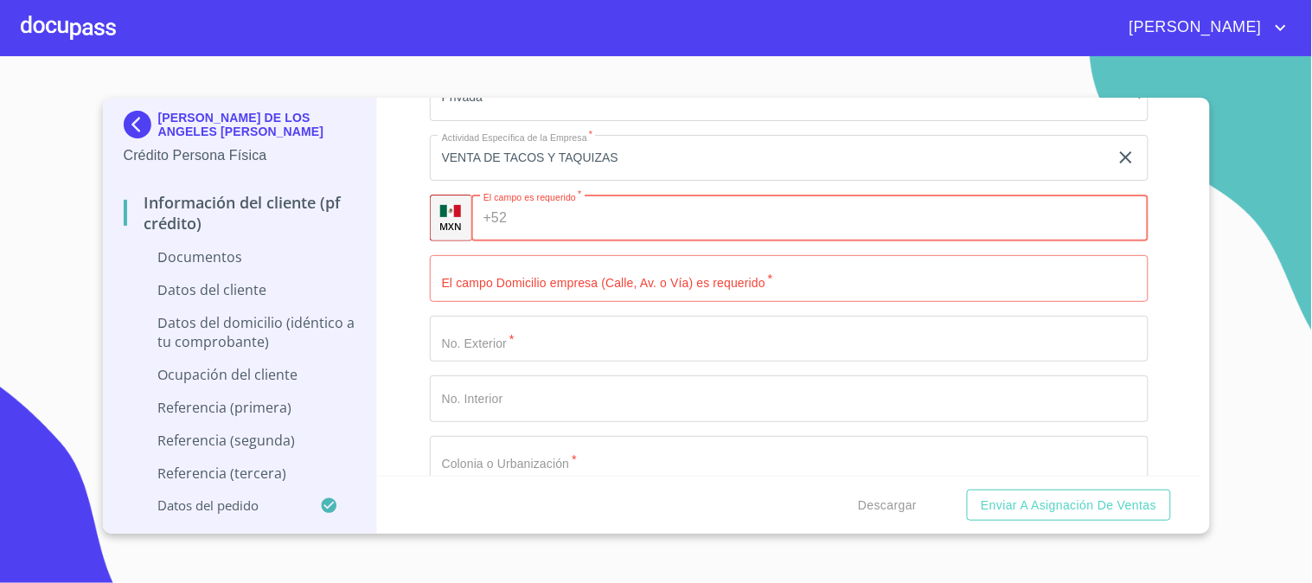
click at [615, 225] on input "Documento de identificación   *" at bounding box center [831, 218] width 635 height 47
paste input "[PHONE_NUMBER]"
type input "[PHONE_NUMBER]"
click at [649, 295] on input "Documento de identificación   *" at bounding box center [789, 278] width 719 height 47
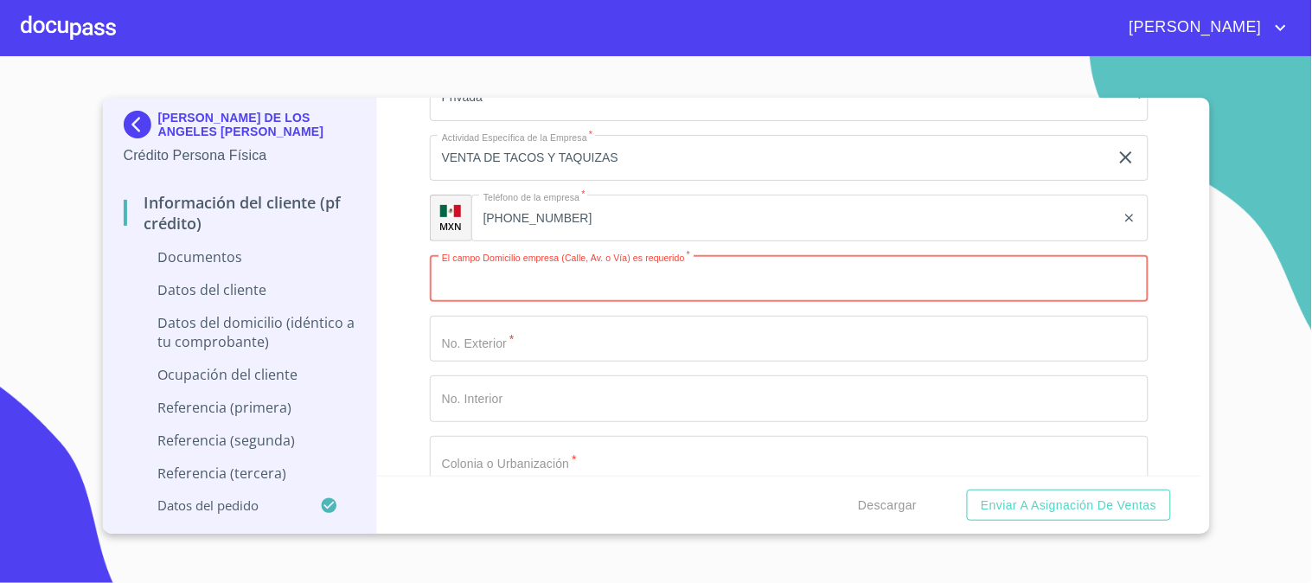
click at [394, 281] on div "Información del cliente (PF crédito) Documentos Documento de identificación   *…" at bounding box center [789, 287] width 824 height 378
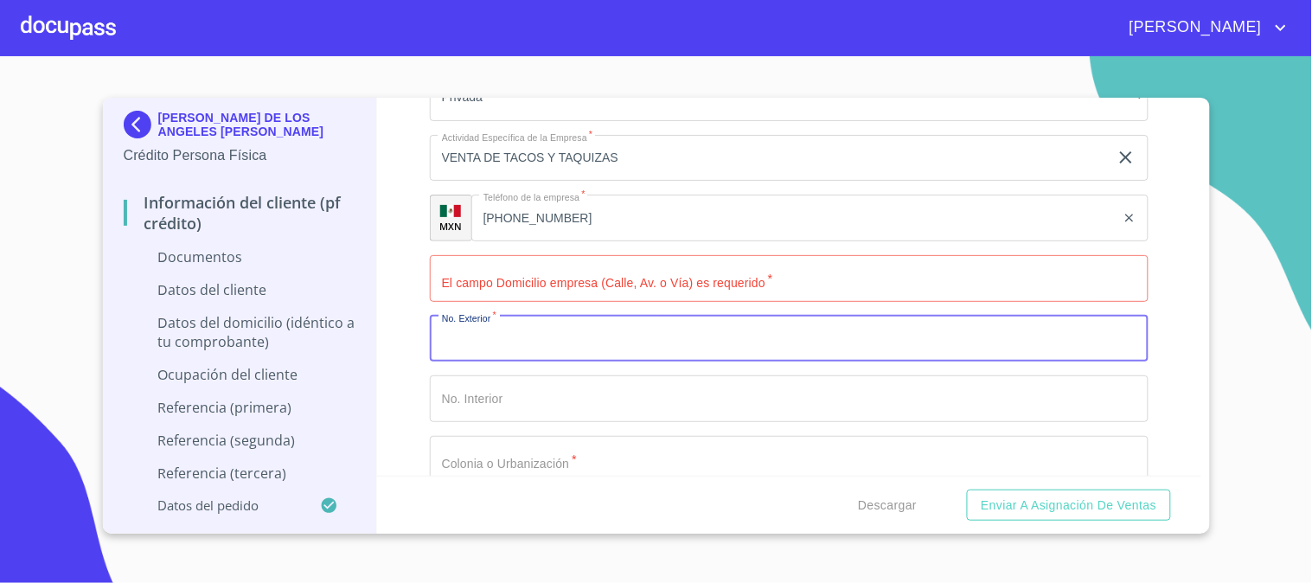
click at [562, 355] on input "Documento de identificación   *" at bounding box center [789, 339] width 719 height 47
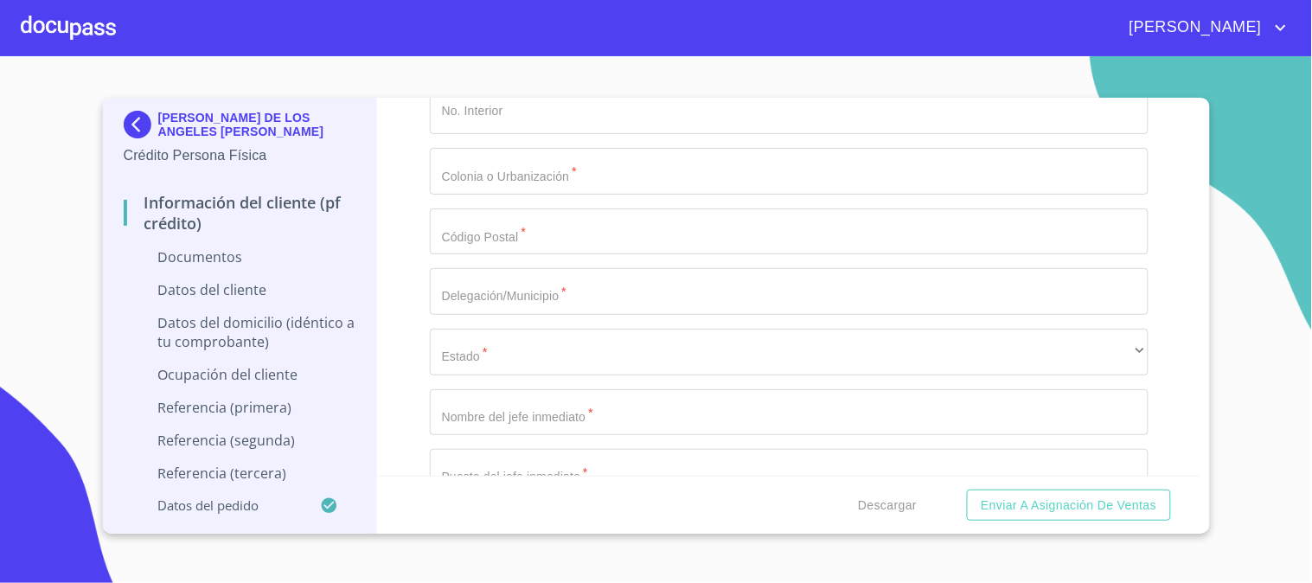
scroll to position [4420, 0]
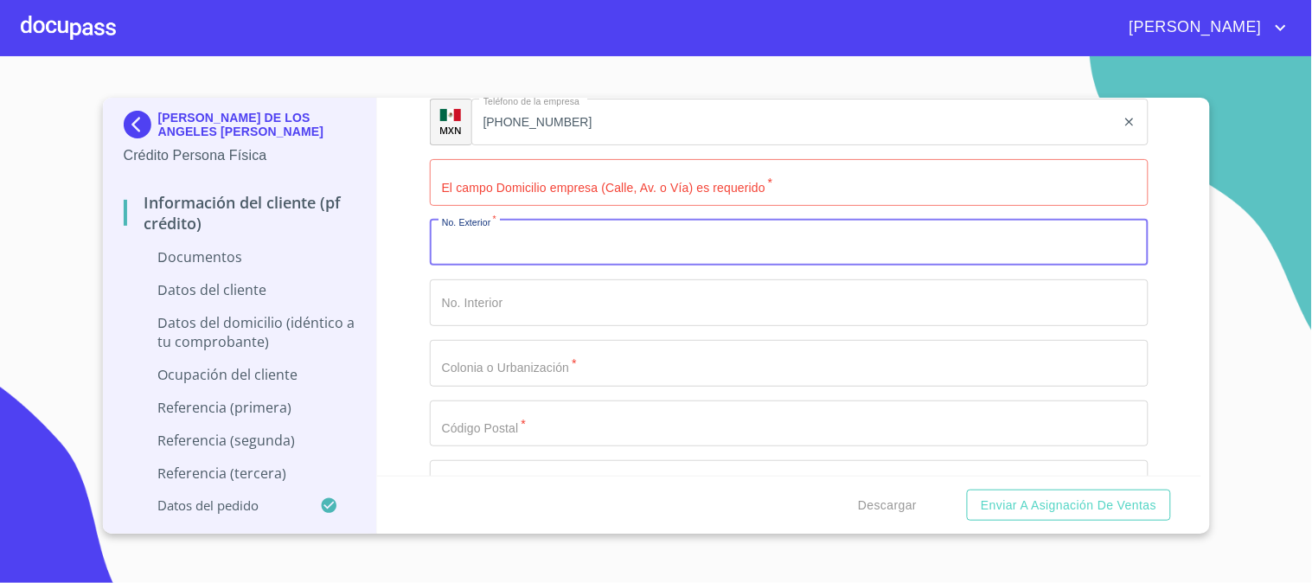
click at [592, 183] on input "Documento de identificación   *" at bounding box center [789, 182] width 719 height 47
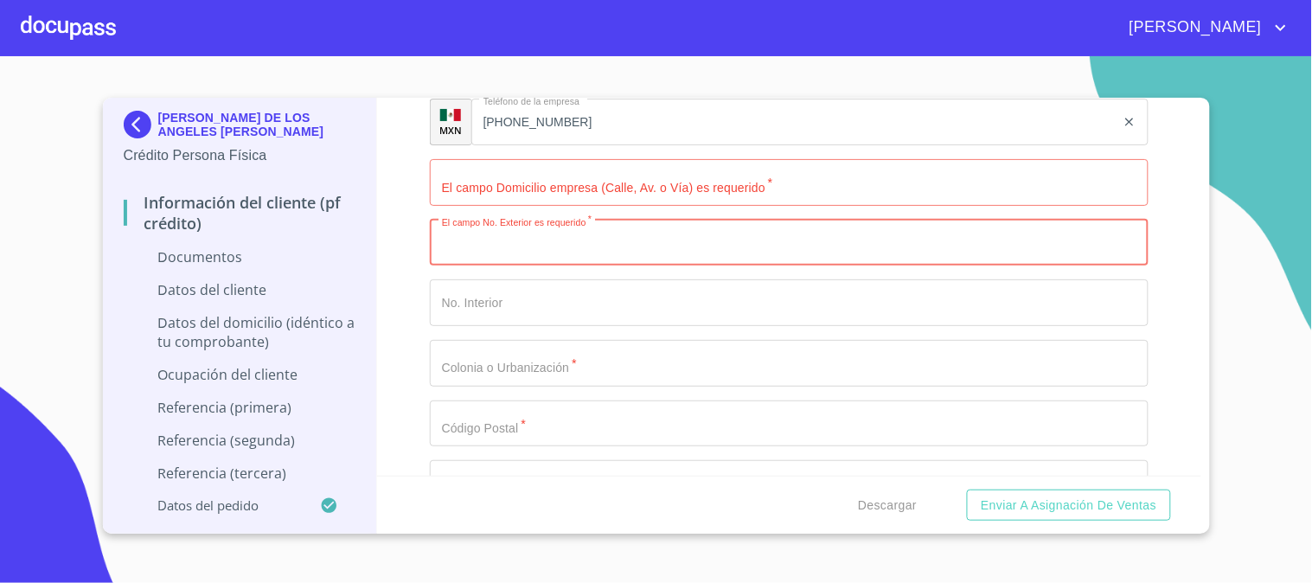
click at [499, 239] on input "Documento de identificación   *" at bounding box center [789, 243] width 719 height 47
click at [521, 190] on input "Documento de identificación   *" at bounding box center [789, 182] width 719 height 47
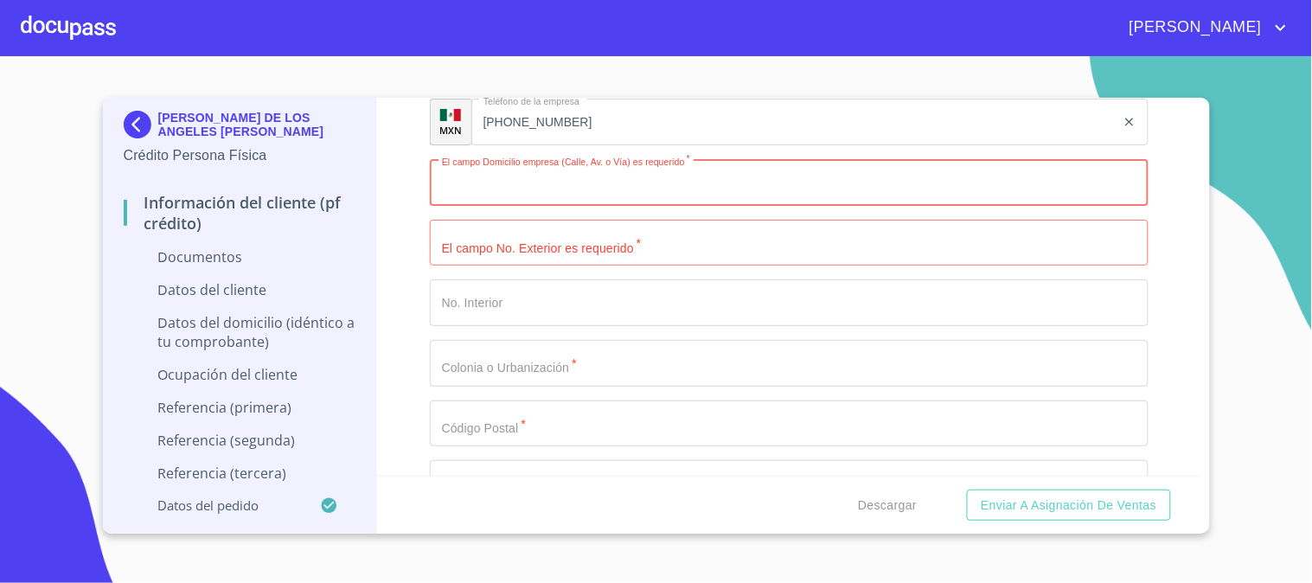
click at [520, 248] on input "Documento de identificación   *" at bounding box center [789, 243] width 719 height 47
click at [526, 191] on input "Documento de identificación   *" at bounding box center [789, 182] width 719 height 47
click at [537, 223] on input "Documento de identificación   *" at bounding box center [789, 243] width 719 height 47
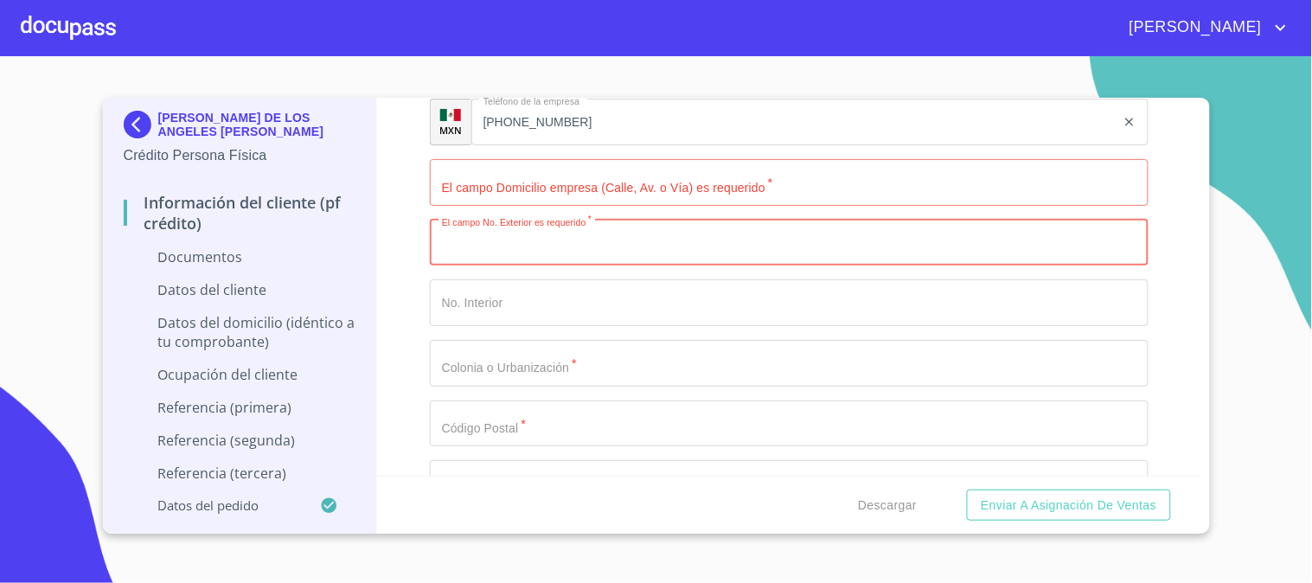
click at [541, 174] on input "Documento de identificación   *" at bounding box center [789, 182] width 719 height 47
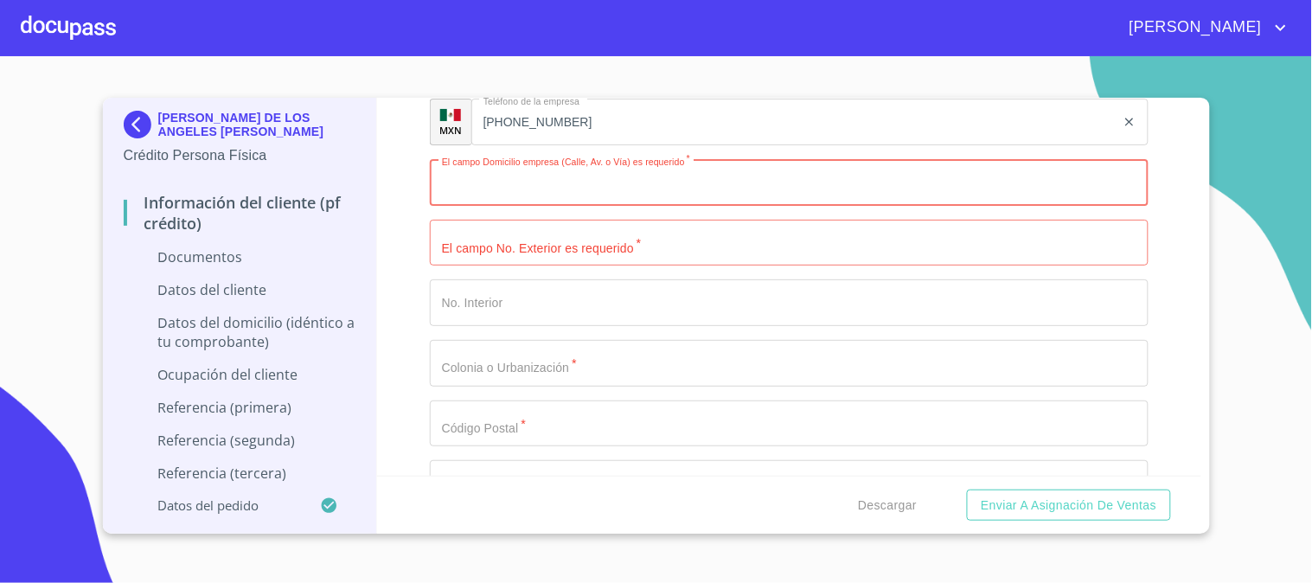
click at [540, 238] on input "Documento de identificación   *" at bounding box center [789, 243] width 719 height 47
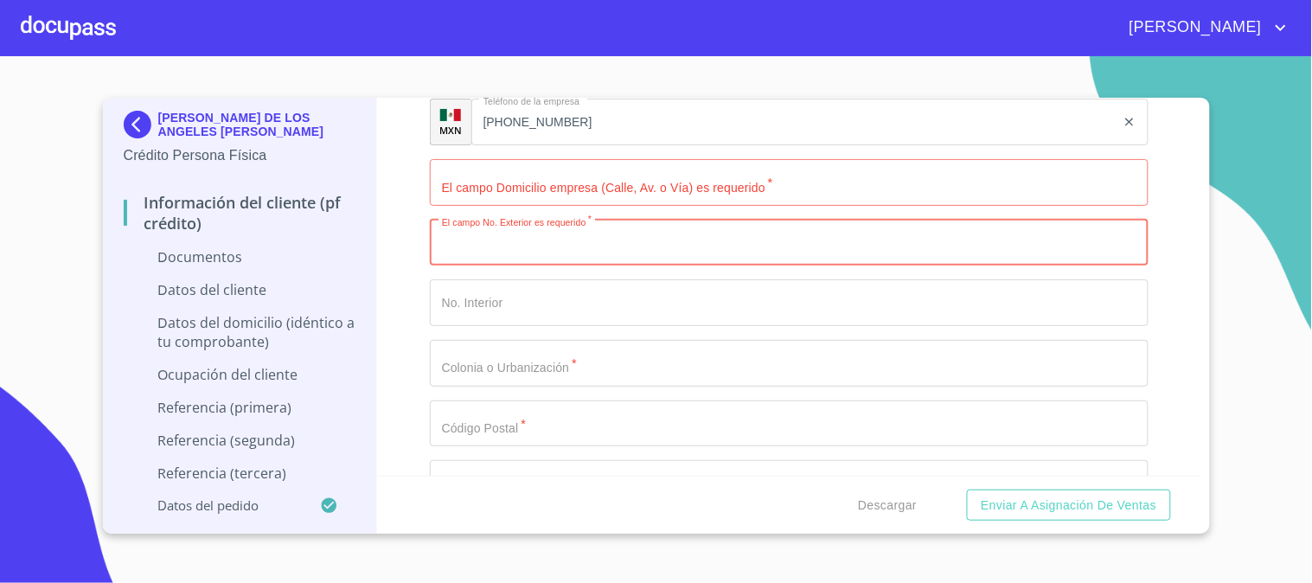
click at [563, 193] on input "Documento de identificación   *" at bounding box center [789, 182] width 719 height 47
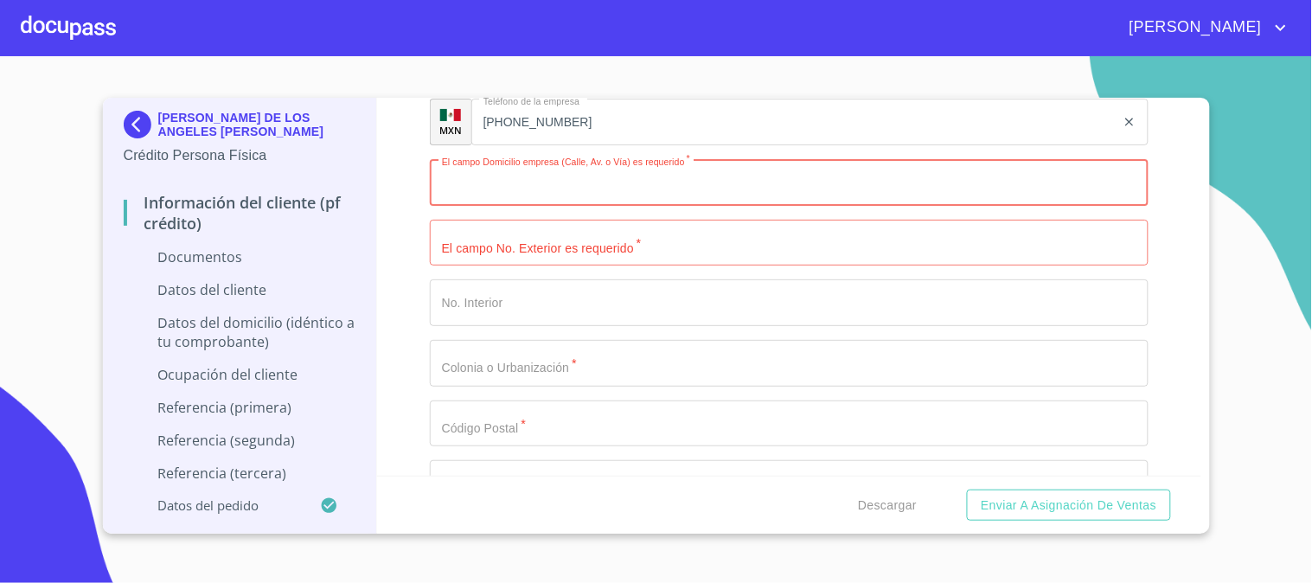
scroll to position [4708, 0]
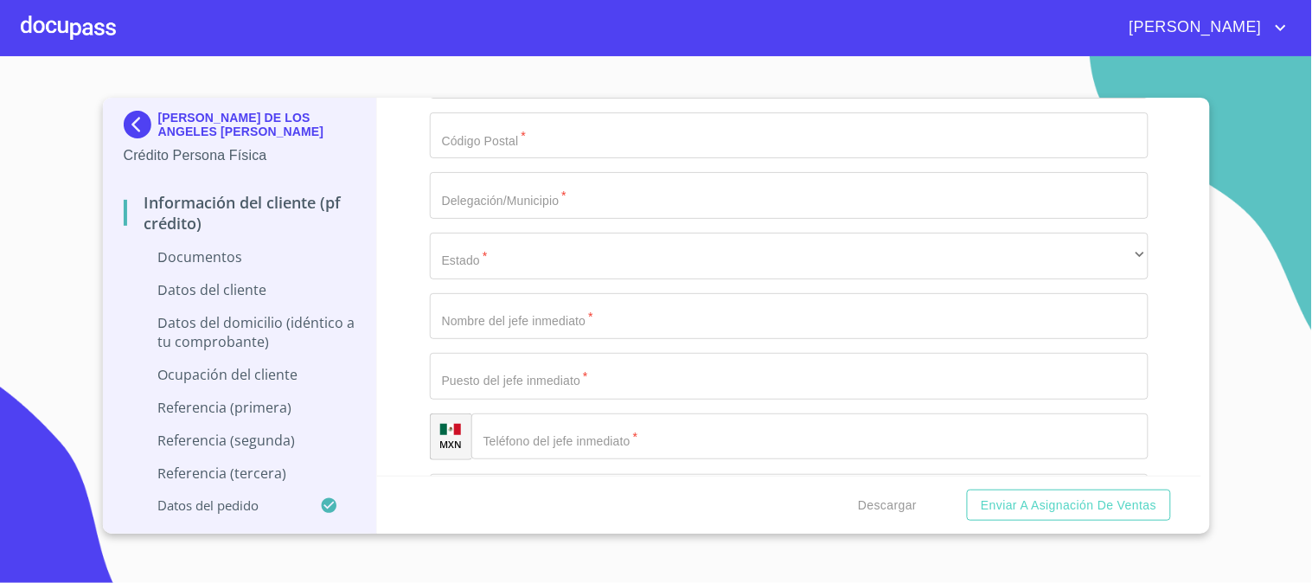
click at [552, 323] on input "Documento de identificación   *" at bounding box center [789, 316] width 719 height 47
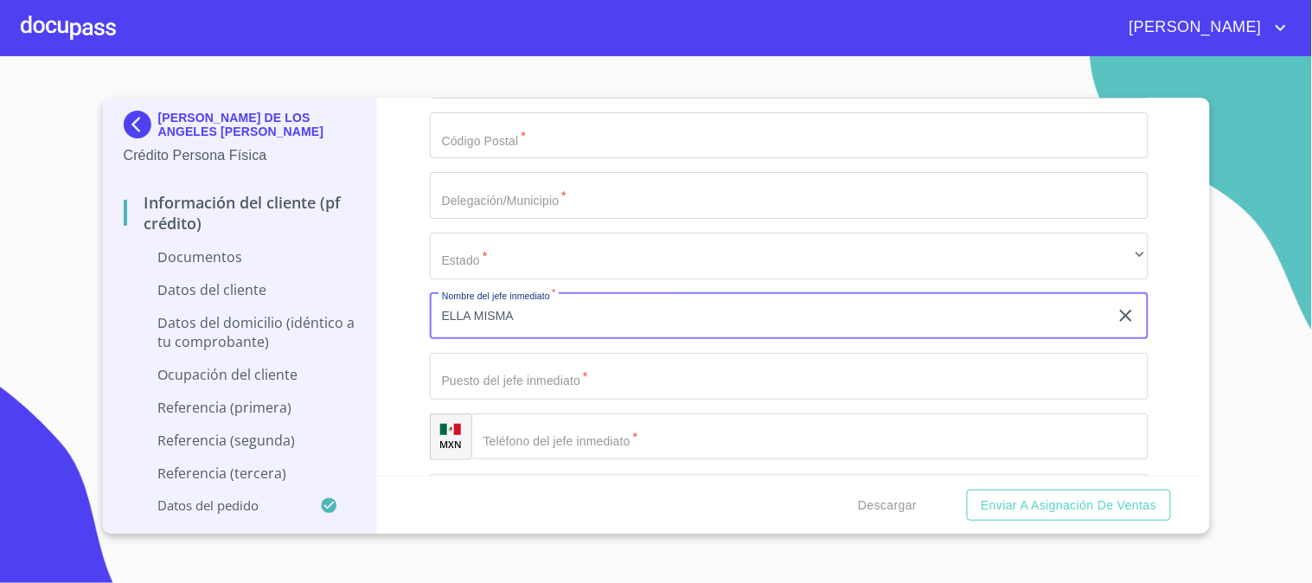
type input "ELLA MISMA"
click at [566, 367] on input "Documento de identificación   *" at bounding box center [789, 376] width 719 height 47
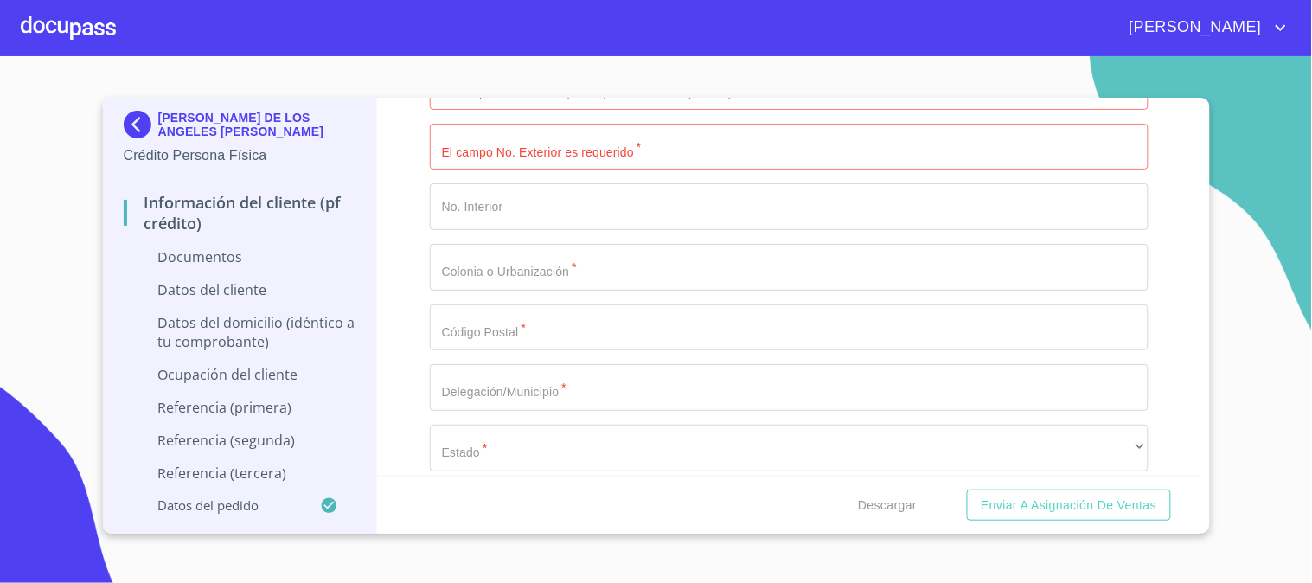
scroll to position [4324, 0]
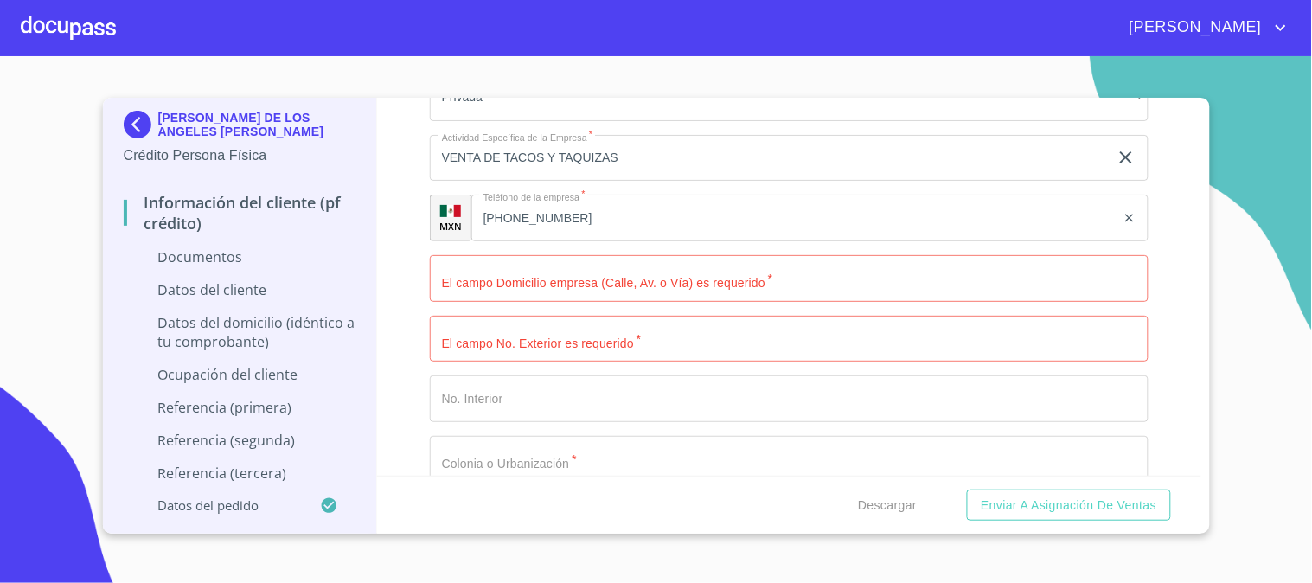
type input "DUEÑA"
click at [558, 284] on input "Documento de identificación   *" at bounding box center [789, 278] width 719 height 47
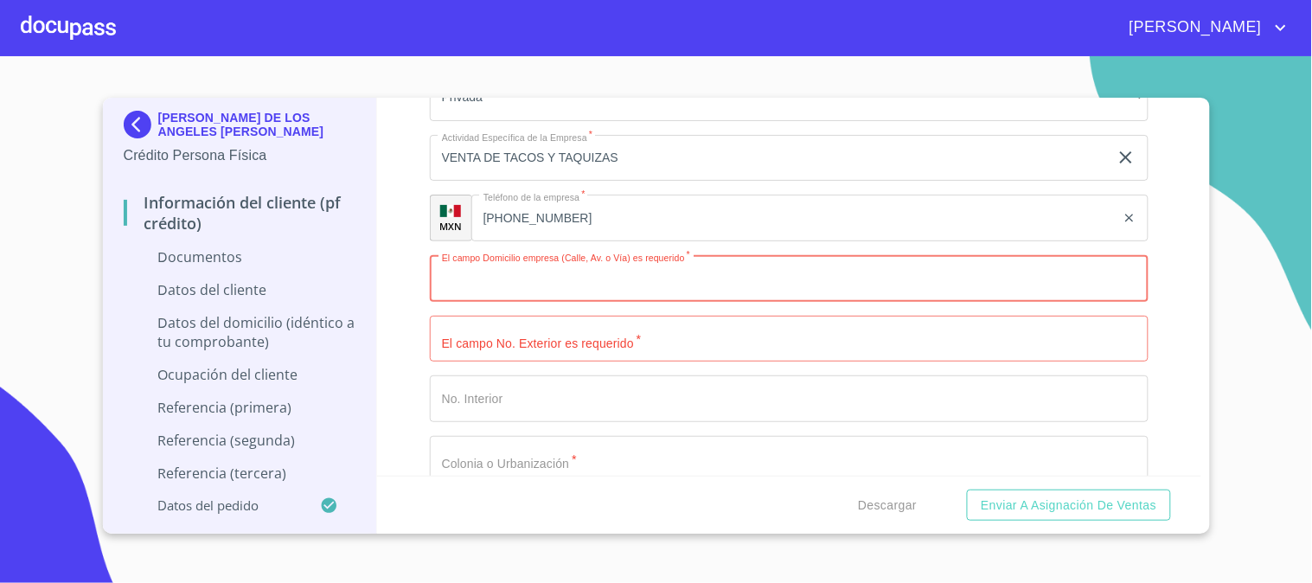
click at [809, 285] on input "Documento de identificación   *" at bounding box center [789, 278] width 719 height 47
click at [886, 290] on input "Documento de identificación   *" at bounding box center [789, 278] width 719 height 47
type input "V"
type input "[PERSON_NAME]"
drag, startPoint x: 581, startPoint y: 280, endPoint x: 291, endPoint y: 287, distance: 289.8
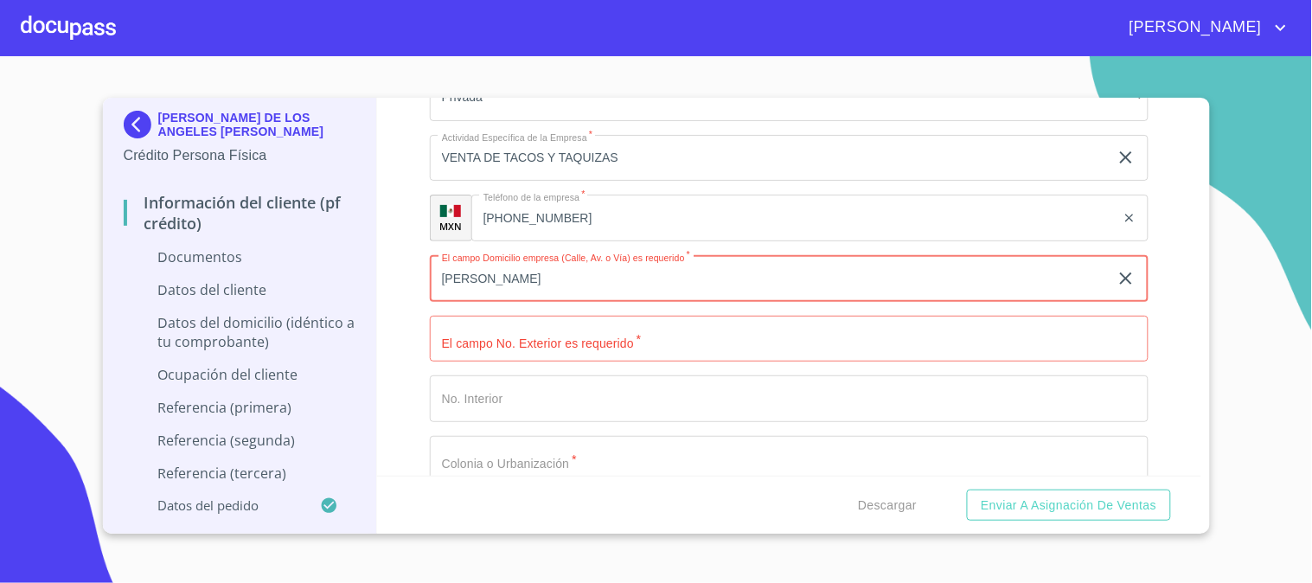
click at [291, 287] on div "[PERSON_NAME] DE LOS ANGELES [PERSON_NAME] Crédito Persona Física Información d…" at bounding box center [652, 316] width 1098 height 436
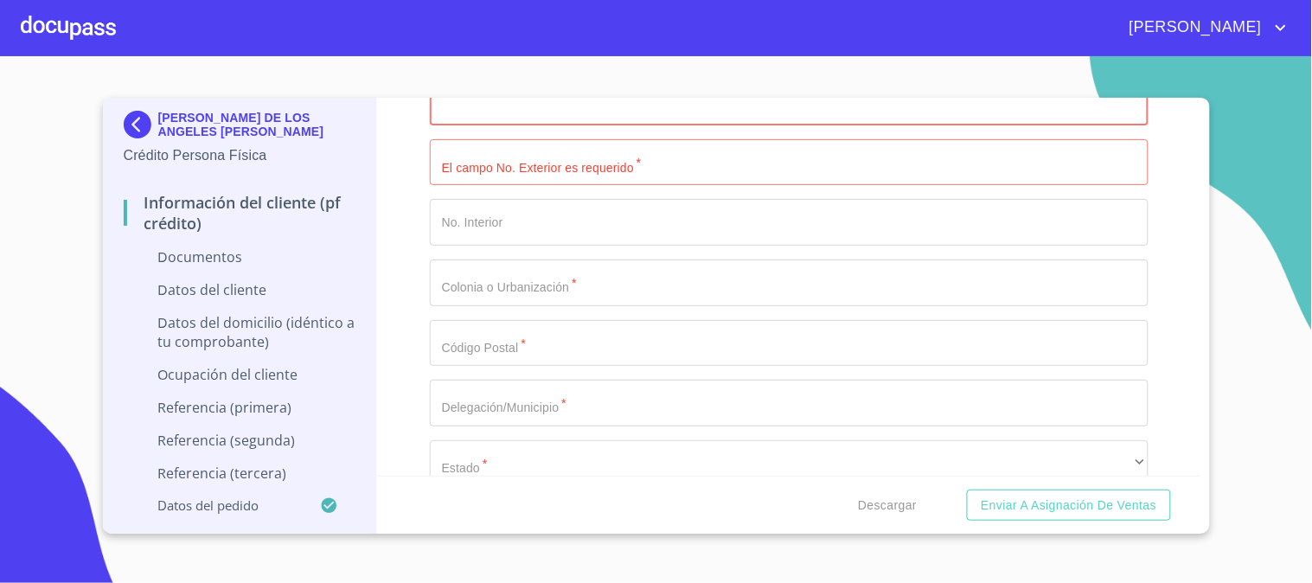
scroll to position [4516, 0]
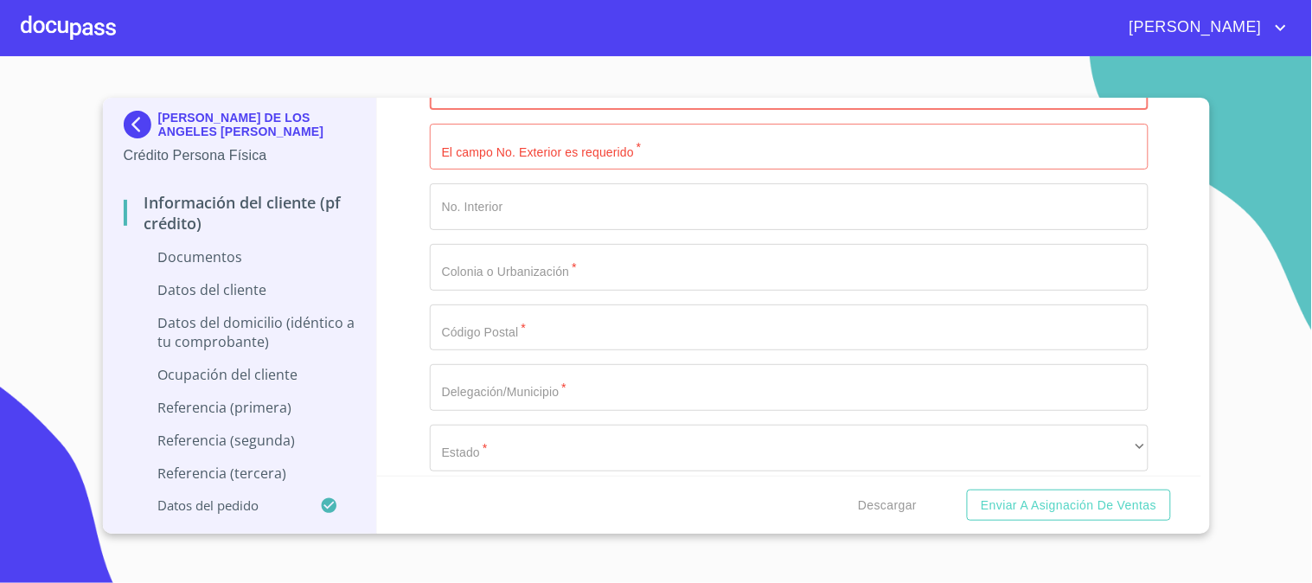
click at [568, 272] on input "Documento de identificación   *" at bounding box center [789, 267] width 719 height 47
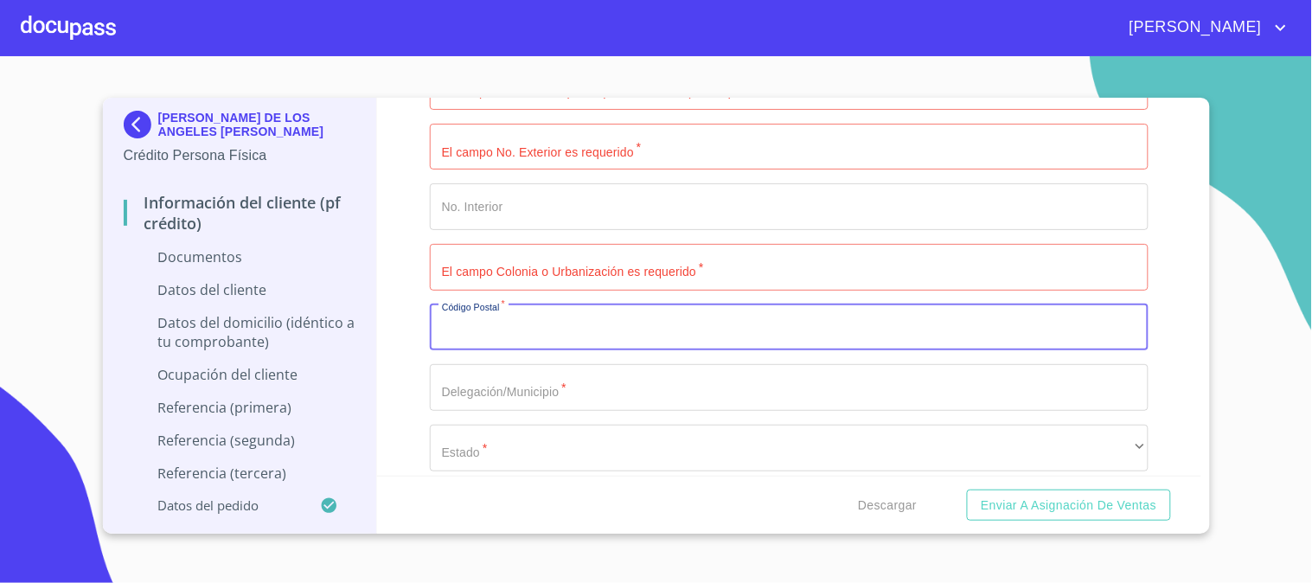
click at [586, 325] on input "Documento de identificación   *" at bounding box center [789, 327] width 719 height 47
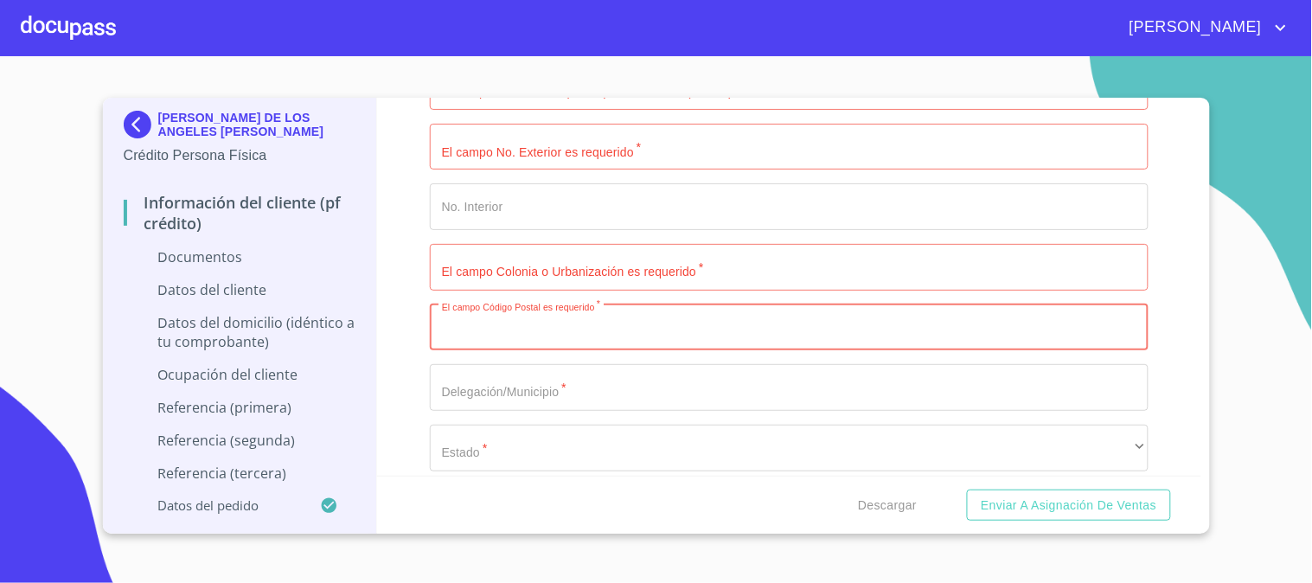
click at [547, 323] on input "Documento de identificación   *" at bounding box center [789, 327] width 719 height 47
paste input "45640"
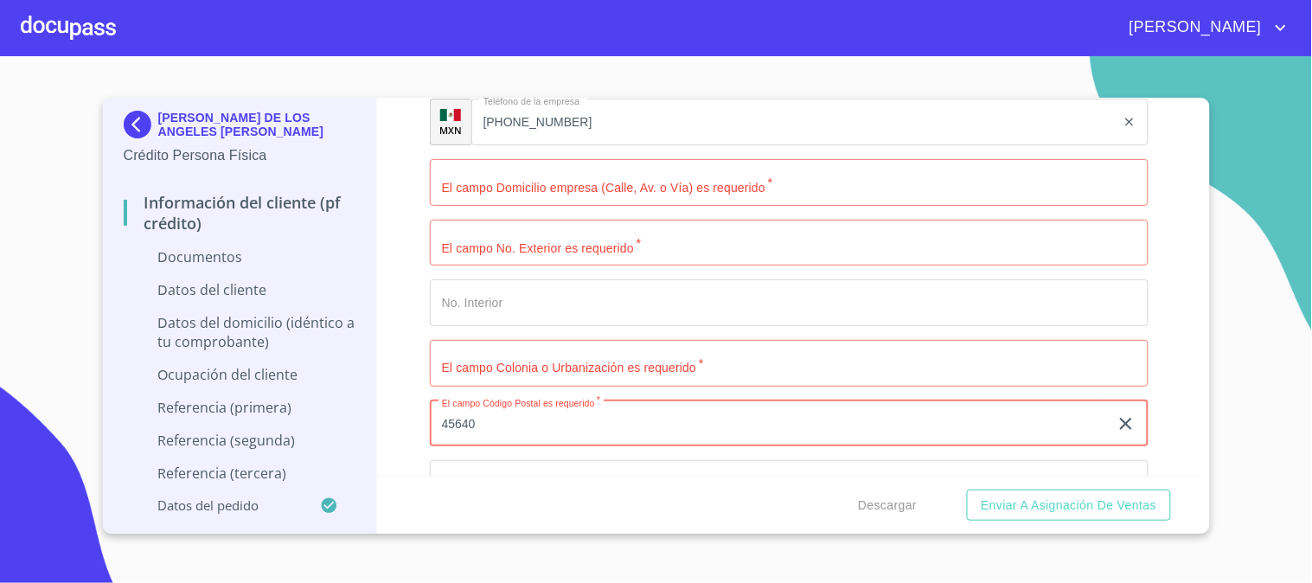
scroll to position [4324, 0]
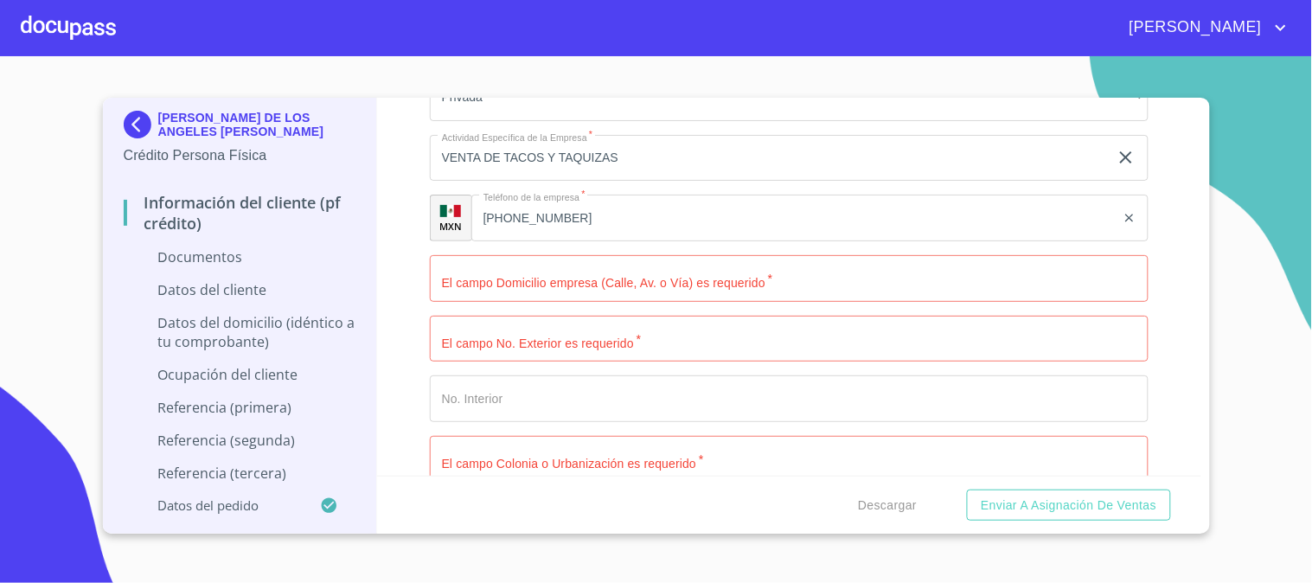
type input "45640"
click at [604, 270] on input "Documento de identificación   *" at bounding box center [789, 278] width 719 height 47
type input "[PERSON_NAME]"
click at [614, 340] on input "Documento de identificación   *" at bounding box center [789, 339] width 719 height 47
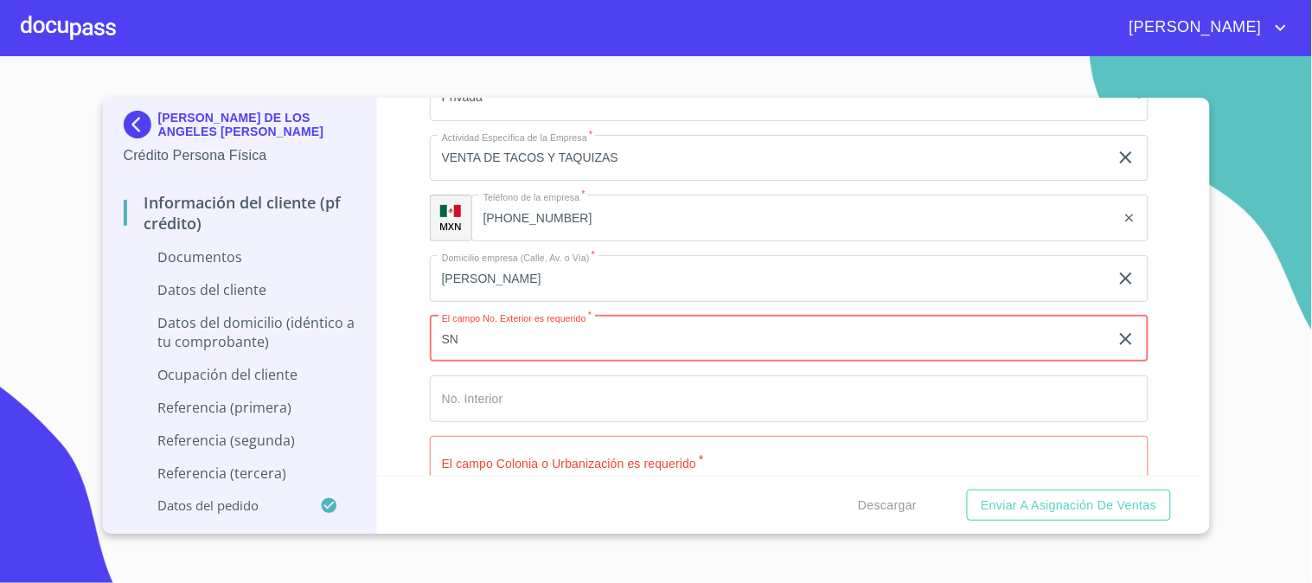
type input "S"
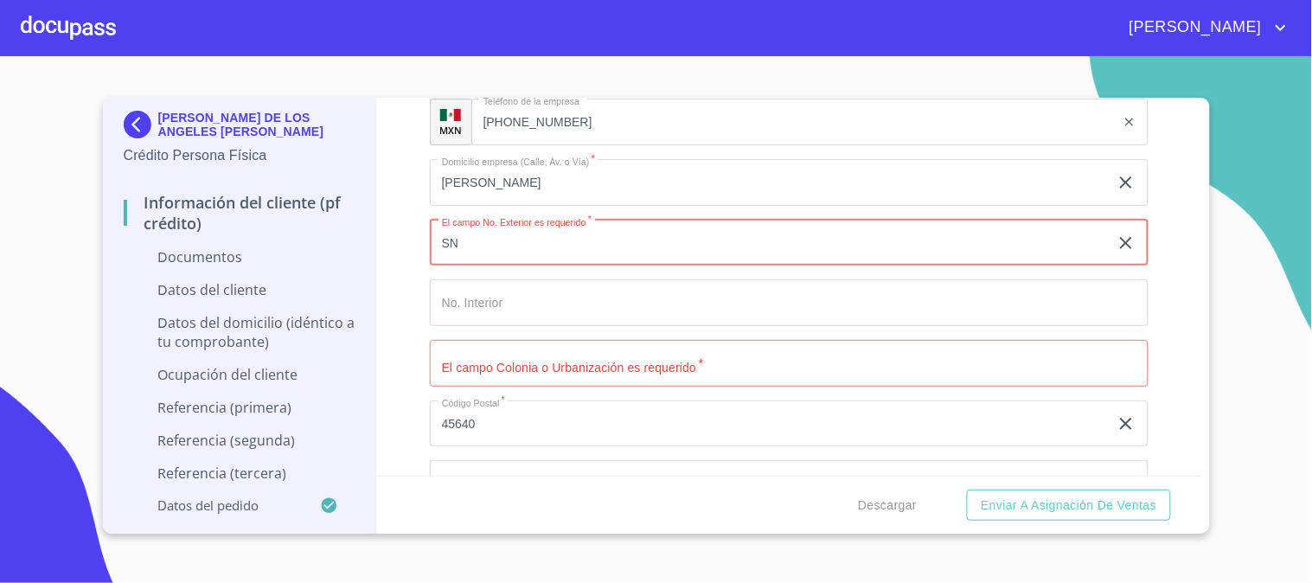
type input "SN"
click at [577, 368] on input "Documento de identificación   *" at bounding box center [789, 363] width 719 height 47
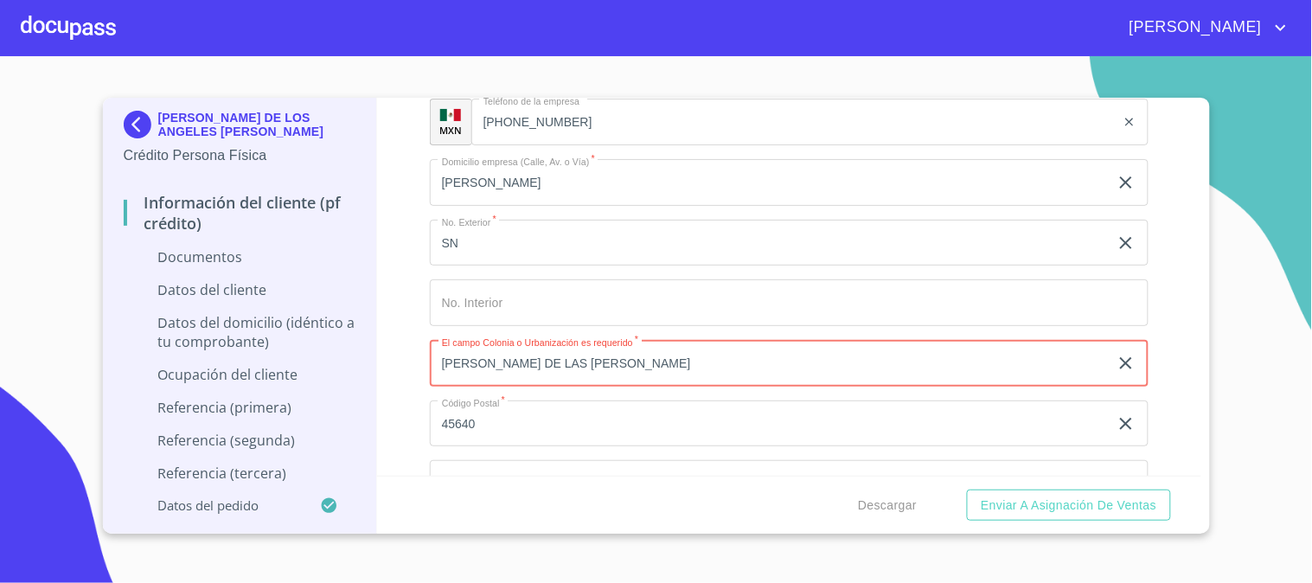
scroll to position [4516, 0]
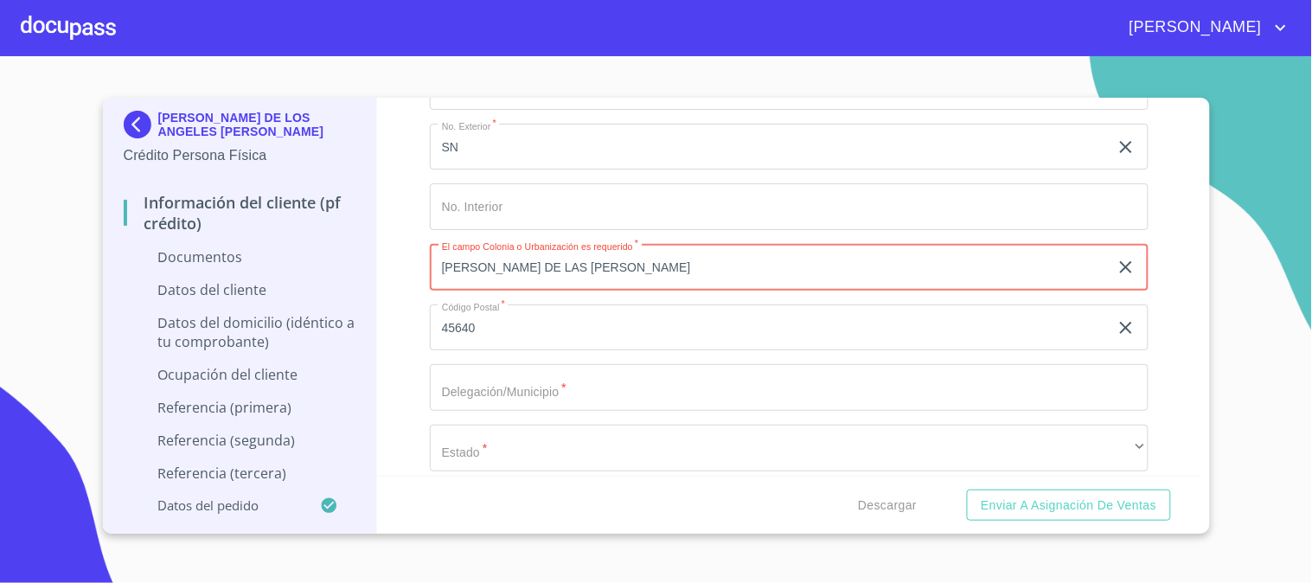
drag, startPoint x: 644, startPoint y: 265, endPoint x: 118, endPoint y: 200, distance: 530.6
click at [118, 200] on div "[PERSON_NAME] DE LOS ANGELES [PERSON_NAME] Crédito Persona Física Información d…" at bounding box center [652, 316] width 1098 height 436
type input "[PERSON_NAME] DE LAS [PERSON_NAME]"
click at [507, 389] on input "Documento de identificación   *" at bounding box center [789, 387] width 719 height 47
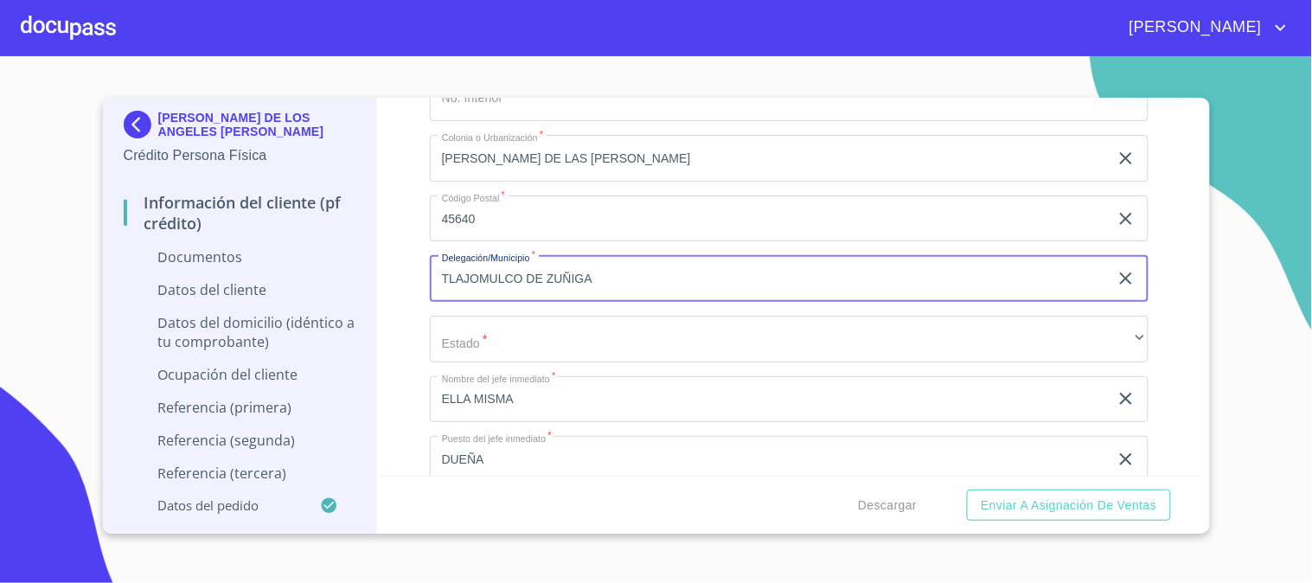
scroll to position [4708, 0]
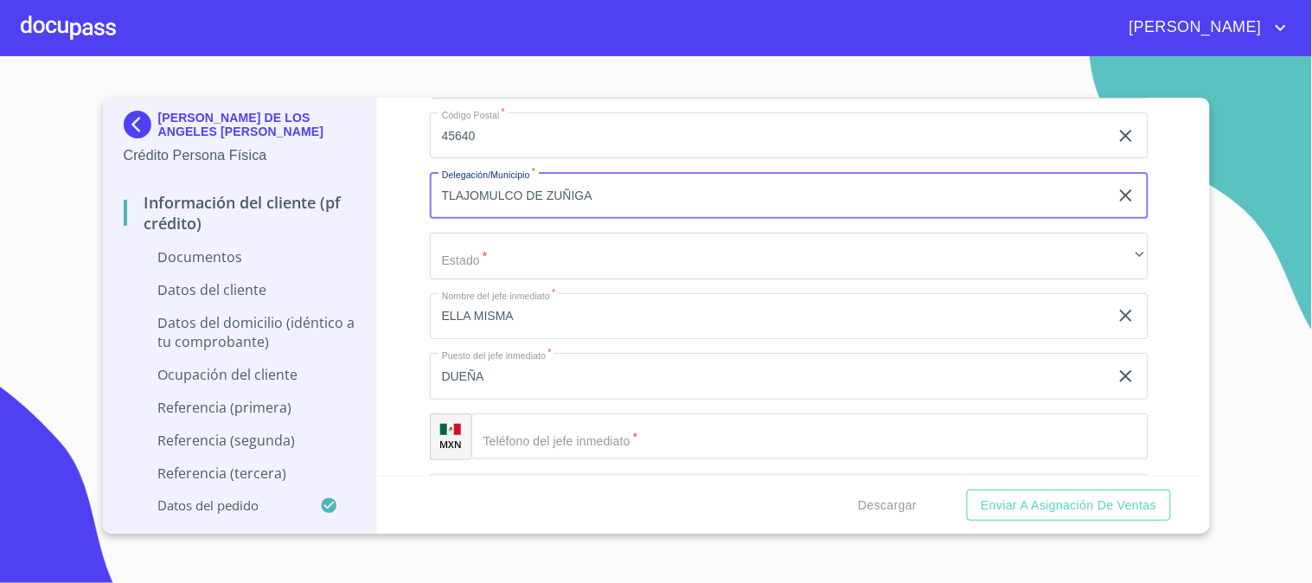
type input "TLAJOMULCO DE ZUÑIGA"
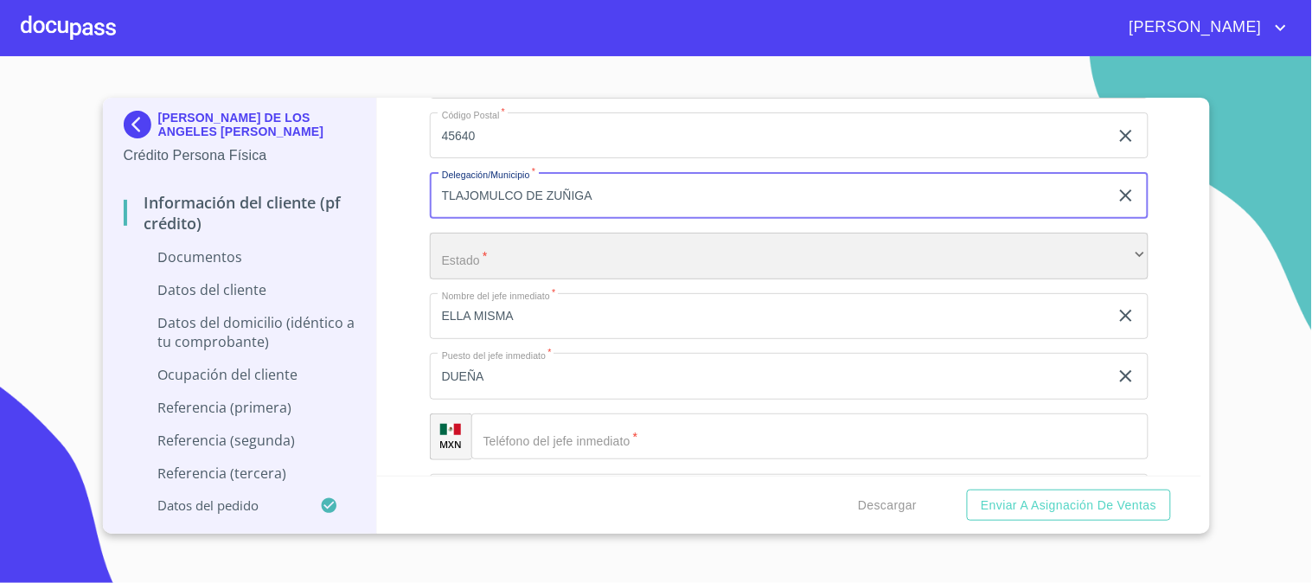
click at [497, 264] on div "​" at bounding box center [789, 256] width 719 height 47
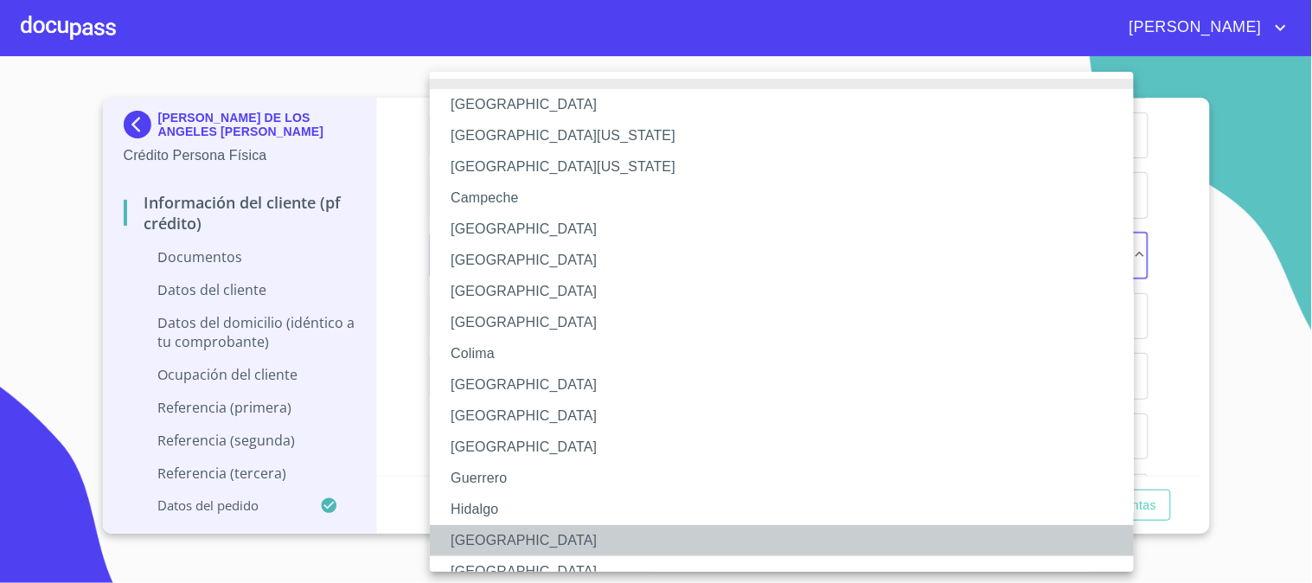
click at [508, 534] on li "[GEOGRAPHIC_DATA]" at bounding box center [789, 540] width 719 height 31
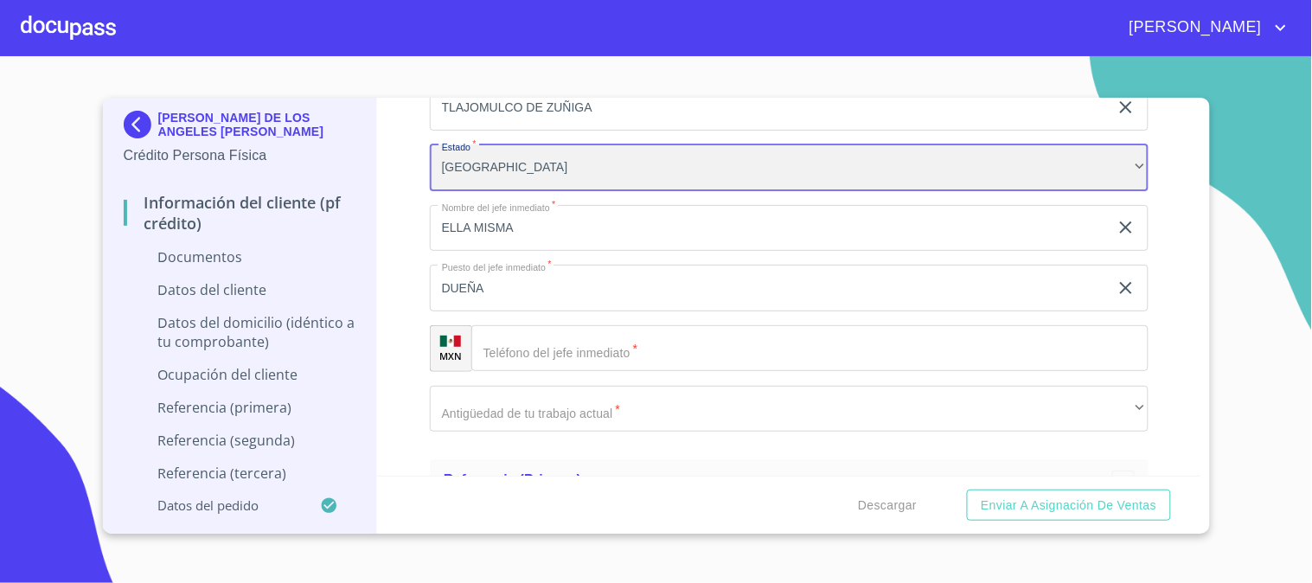
scroll to position [4900, 0]
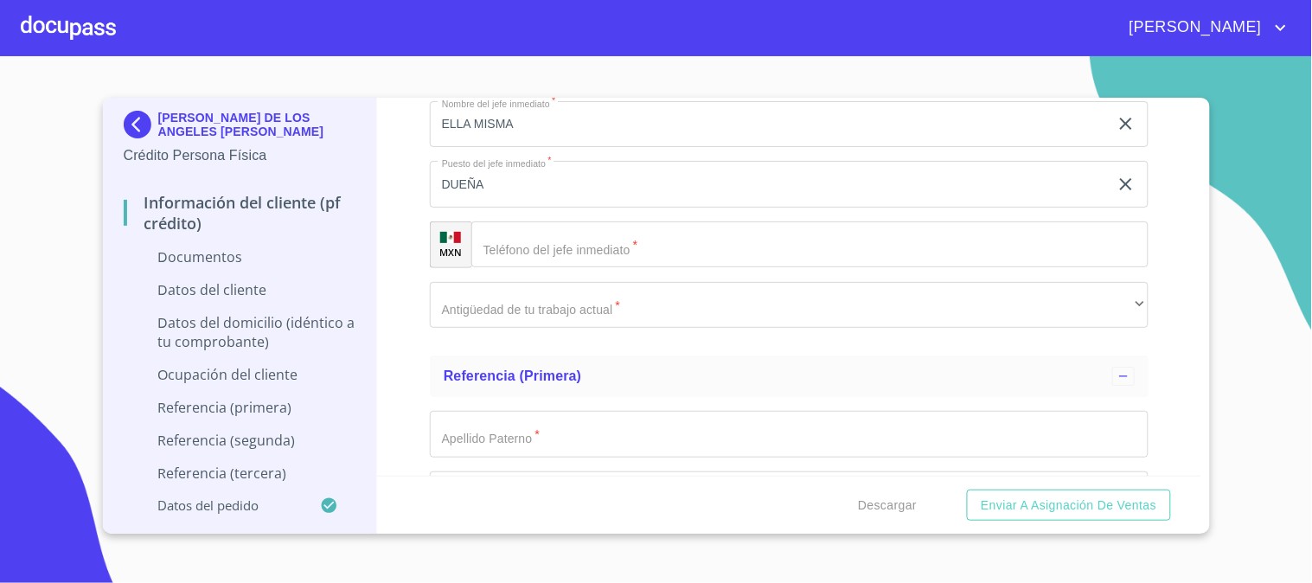
click at [601, 249] on input "Documento de identificación   *" at bounding box center [809, 244] width 677 height 47
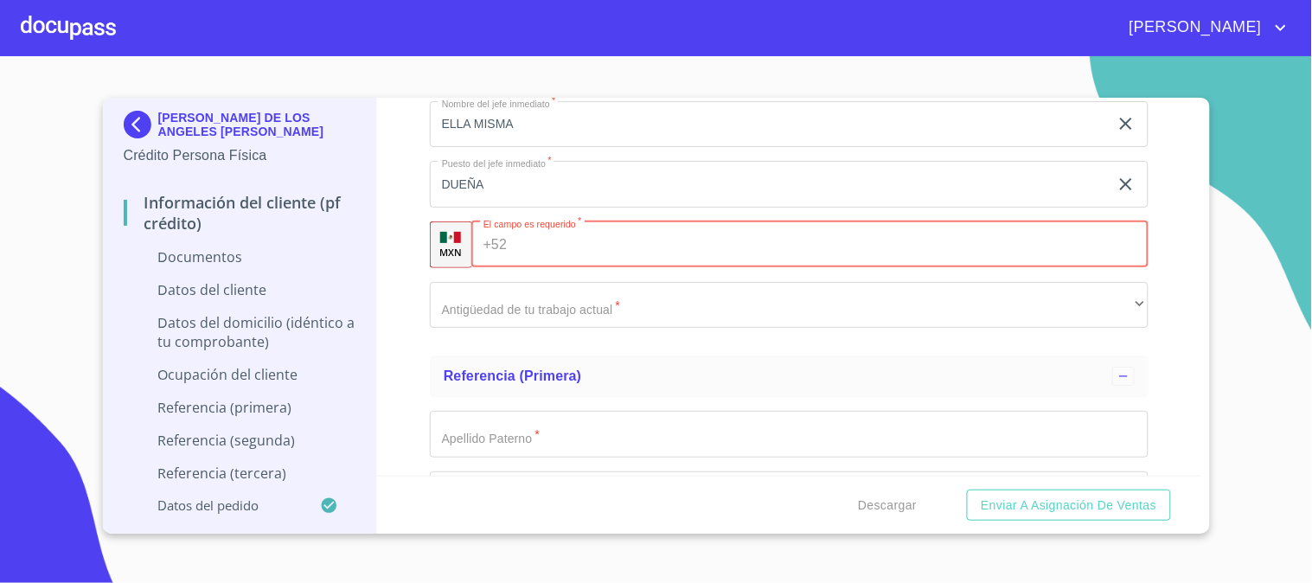
click at [568, 237] on input "Documento de identificación   *" at bounding box center [831, 244] width 635 height 47
paste input "[PHONE_NUMBER]"
type input "[PHONE_NUMBER]"
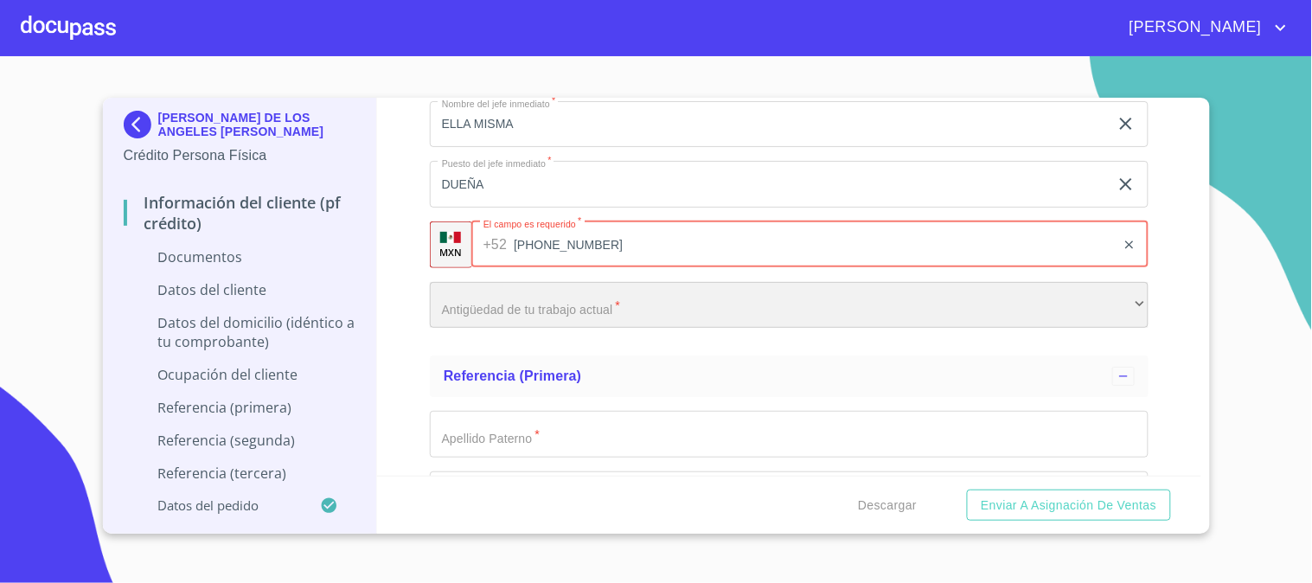
click at [585, 297] on div "​" at bounding box center [789, 305] width 719 height 47
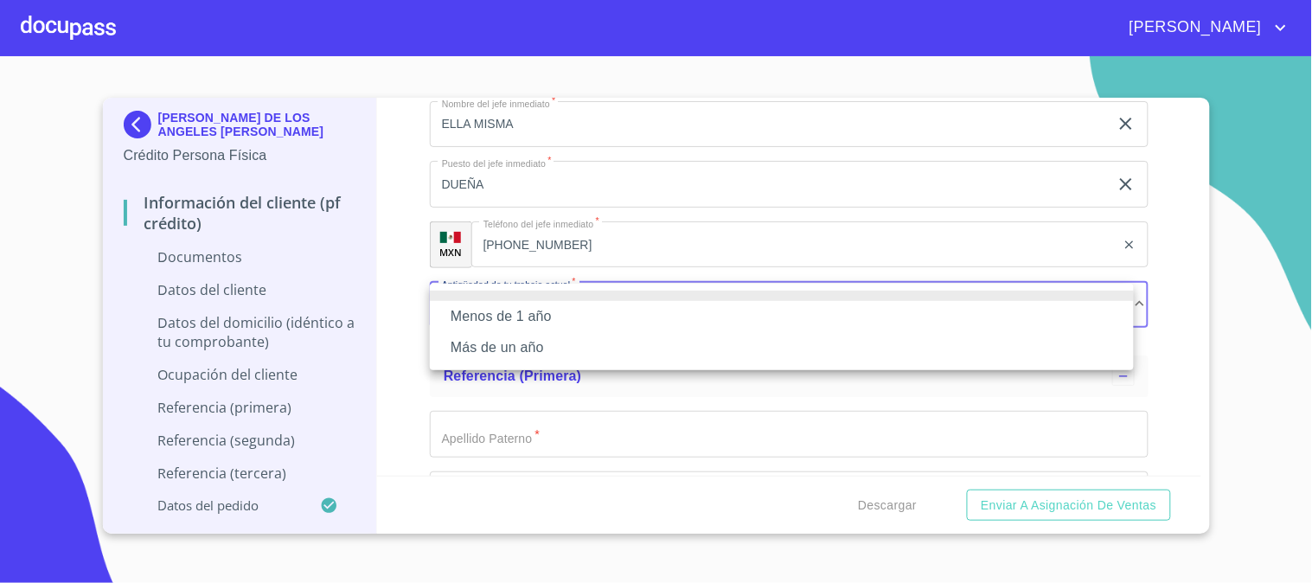
click at [552, 315] on li "Menos de 1 año" at bounding box center [782, 316] width 704 height 31
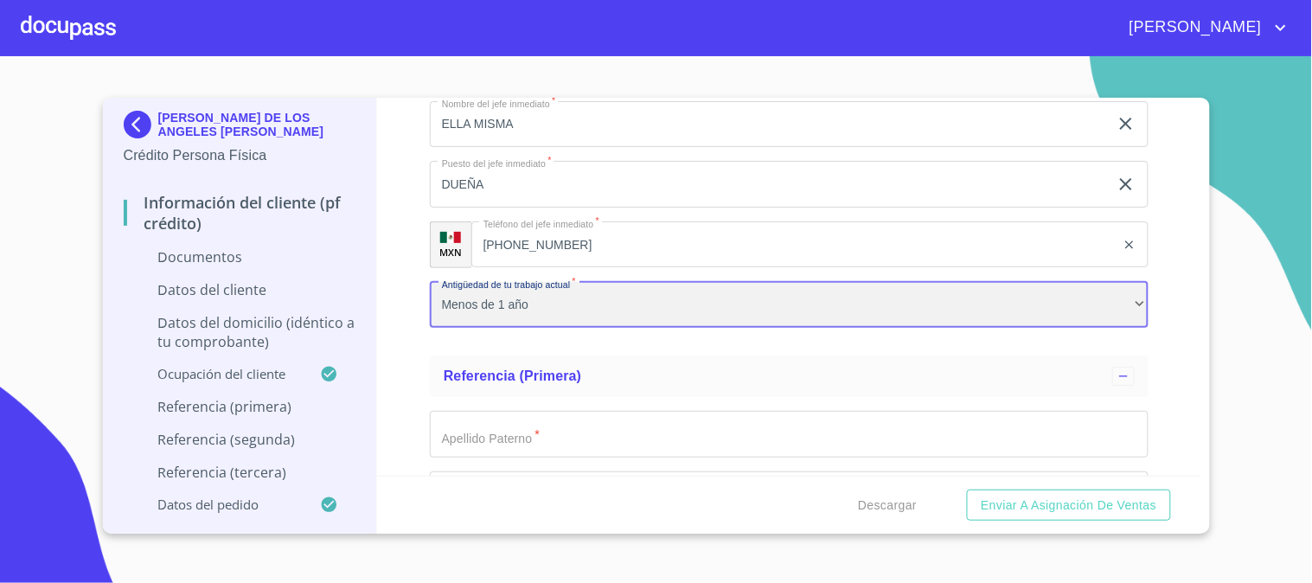
click at [552, 312] on div "Menos de 1 año" at bounding box center [789, 305] width 719 height 47
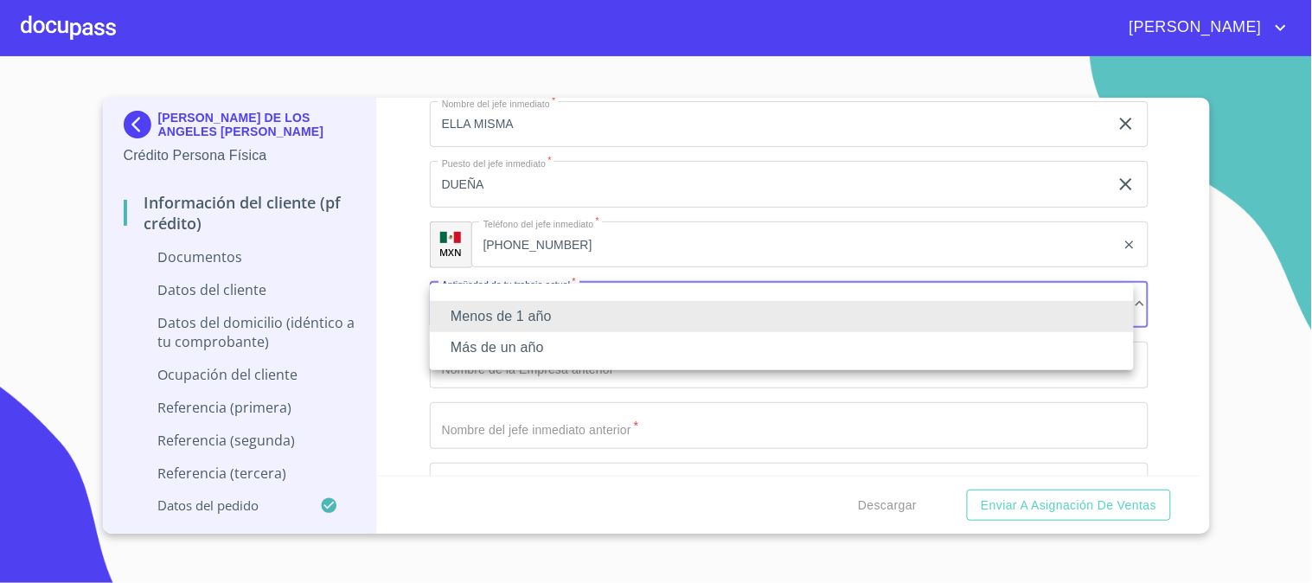
click at [553, 347] on li "Más de un año" at bounding box center [782, 347] width 704 height 31
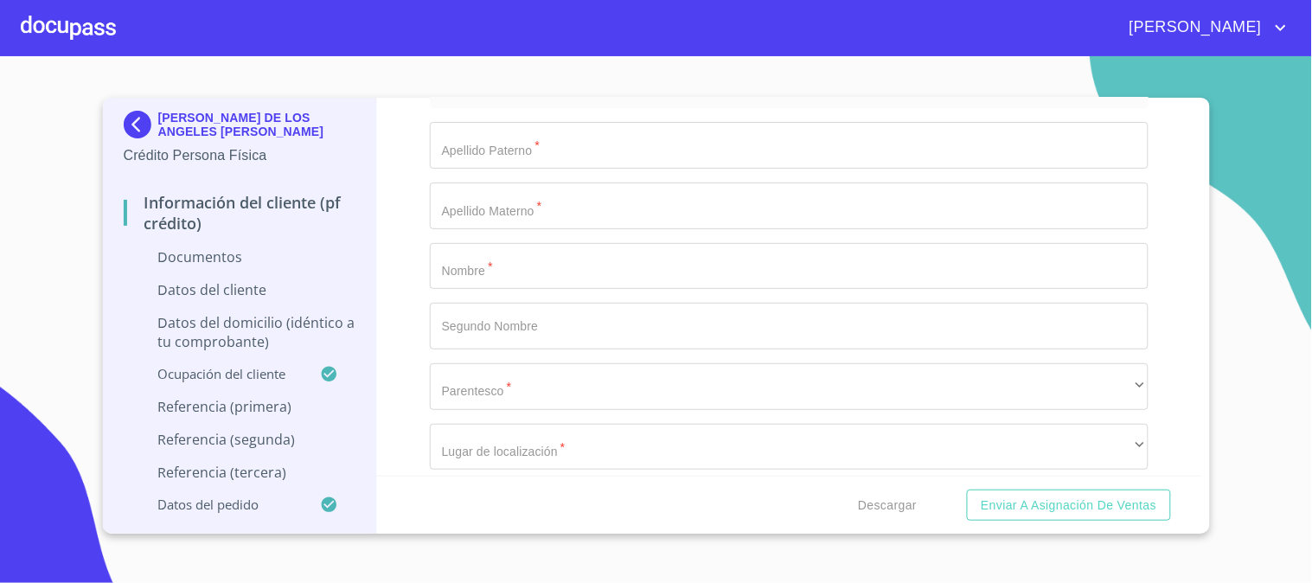
scroll to position [5285, 0]
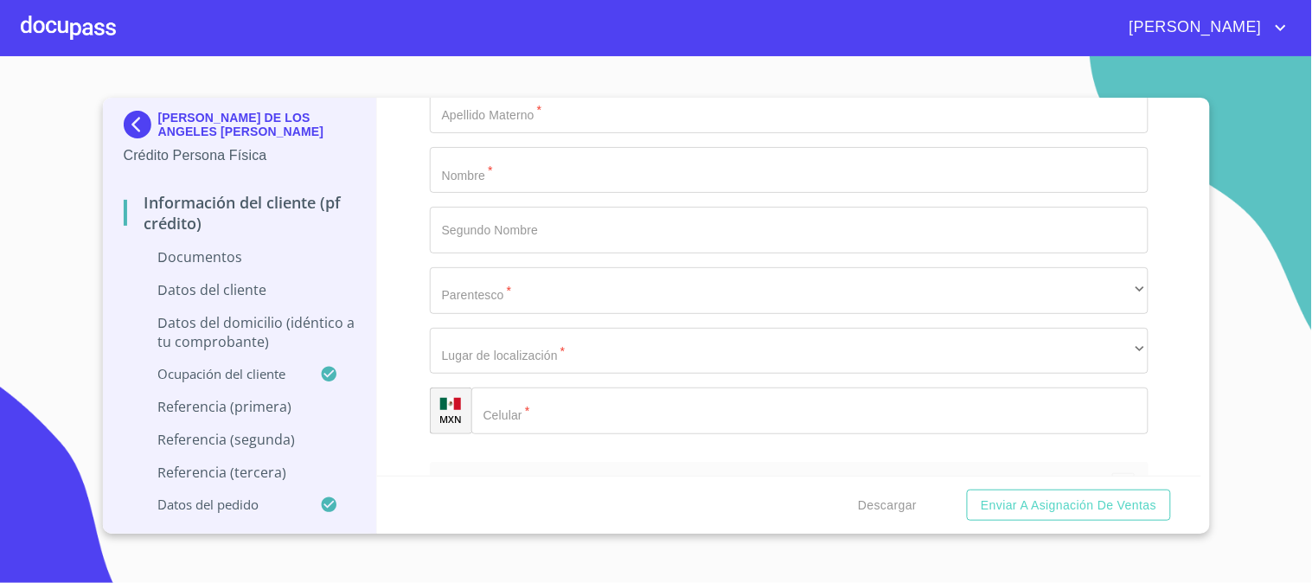
click at [617, 169] on input "Documento de identificación   *" at bounding box center [789, 170] width 719 height 47
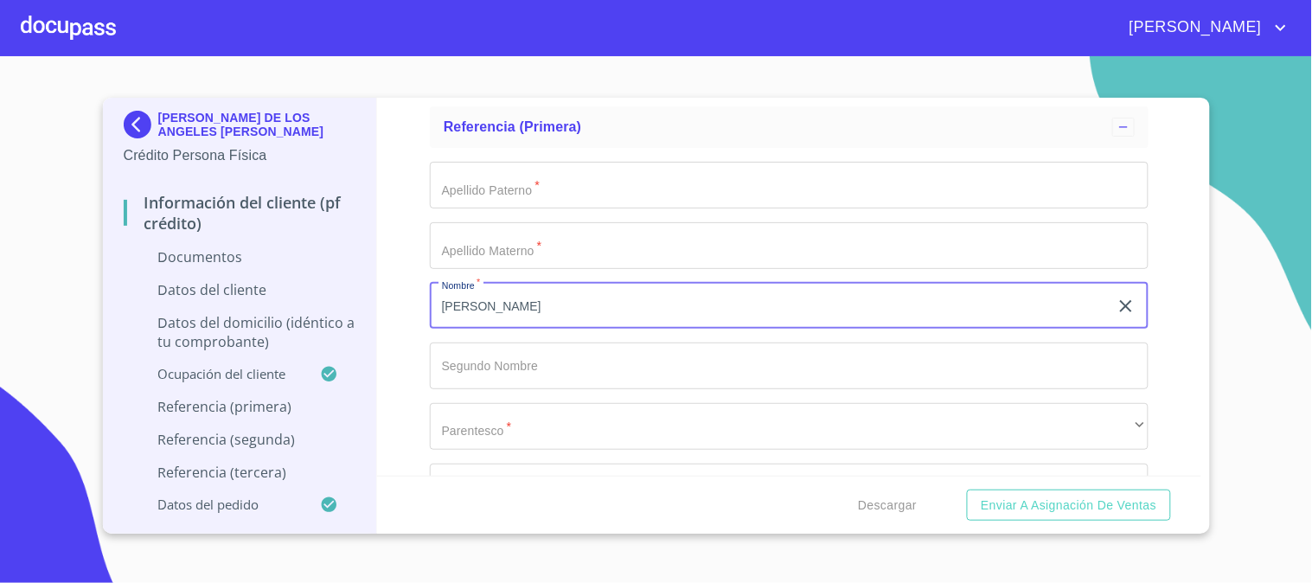
scroll to position [5092, 0]
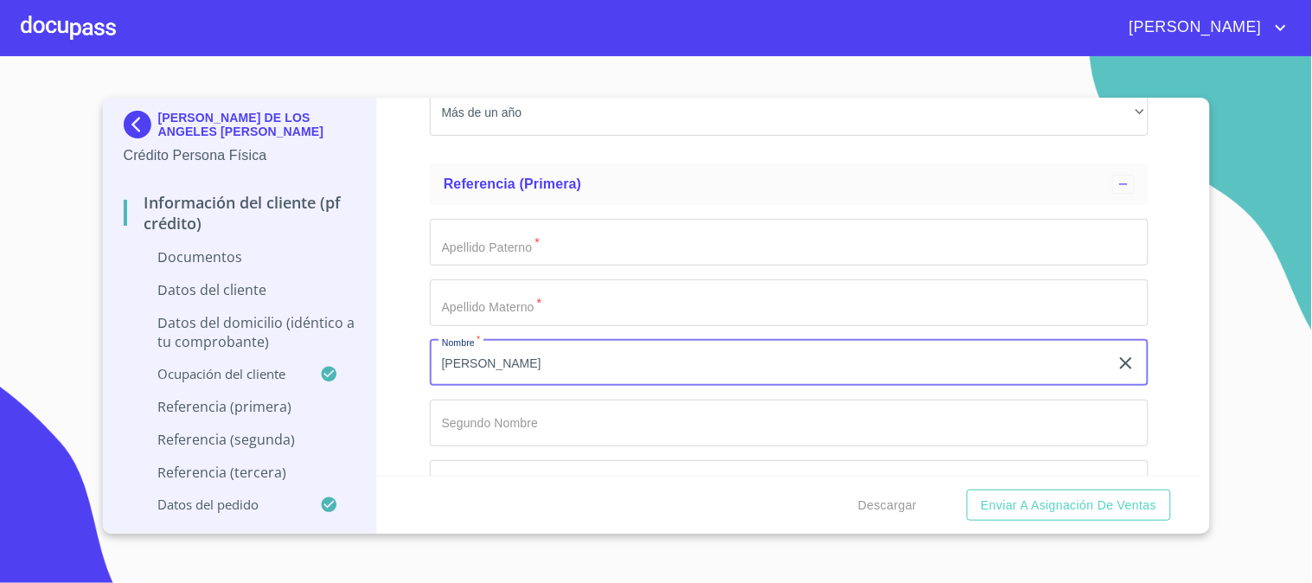
type input "[PERSON_NAME]"
click at [601, 235] on input "Documento de identificación   *" at bounding box center [789, 242] width 719 height 47
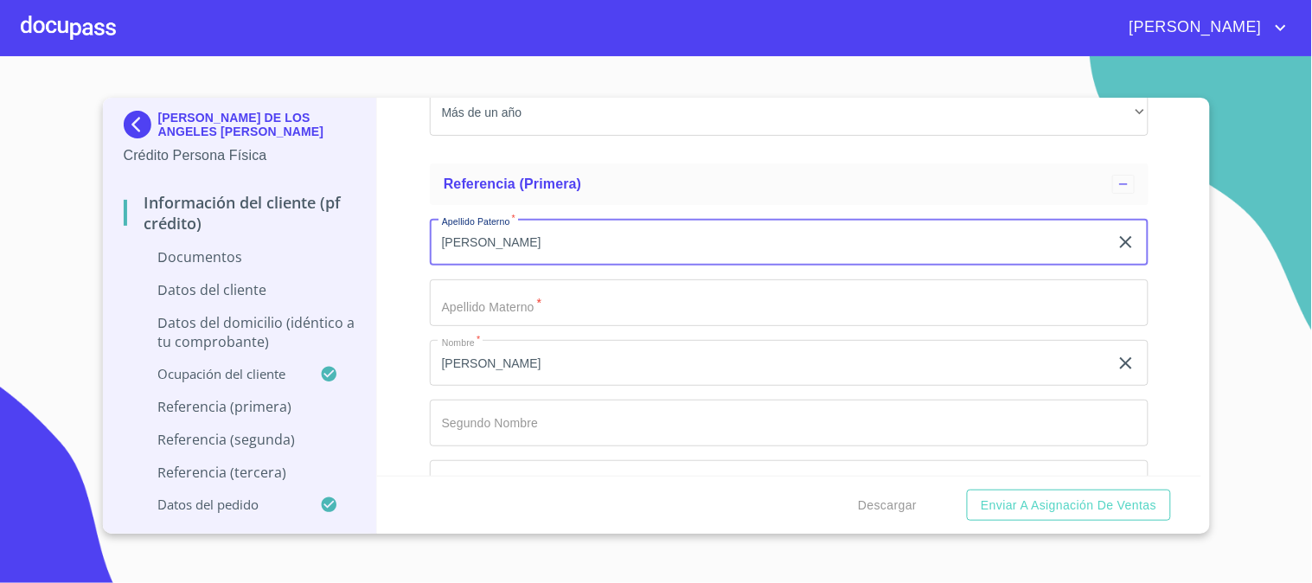
type input "[PERSON_NAME]"
click at [611, 307] on input "Documento de identificación   *" at bounding box center [789, 302] width 719 height 47
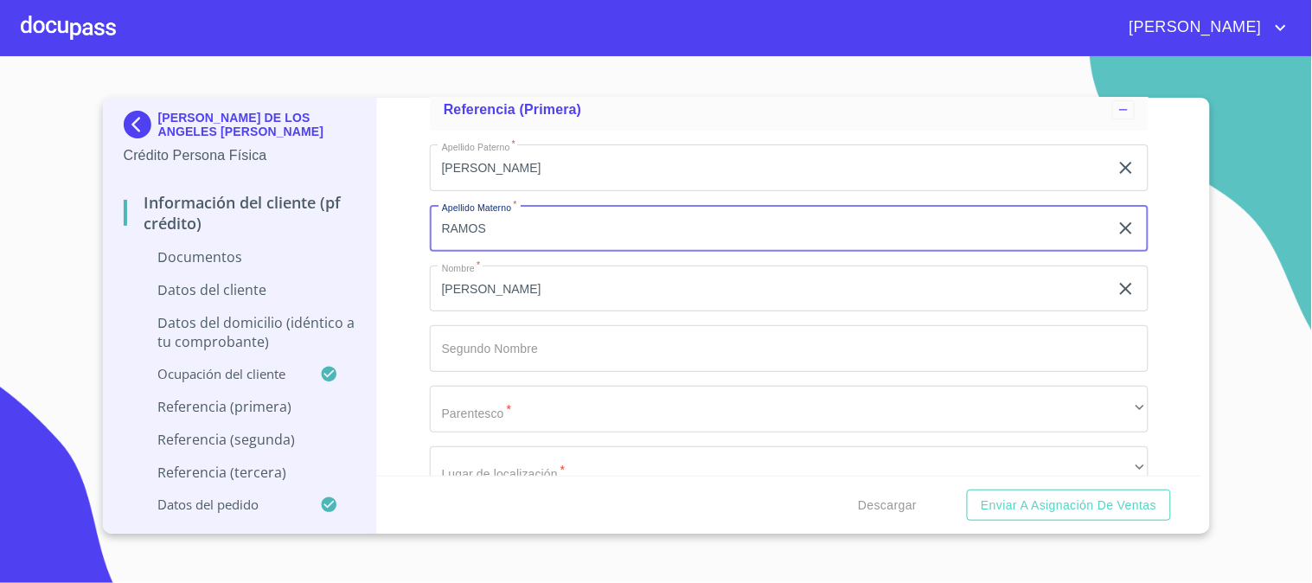
scroll to position [5285, 0]
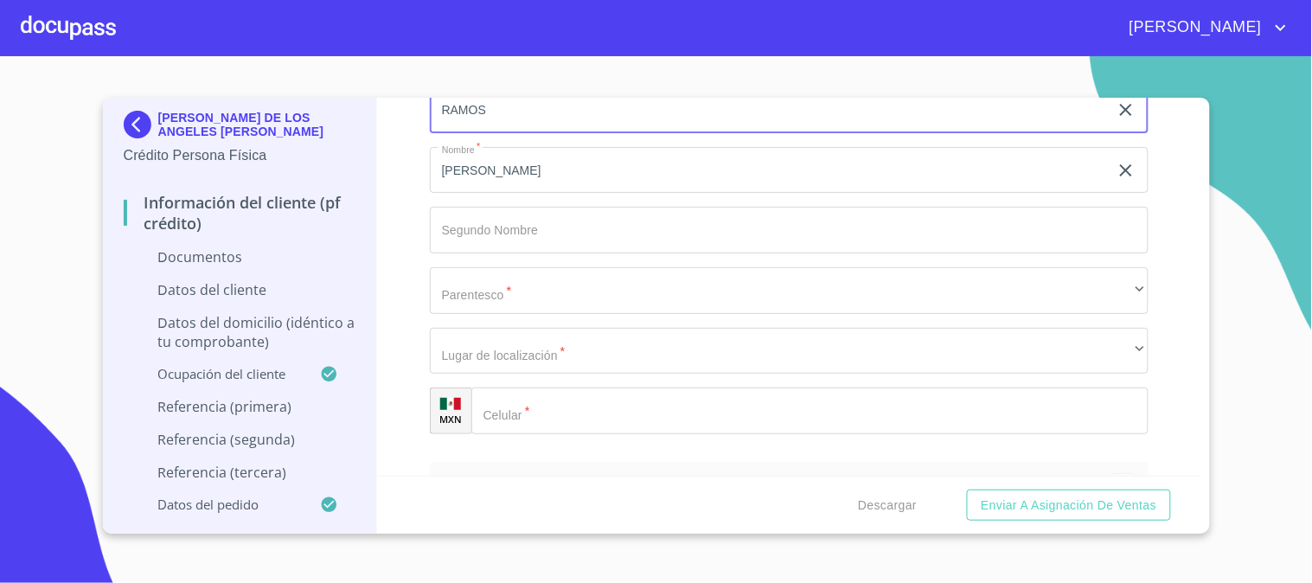
type input "RAMOS"
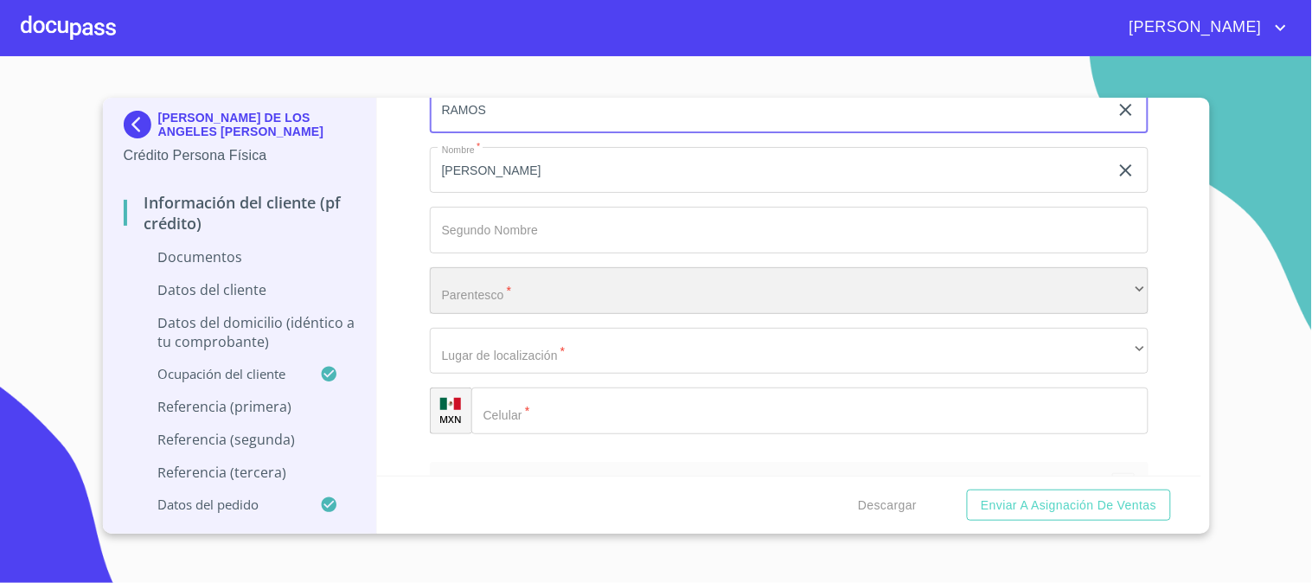
click at [590, 290] on div "​" at bounding box center [789, 290] width 719 height 47
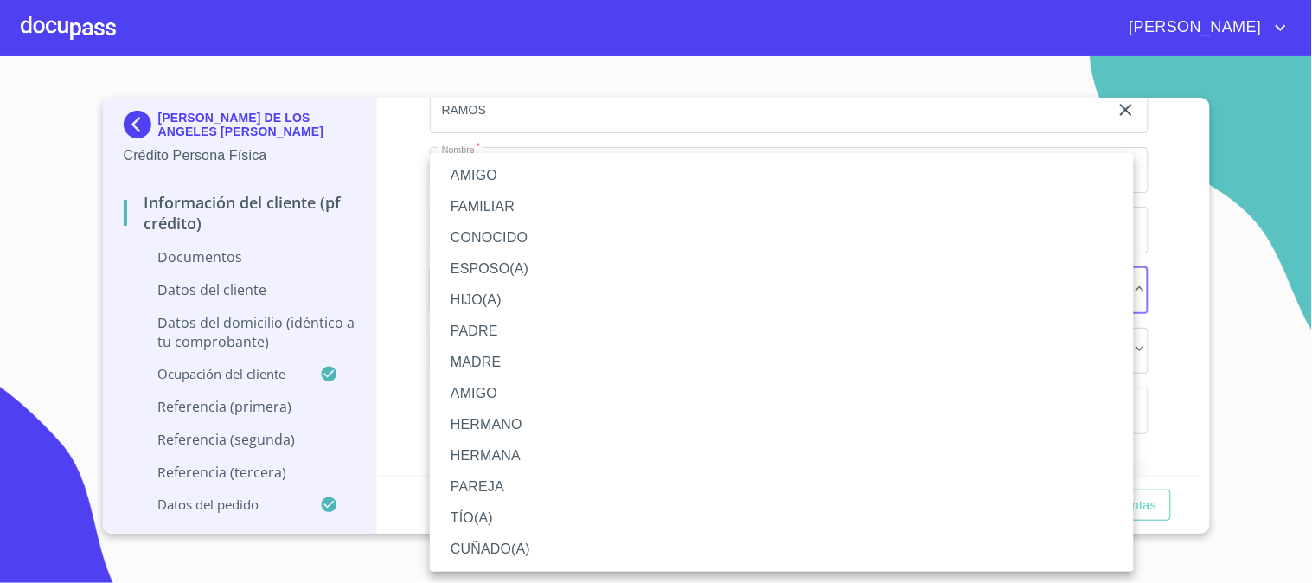
click at [511, 294] on li "HIJO(A)" at bounding box center [782, 300] width 704 height 31
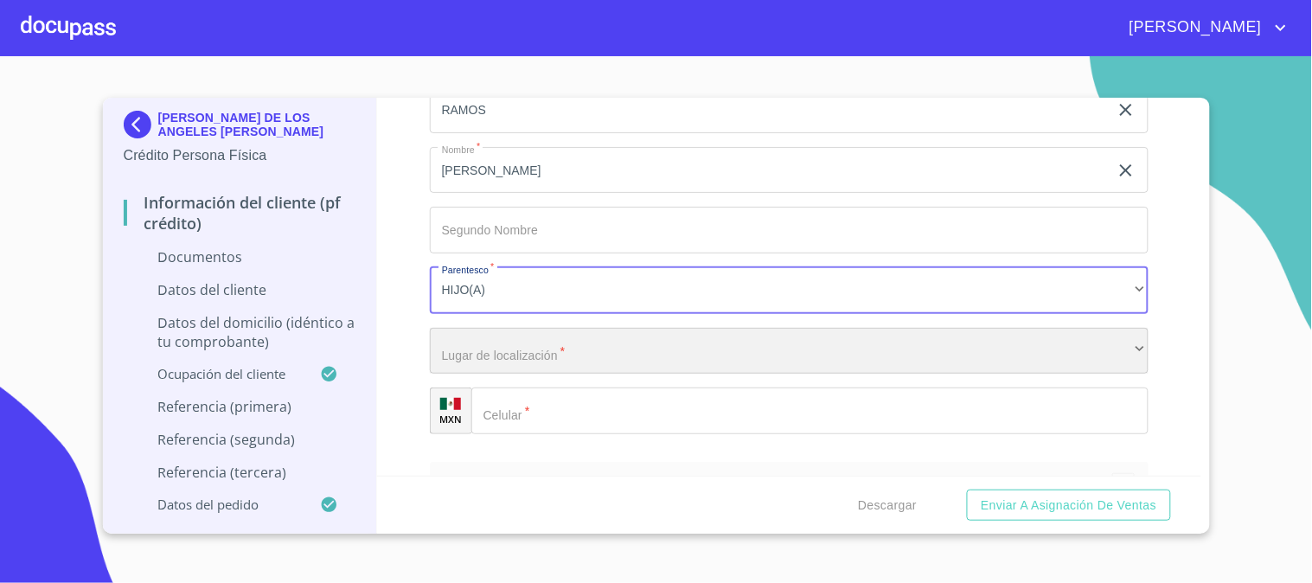
click at [545, 347] on div "​" at bounding box center [789, 351] width 719 height 47
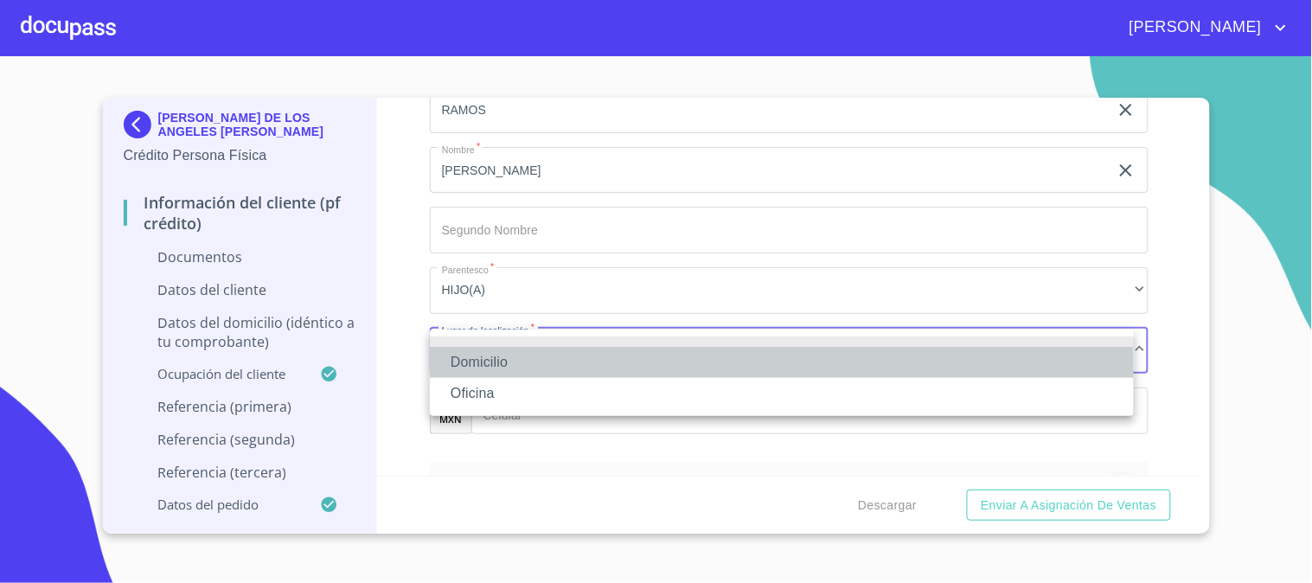
click at [549, 355] on li "Domicilio" at bounding box center [782, 362] width 704 height 31
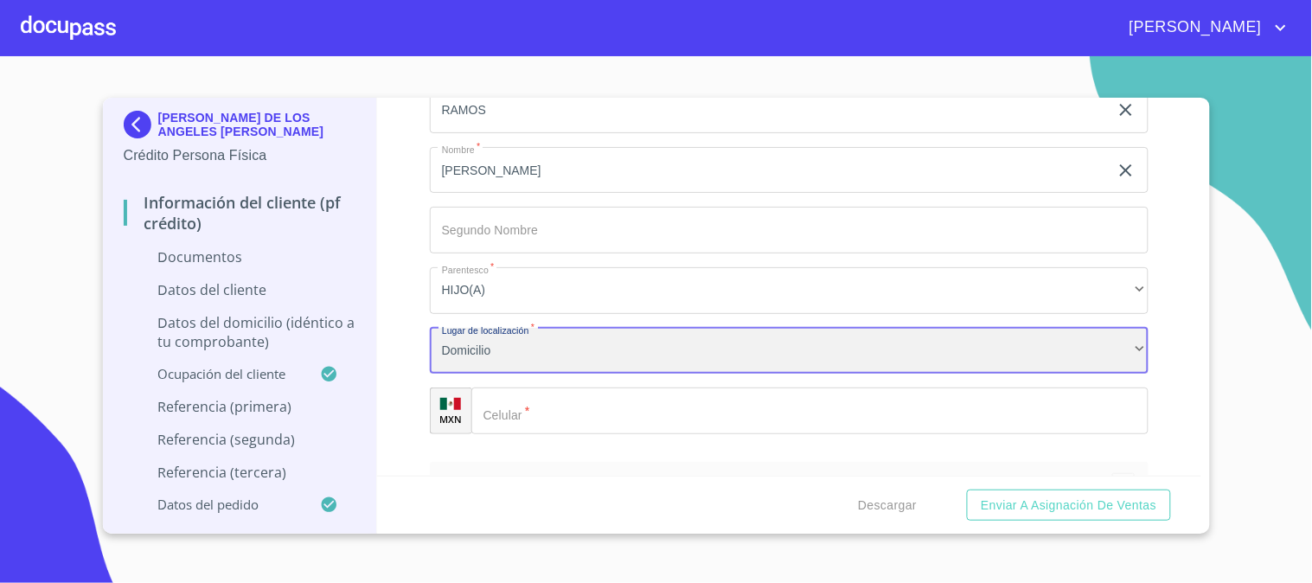
scroll to position [5477, 0]
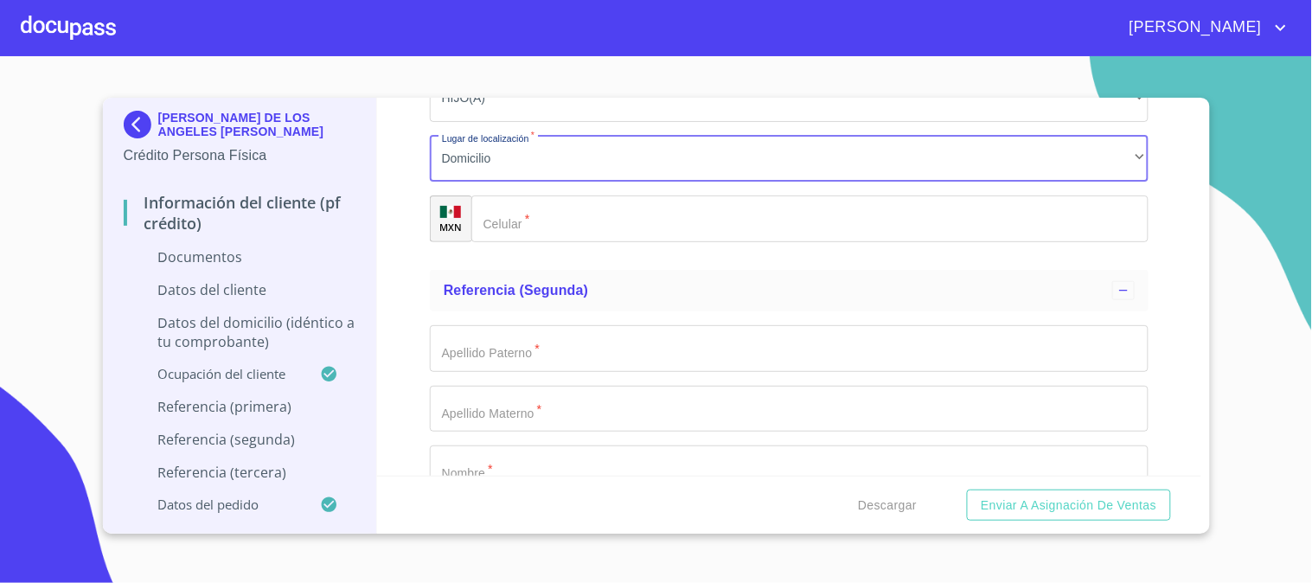
click at [645, 213] on input "Documento de identificación   *" at bounding box center [809, 218] width 677 height 47
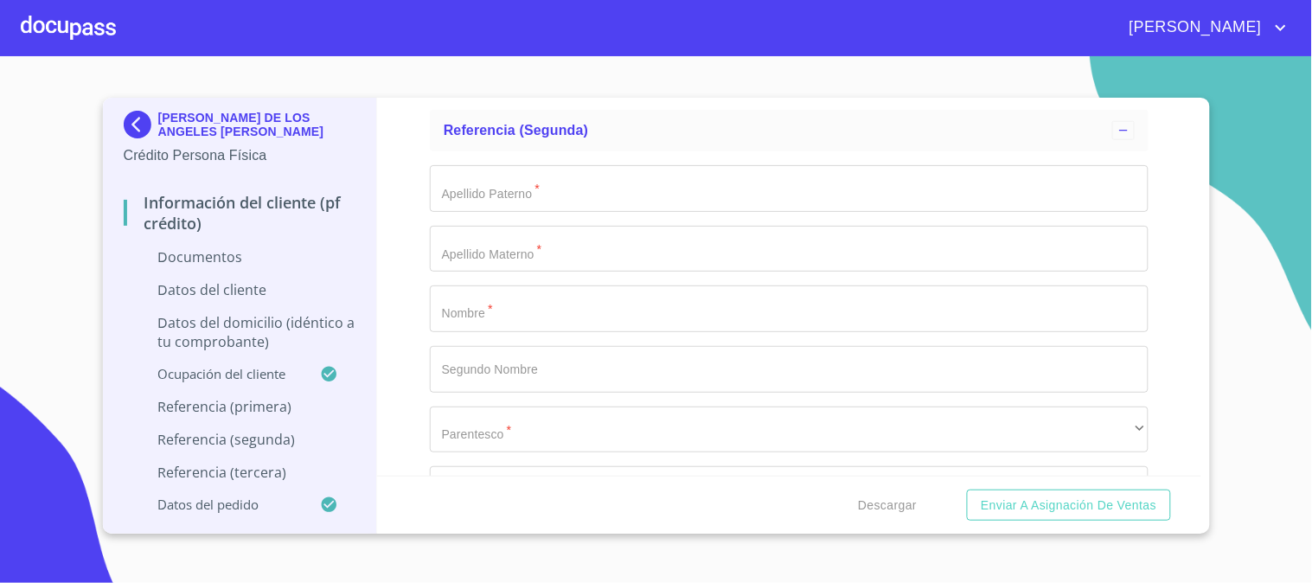
scroll to position [5765, 0]
type input "[PHONE_NUMBER]"
click at [534, 178] on input "Documento de identificación   *" at bounding box center [789, 180] width 719 height 47
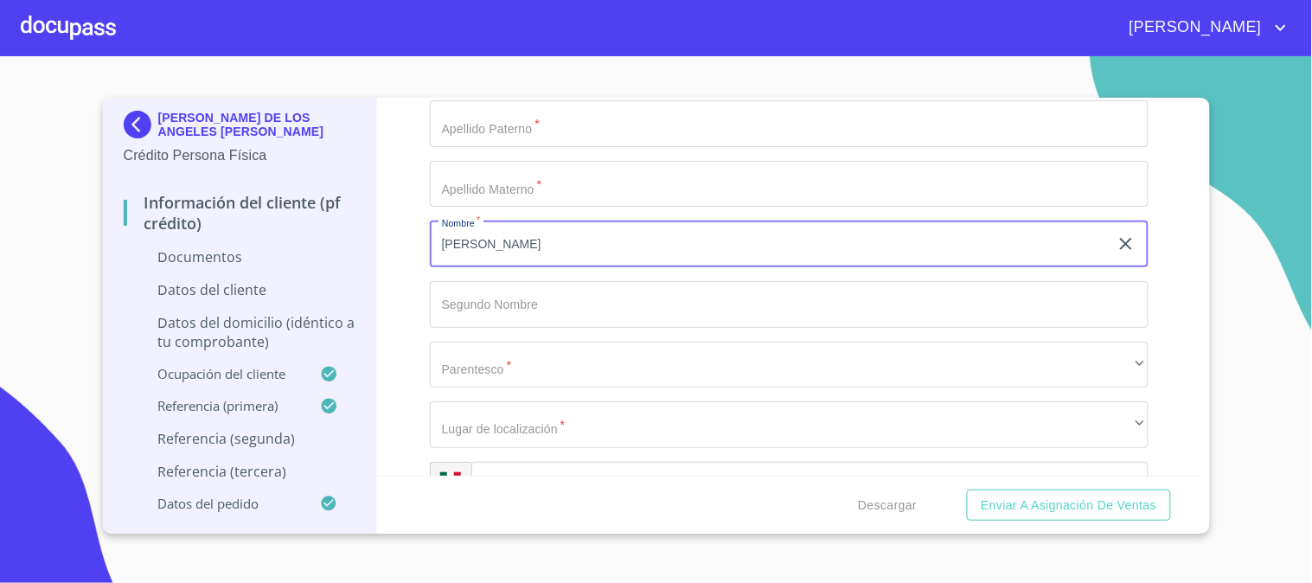
scroll to position [5669, 0]
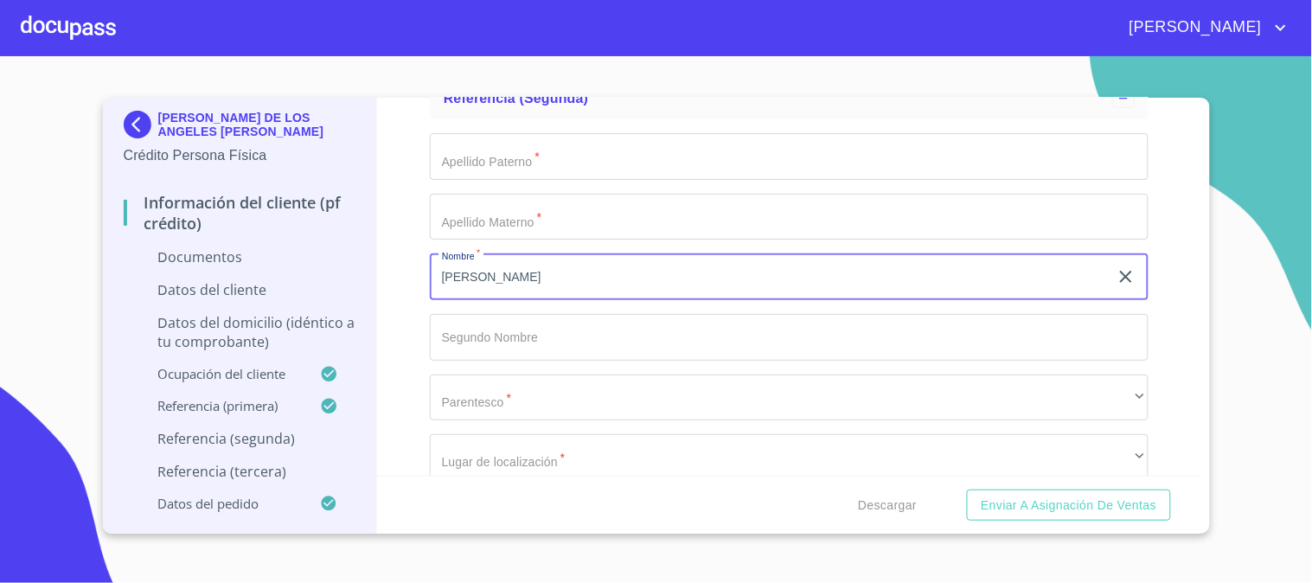
type input "[PERSON_NAME]"
click at [538, 169] on input "Documento de identificación   *" at bounding box center [789, 156] width 719 height 47
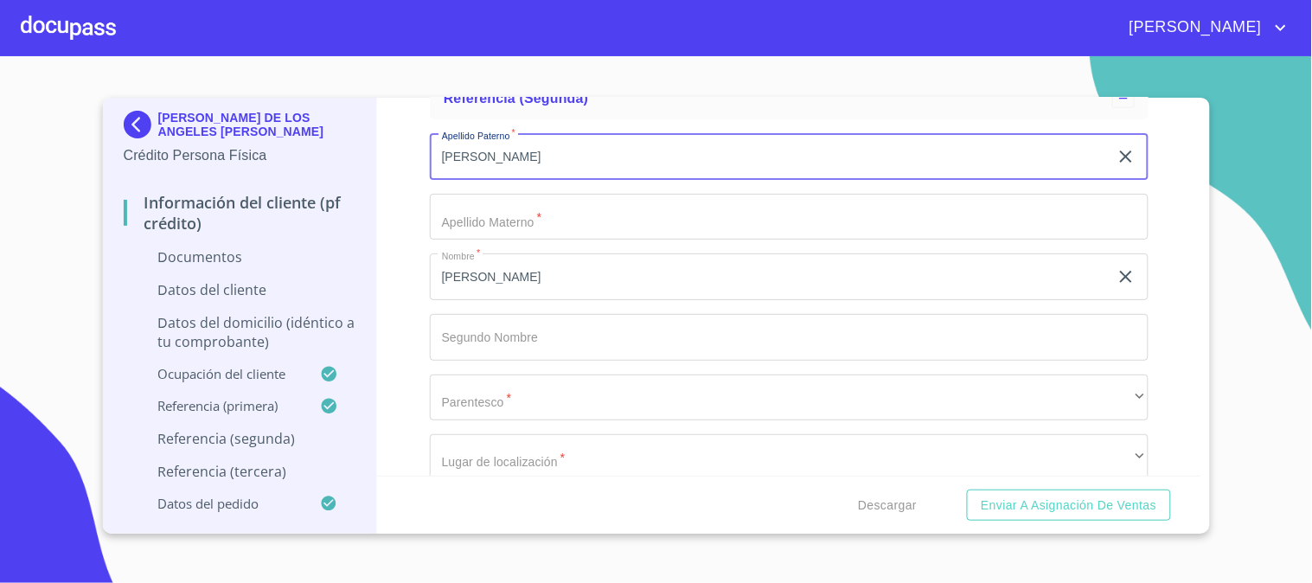
type input "[PERSON_NAME]"
click at [549, 225] on input "Documento de identificación   *" at bounding box center [789, 217] width 719 height 47
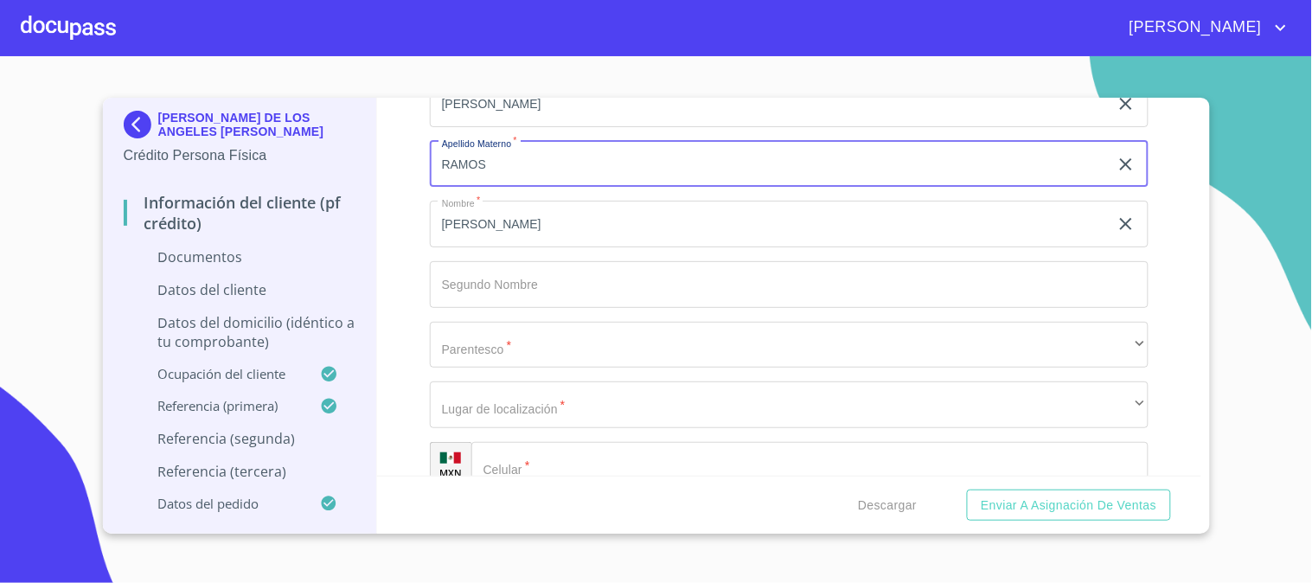
scroll to position [5765, 0]
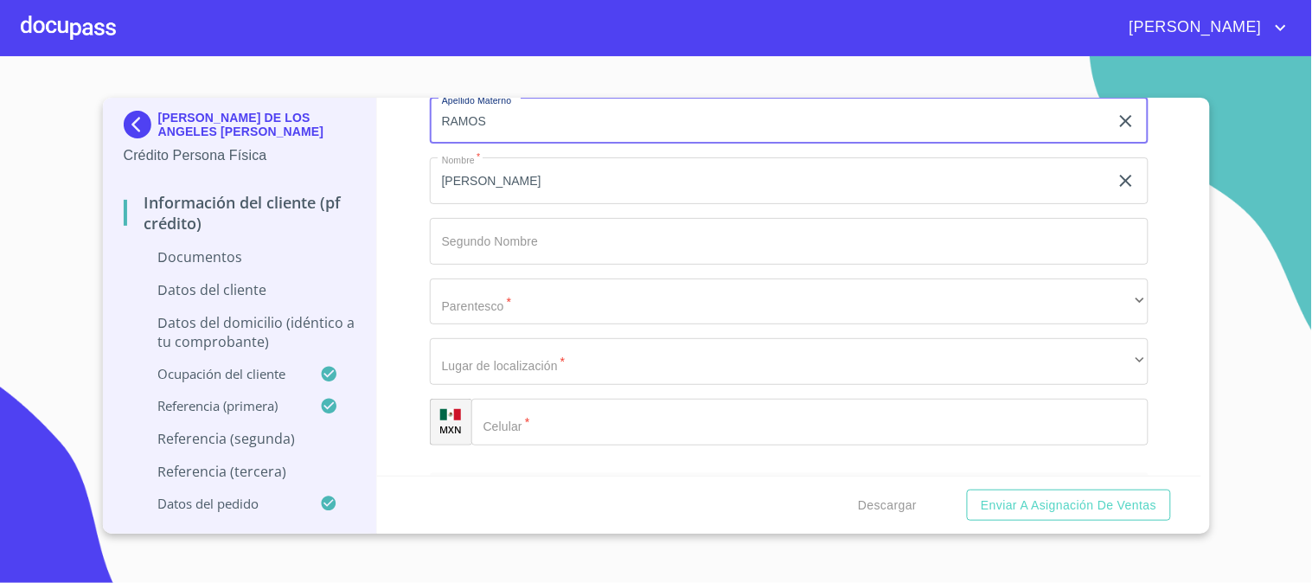
type input "RAMOS"
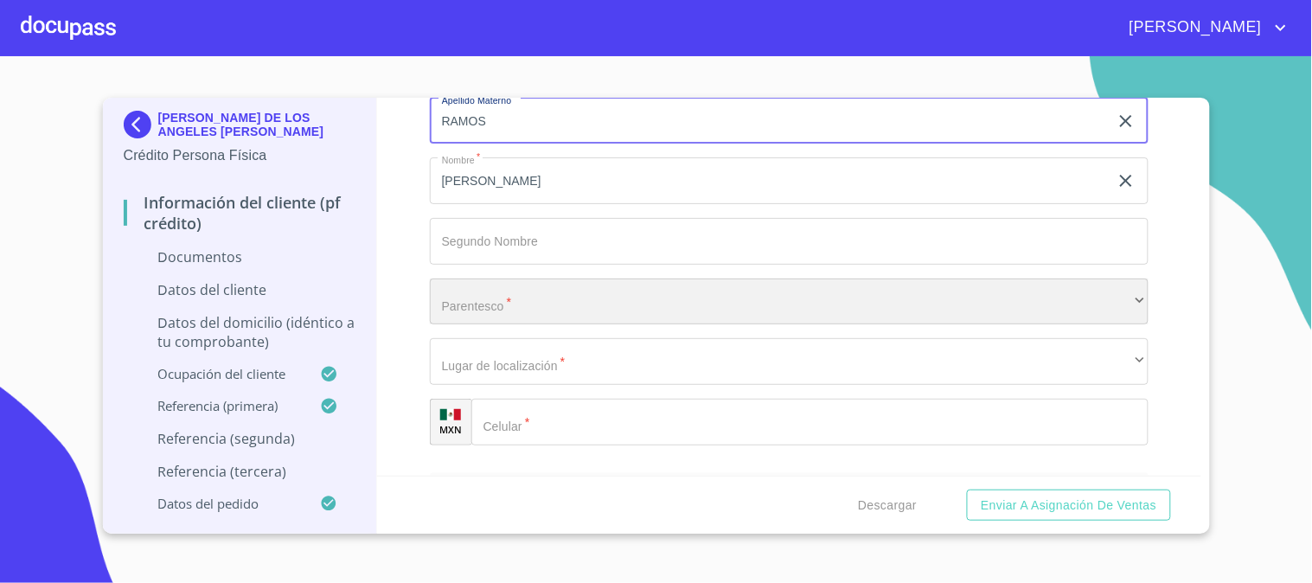
click at [512, 310] on div "​" at bounding box center [789, 301] width 719 height 47
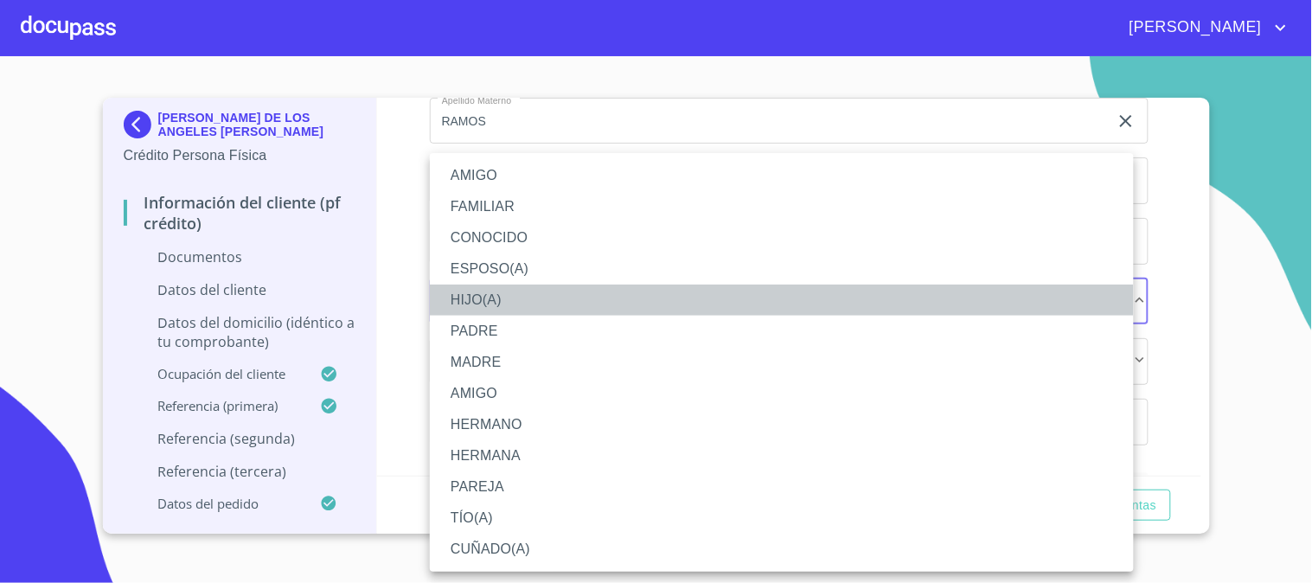
click at [514, 299] on li "HIJO(A)" at bounding box center [782, 300] width 704 height 31
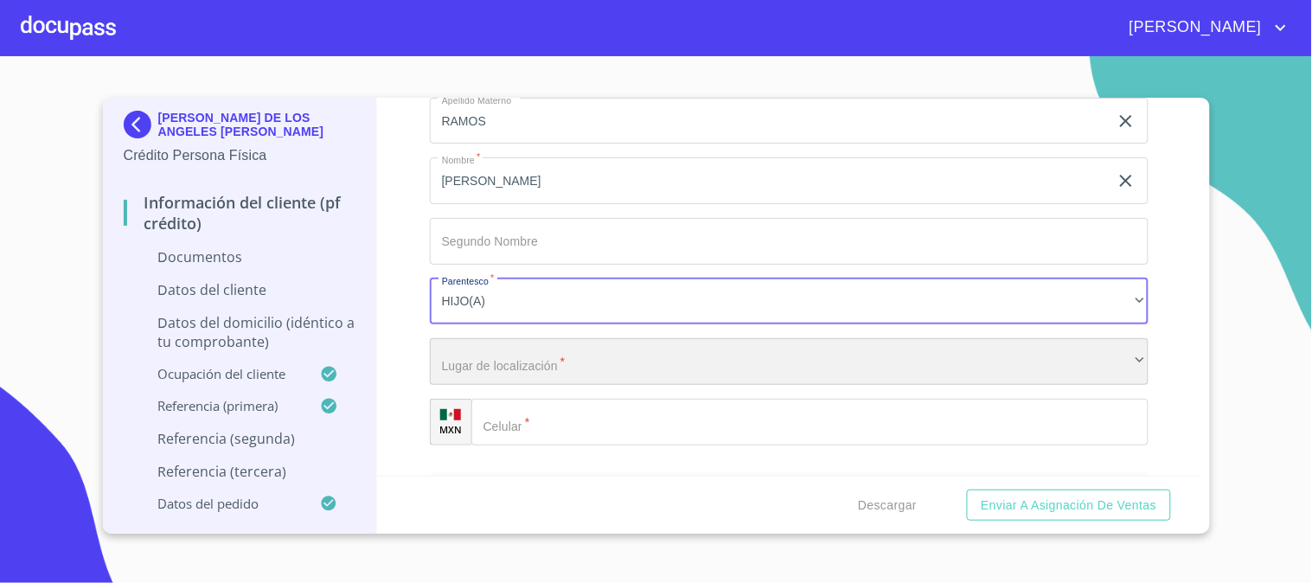
click at [522, 341] on div "​" at bounding box center [789, 361] width 719 height 47
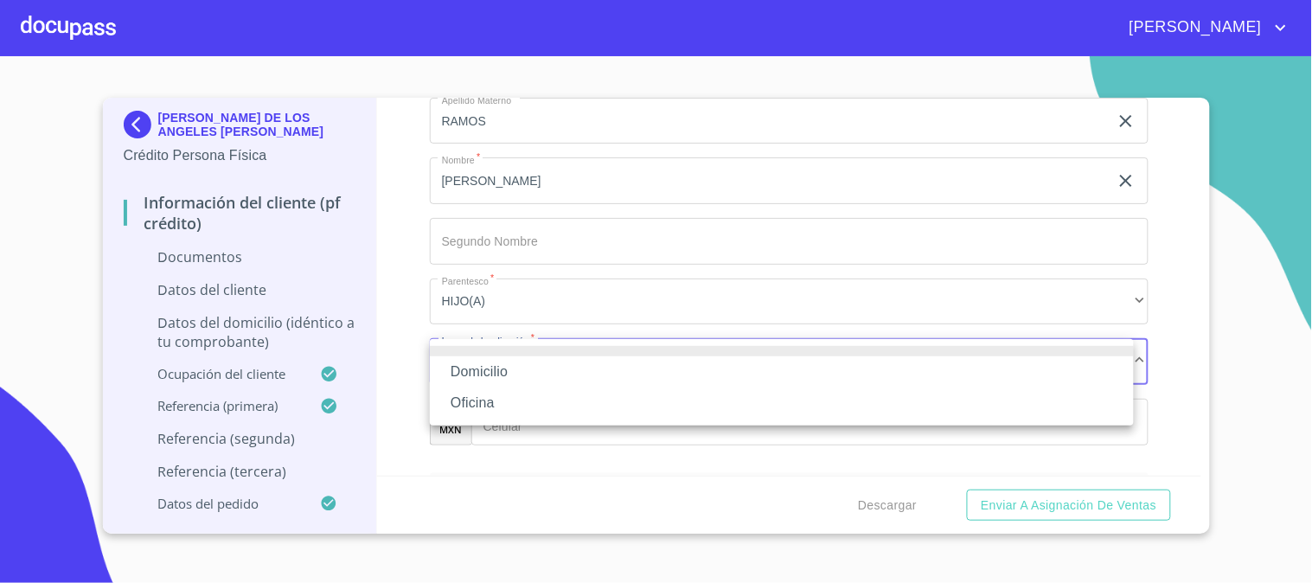
click at [522, 376] on li "Domicilio" at bounding box center [782, 371] width 704 height 31
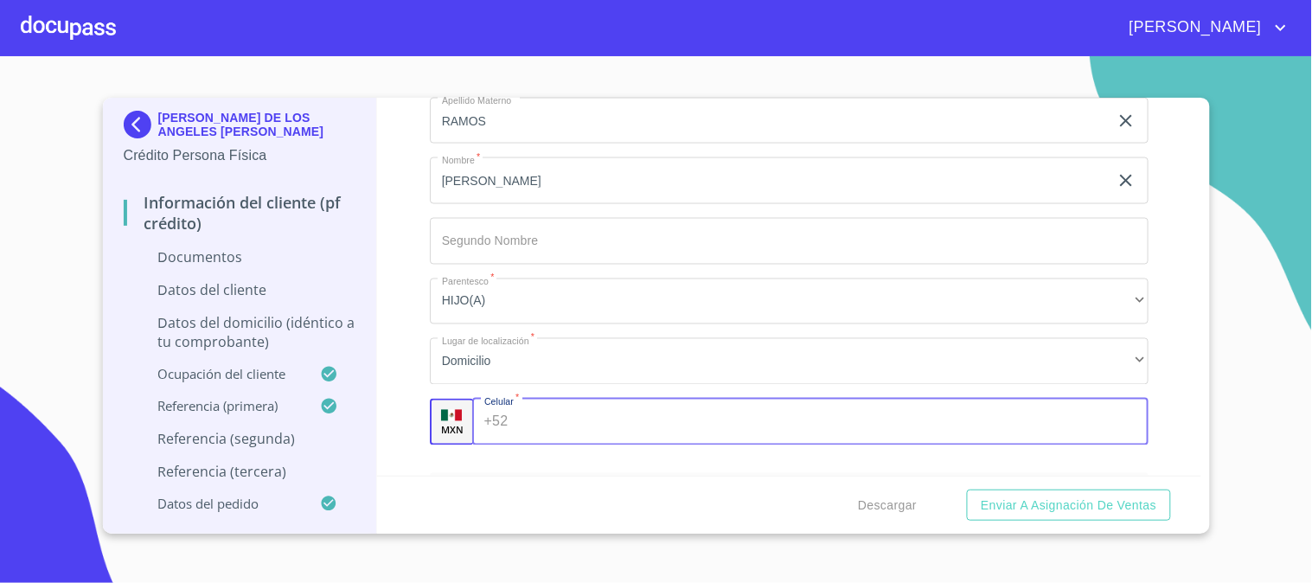
click at [540, 419] on input "Documento de identificación   *" at bounding box center [832, 422] width 634 height 47
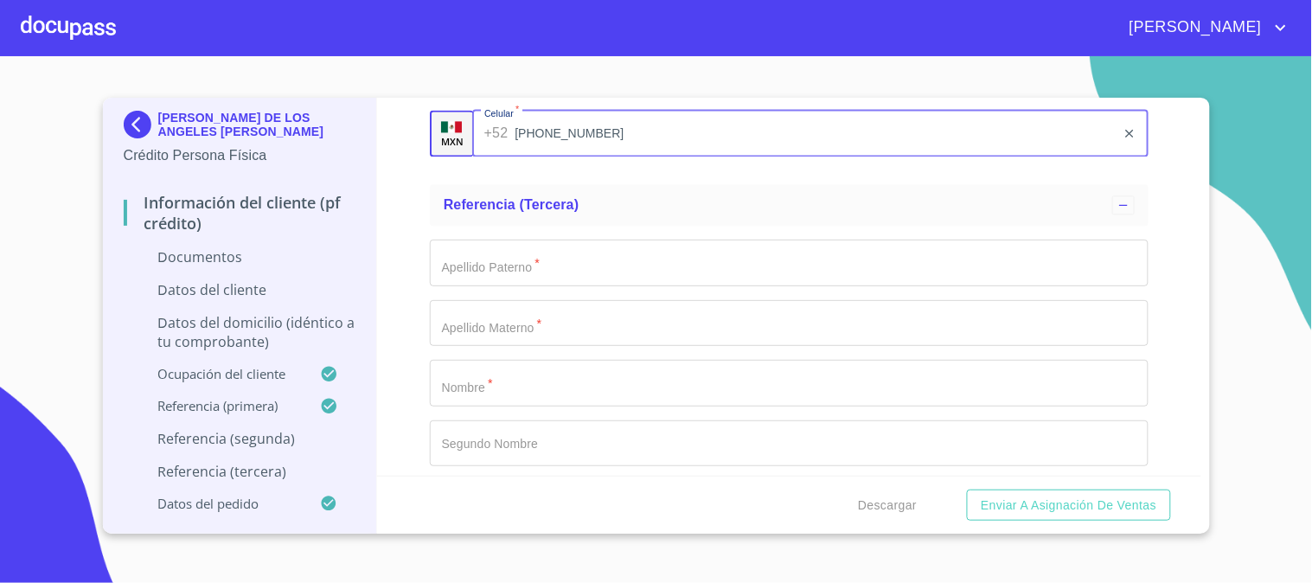
scroll to position [6149, 0]
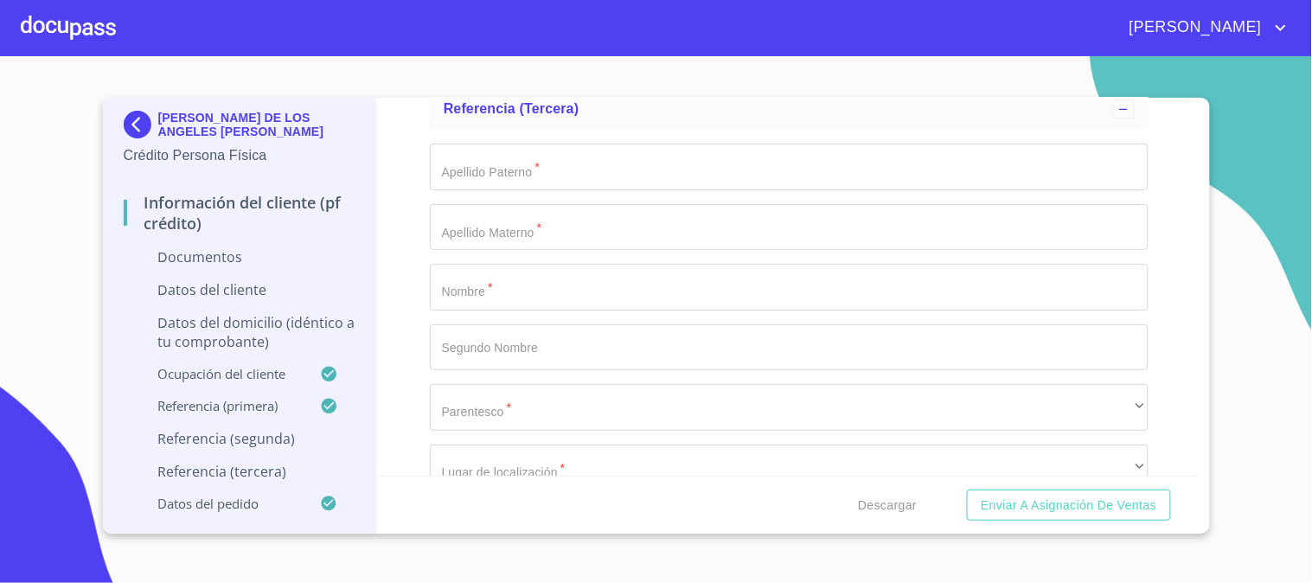
type input "[PHONE_NUMBER]"
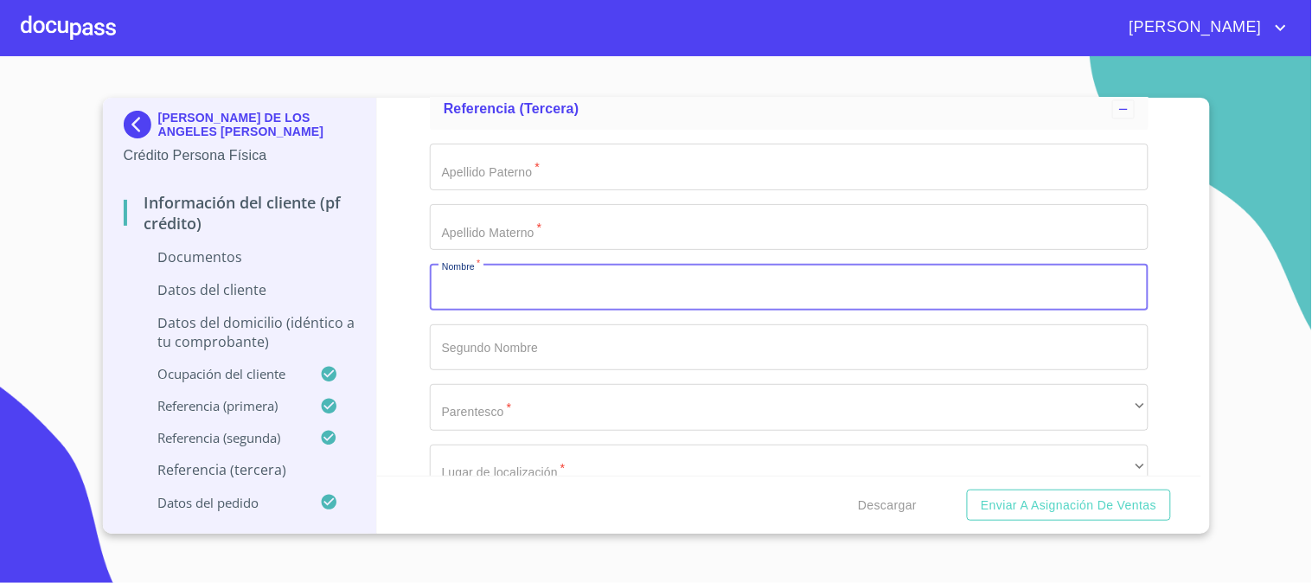
click at [529, 289] on input "Documento de identificación   *" at bounding box center [789, 287] width 719 height 47
type input "[PERSON_NAME]"
click at [563, 178] on input "Documento de identificación   *" at bounding box center [789, 167] width 719 height 47
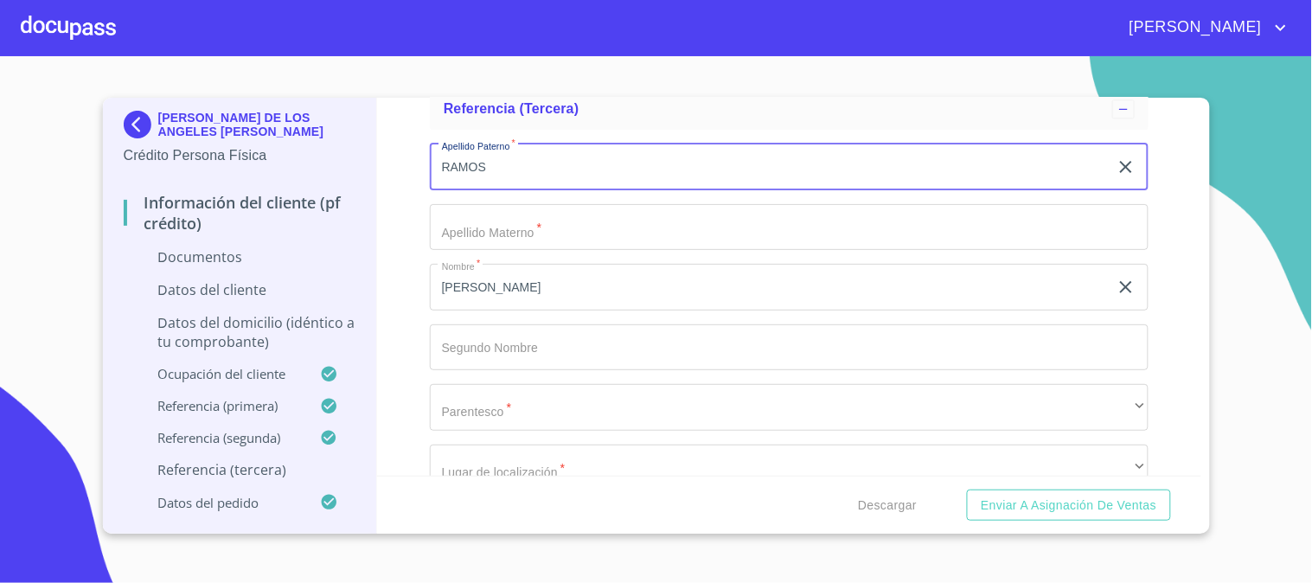
type input "RAMOS"
click at [564, 221] on input "Documento de identificación   *" at bounding box center [789, 227] width 719 height 47
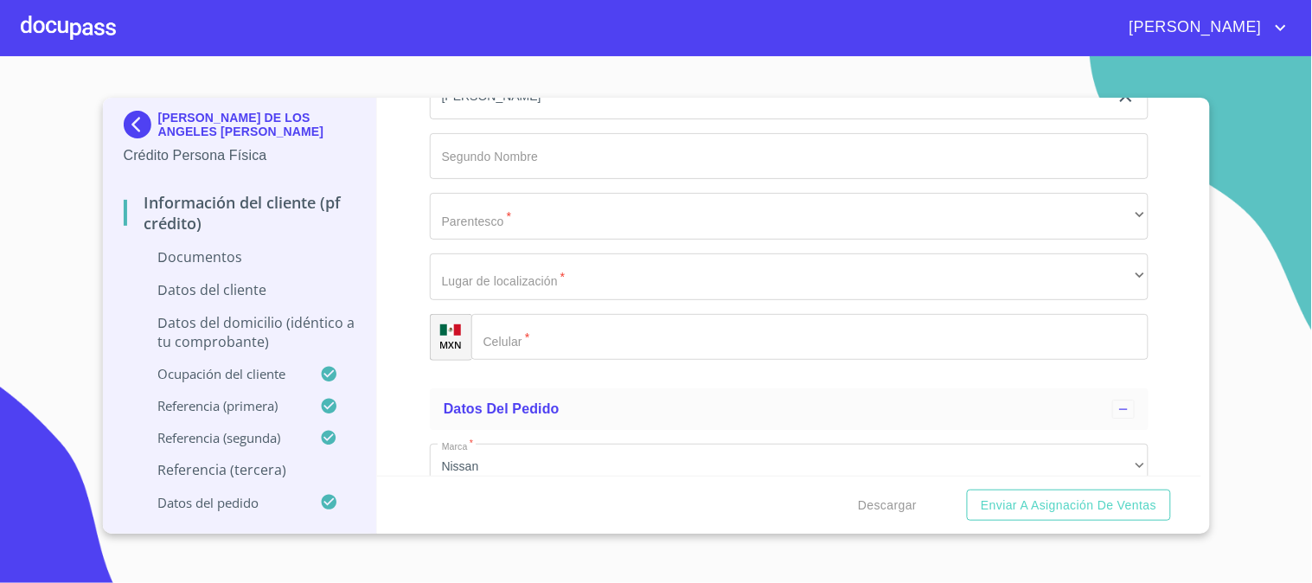
scroll to position [6341, 0]
type input "[PERSON_NAME]"
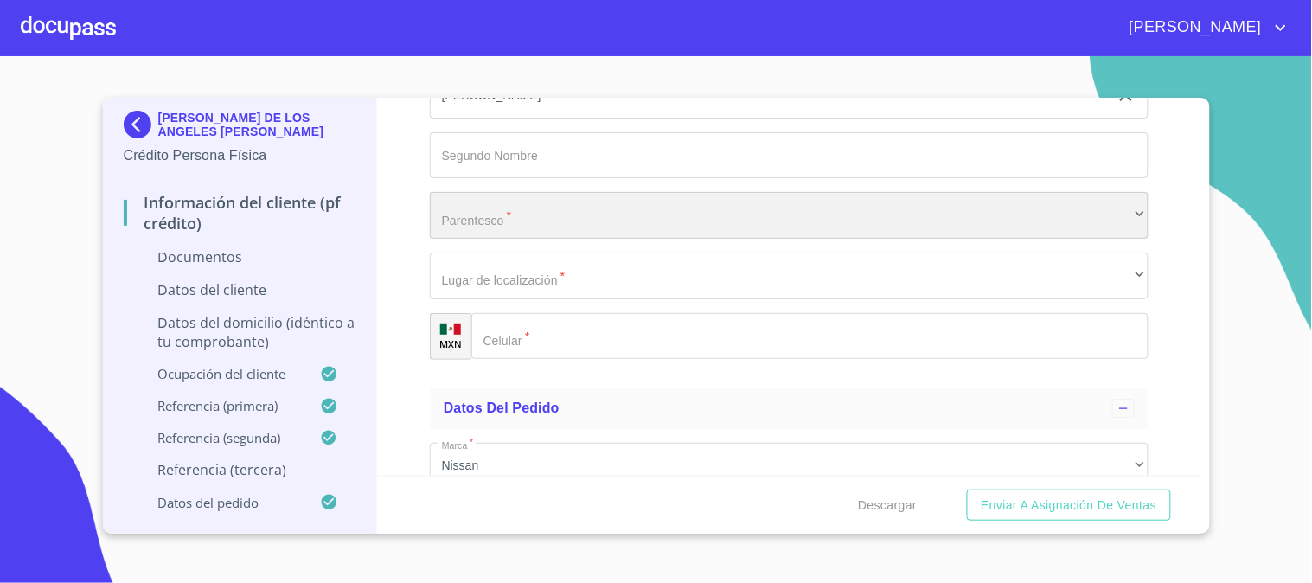
click at [554, 225] on div "​" at bounding box center [789, 215] width 719 height 47
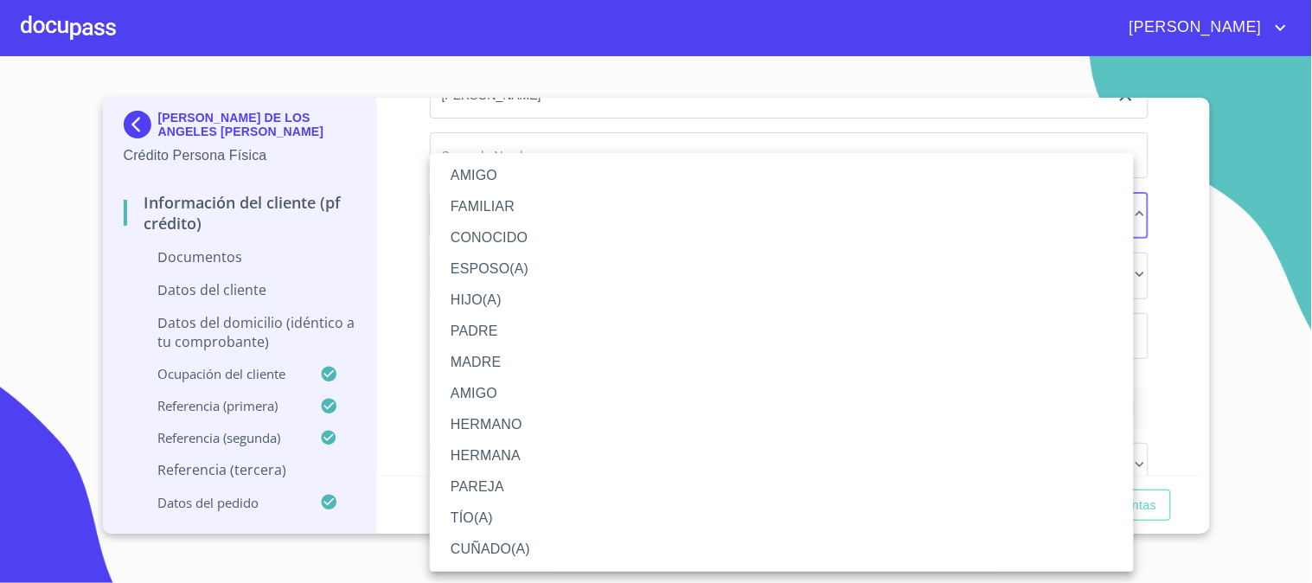
click at [520, 493] on li "PAREJA" at bounding box center [782, 486] width 704 height 31
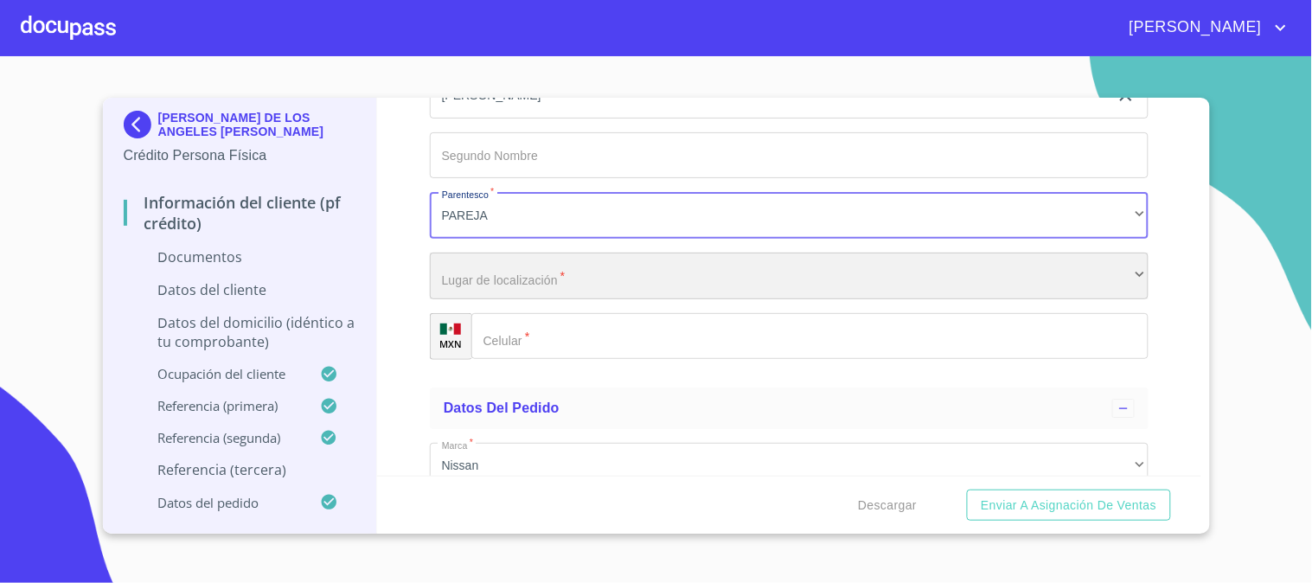
click at [500, 279] on div "​" at bounding box center [789, 276] width 719 height 47
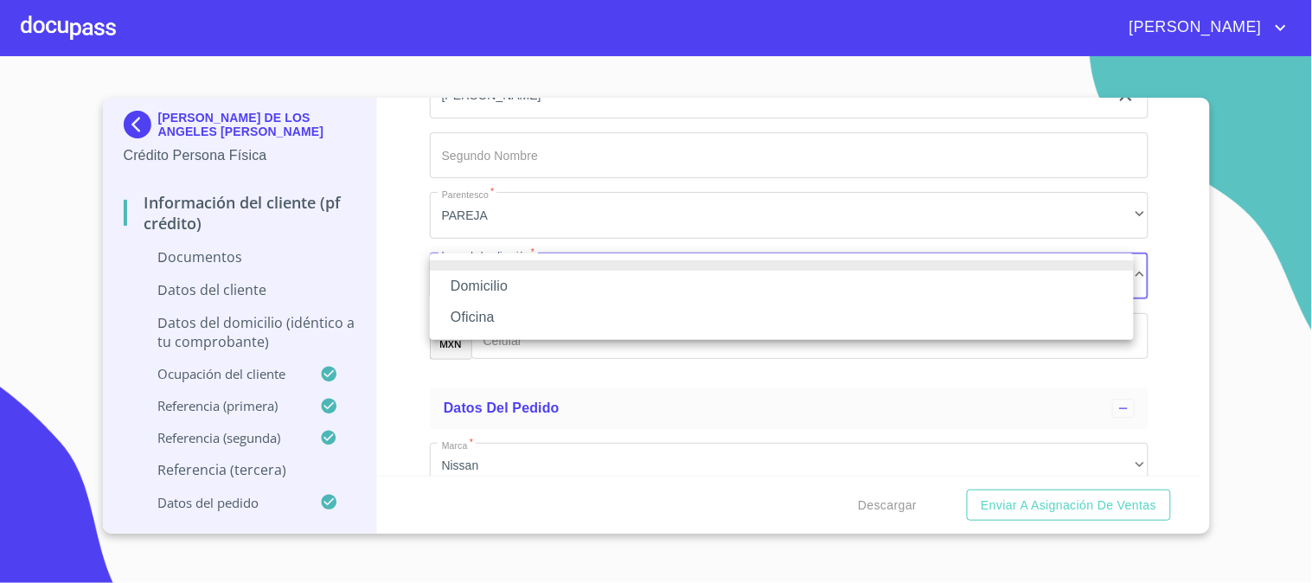
click at [500, 279] on li "Domicilio" at bounding box center [782, 286] width 704 height 31
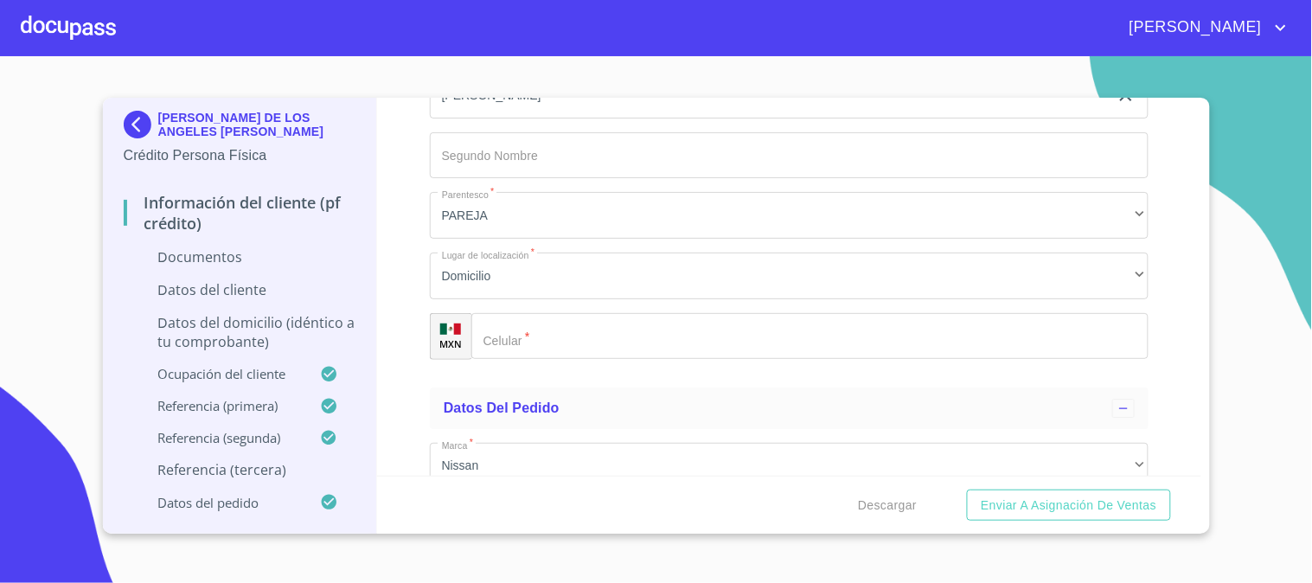
click at [545, 331] on input "Documento de identificación   *" at bounding box center [809, 336] width 677 height 47
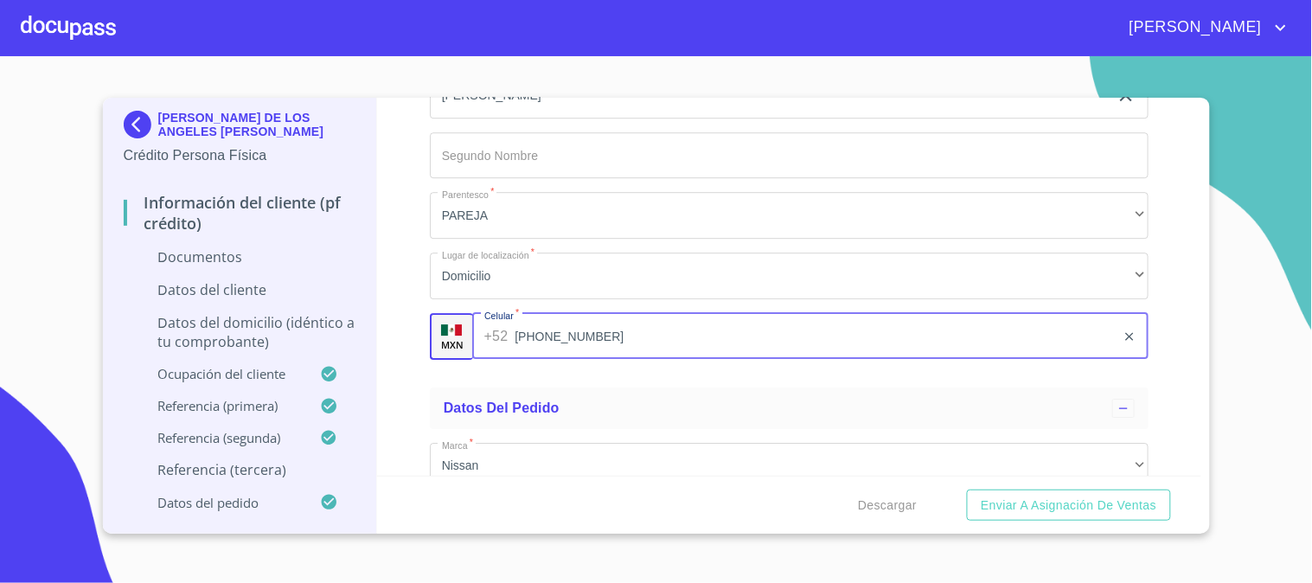
type input "[PHONE_NUMBER]"
click at [1165, 244] on div "Información del cliente (PF crédito) Documentos Documento de identificación   *…" at bounding box center [789, 287] width 824 height 378
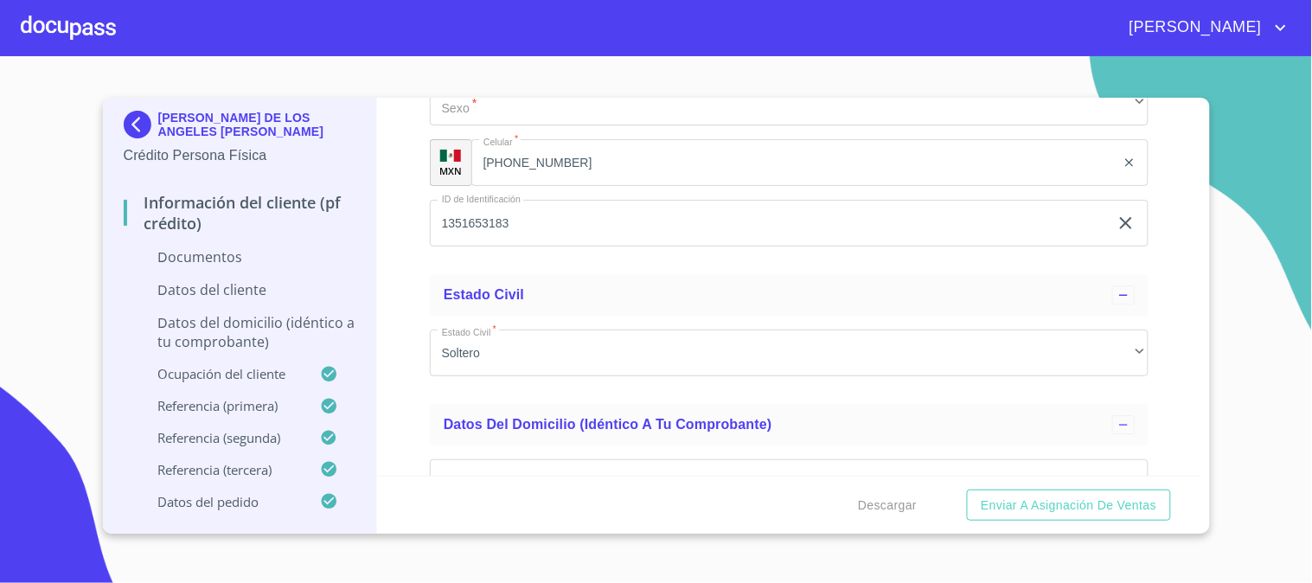
scroll to position [2690, 0]
